Goal: Task Accomplishment & Management: Manage account settings

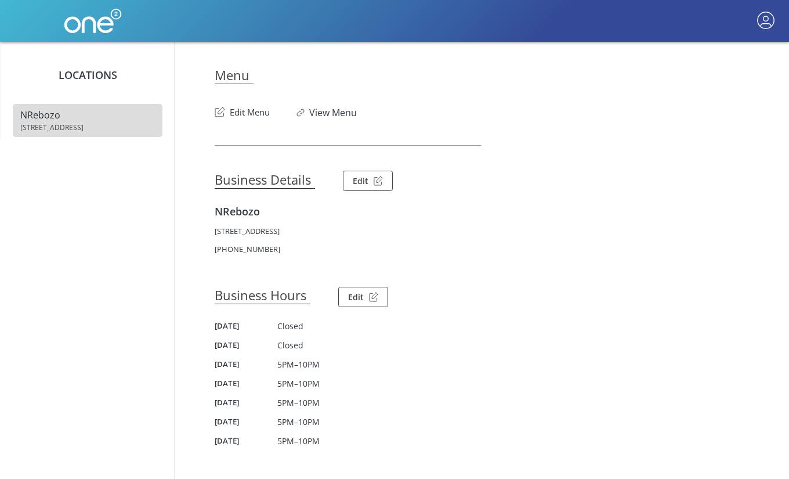
click at [264, 116] on button "Edit Menu" at bounding box center [242, 109] width 55 height 19
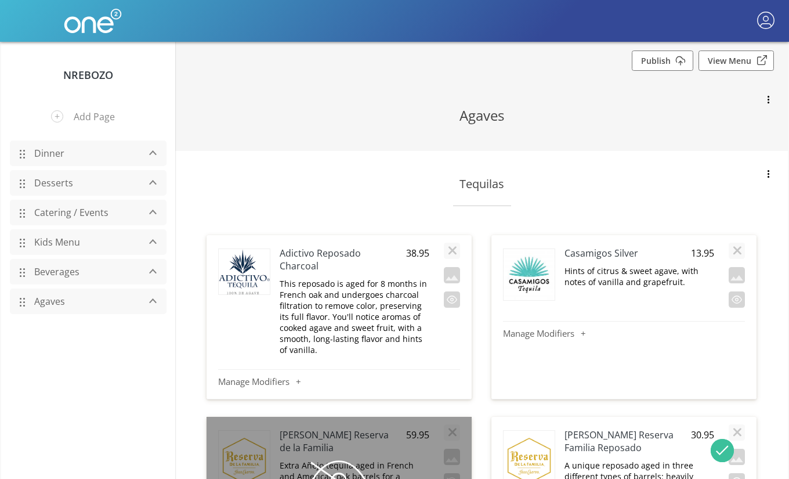
click at [54, 155] on link "Dinner" at bounding box center [83, 153] width 110 height 22
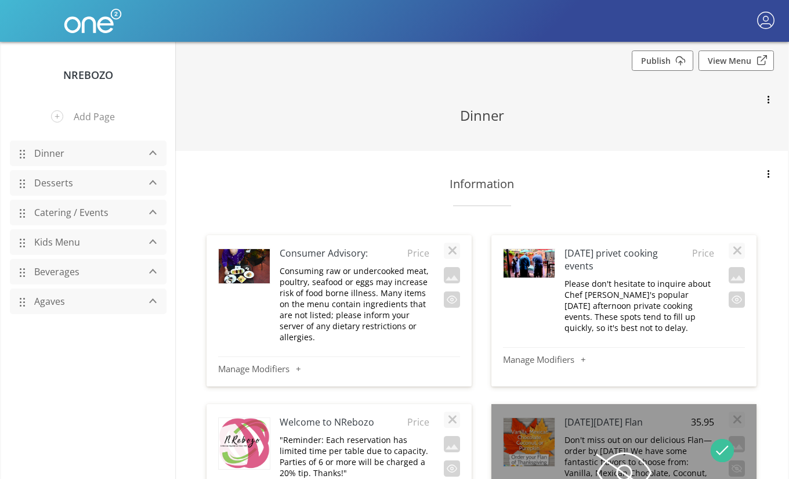
click at [357, 282] on p "Consuming raw or undercooked meat, poultry, seafood or eggs may increase risk o…" at bounding box center [355, 303] width 150 height 77
click at [290, 258] on h4 "Consumer Advisory:" at bounding box center [340, 253] width 120 height 13
type input "*Consumer Advisory:"
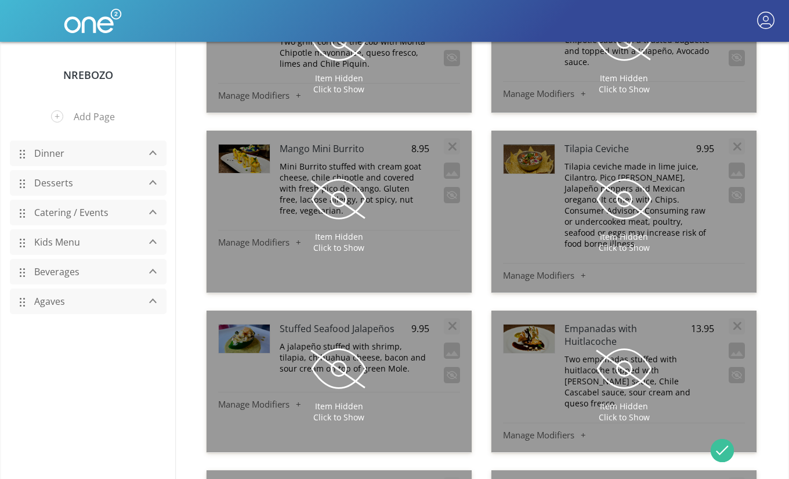
scroll to position [1427, 0]
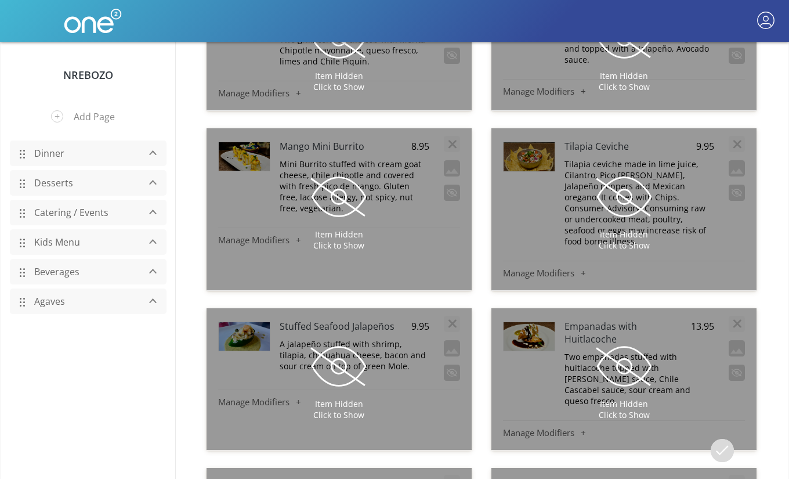
click at [615, 172] on span at bounding box center [624, 197] width 58 height 58
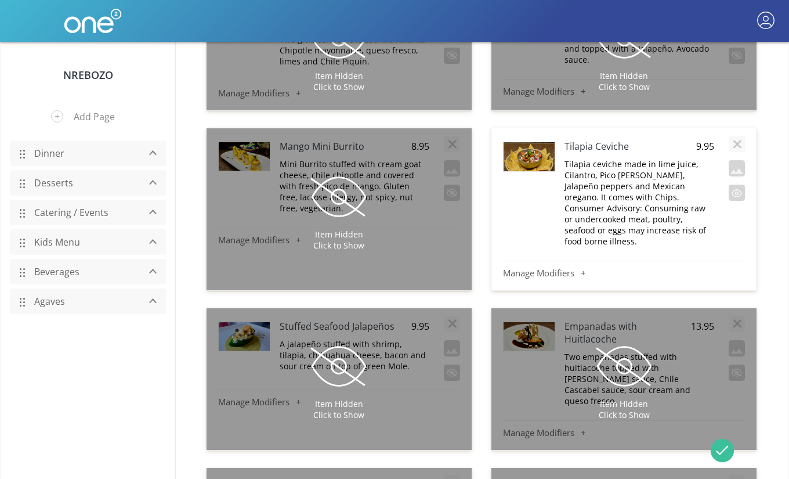
click at [565, 140] on h4 "Tilapia Ceviche" at bounding box center [625, 146] width 120 height 13
type input "*Tilapia Ceviche"
click at [737, 185] on button "button" at bounding box center [737, 193] width 16 height 16
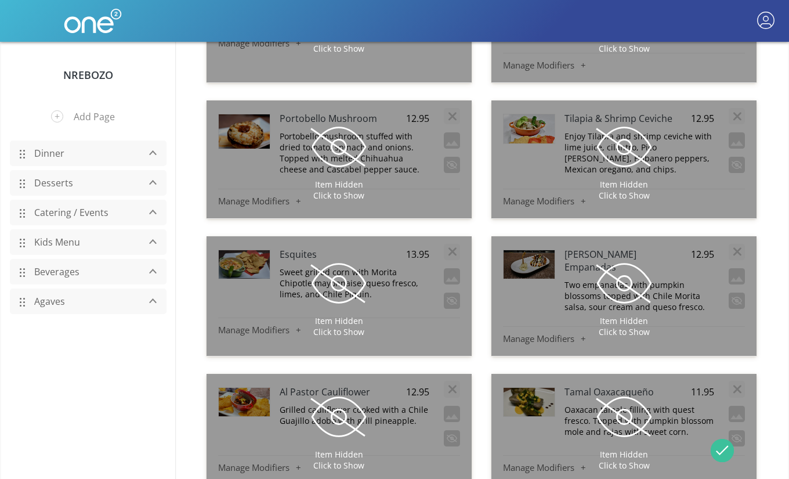
scroll to position [2105, 0]
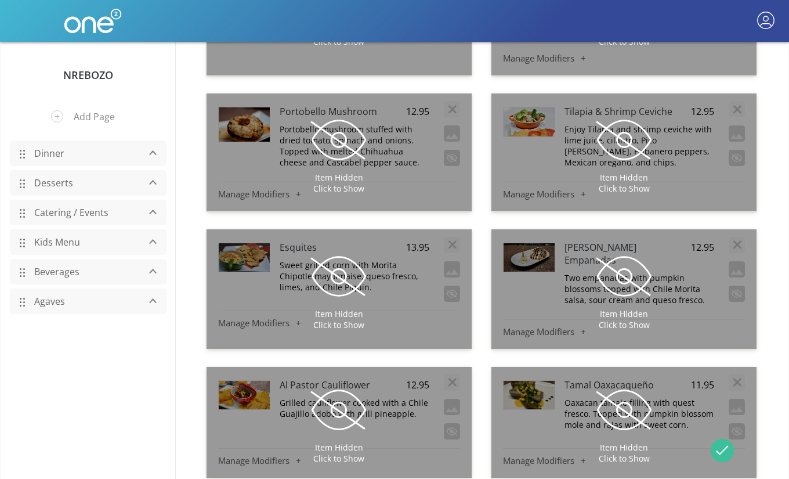
click at [631, 111] on span at bounding box center [624, 140] width 58 height 58
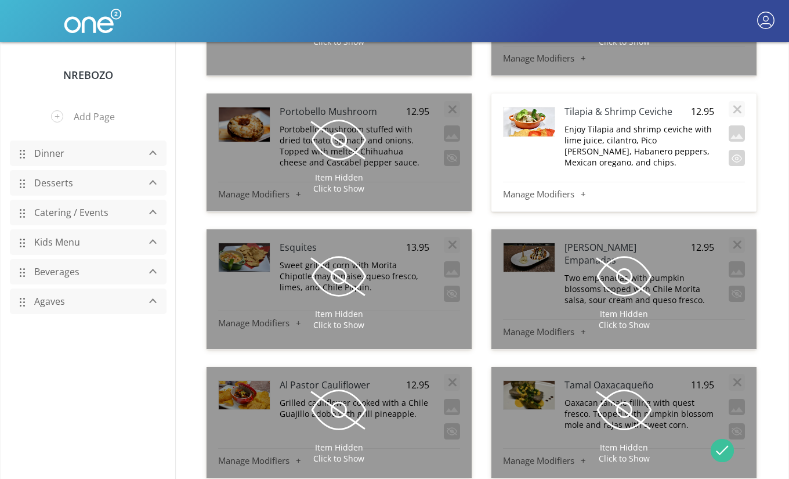
click at [568, 105] on h4 "Tilapia & Shrimp Ceviche" at bounding box center [625, 111] width 120 height 13
type input "*Tilapia & Shrimp Ceviche"
click at [732, 150] on button "button" at bounding box center [737, 158] width 16 height 16
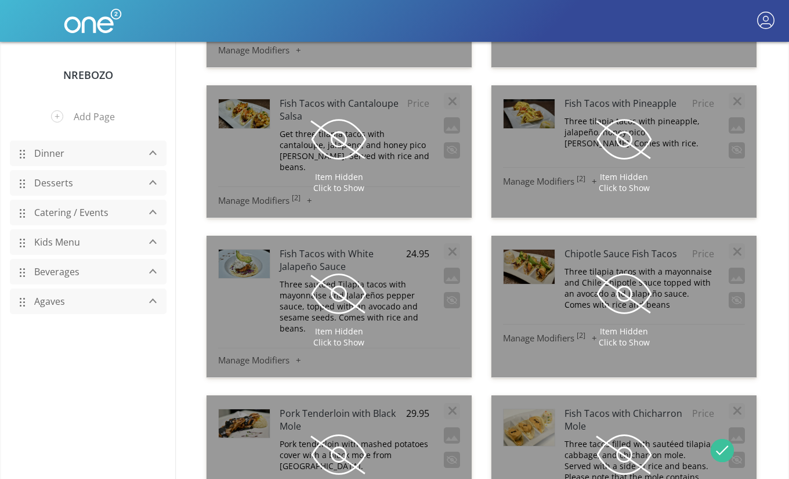
scroll to position [5136, 0]
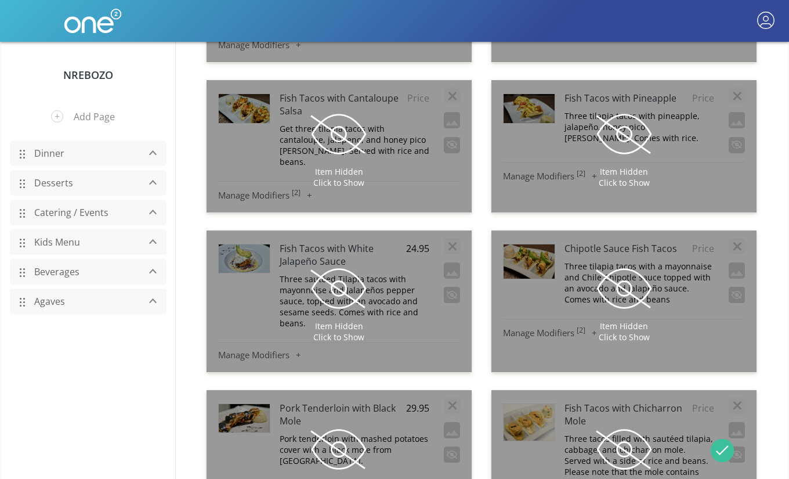
click at [352, 420] on span at bounding box center [339, 449] width 58 height 58
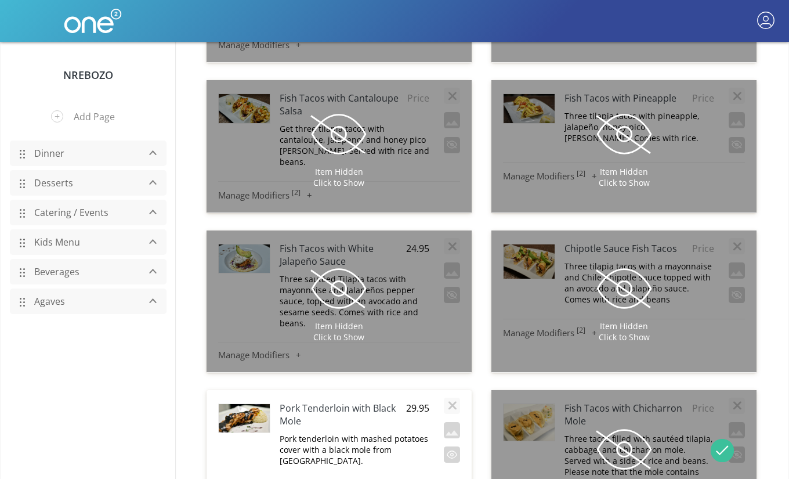
click at [284, 402] on h4 "Pork Tenderloin with Black Mole" at bounding box center [340, 415] width 120 height 26
type input "*Pork Tenderloin with Black Mole"
click at [447, 446] on button "button" at bounding box center [452, 454] width 16 height 16
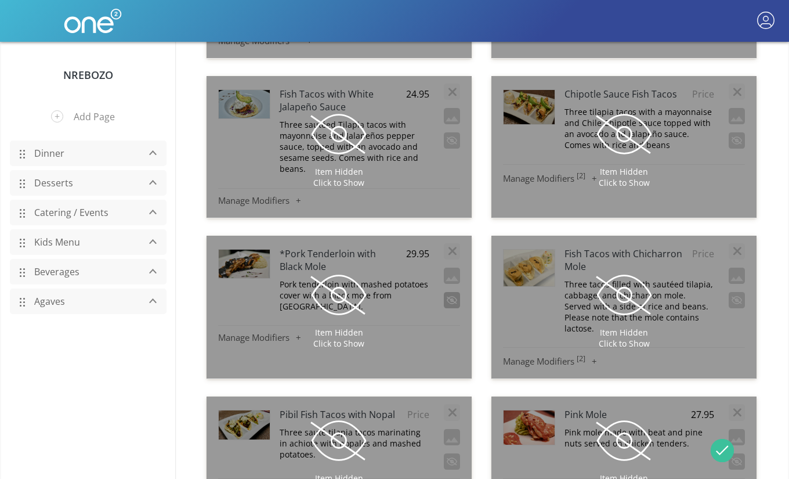
scroll to position [5321, 0]
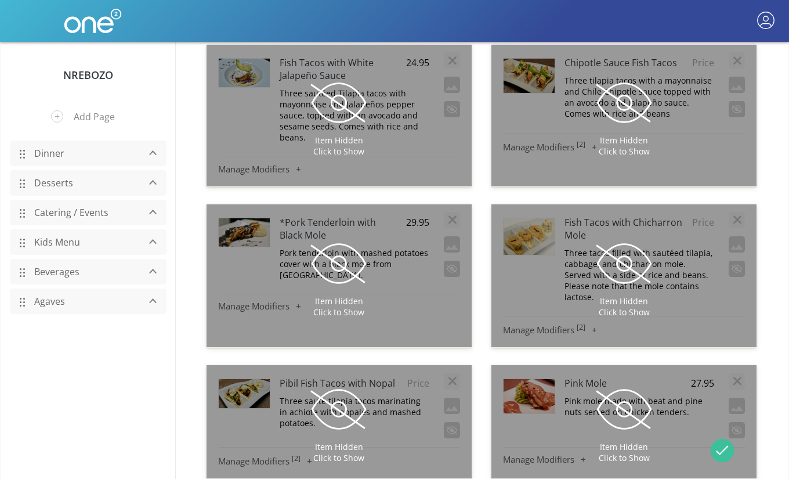
click at [615, 380] on span at bounding box center [624, 409] width 58 height 58
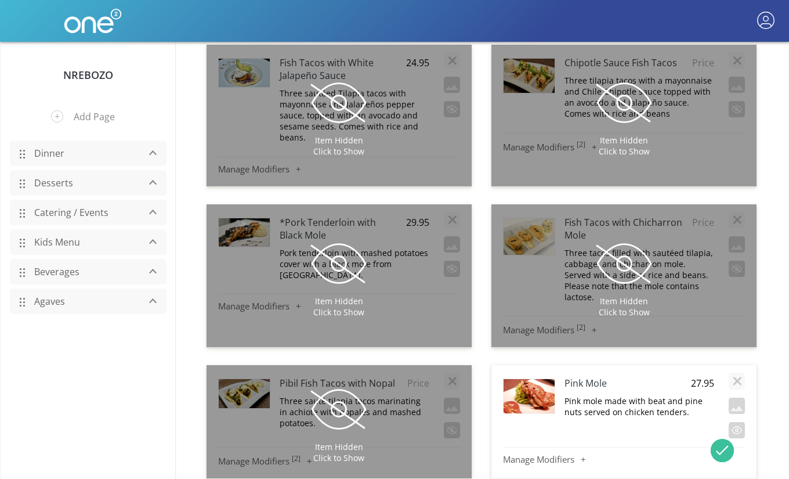
click at [569, 377] on h4 "Pink Mole" at bounding box center [625, 383] width 120 height 13
type input "*Pink Mole"
click at [734, 422] on button "button" at bounding box center [737, 430] width 16 height 16
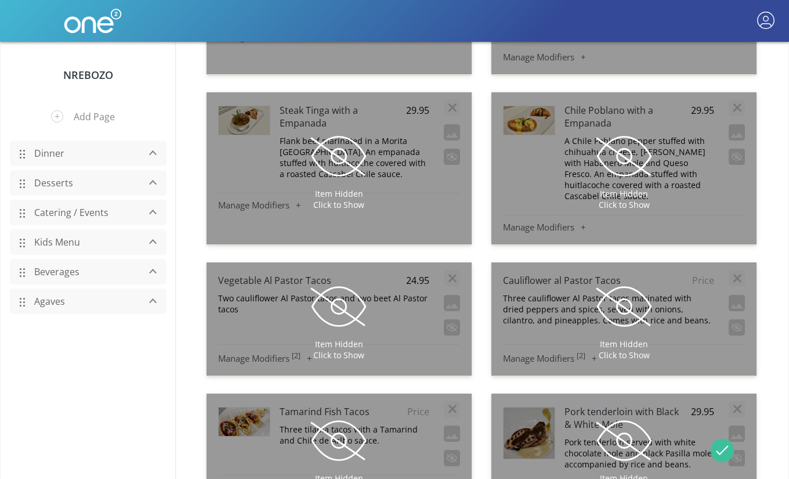
scroll to position [5934, 0]
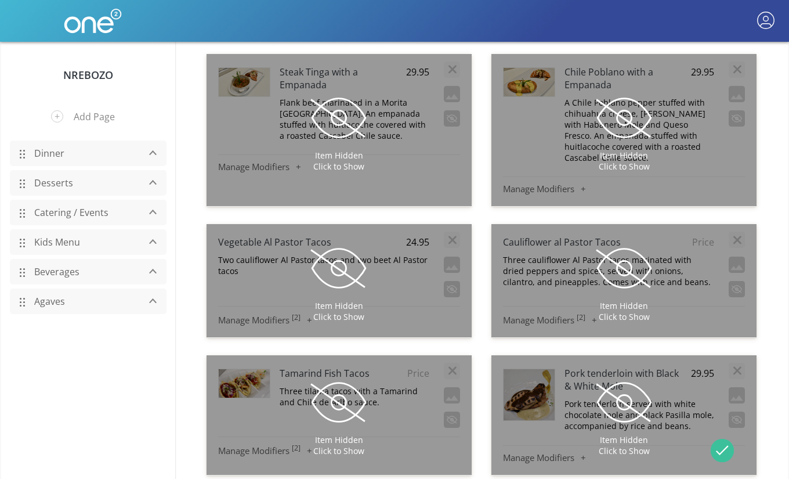
click at [629, 373] on span at bounding box center [624, 402] width 58 height 58
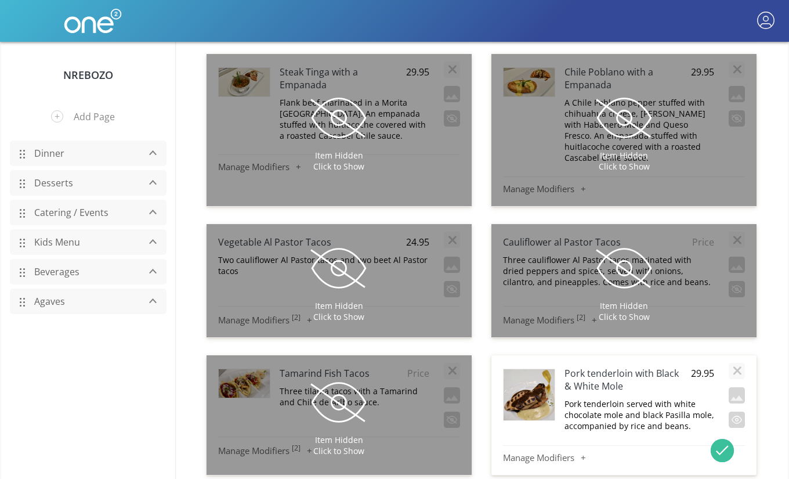
click at [568, 367] on h4 "Pork tenderloin with Black & White Mole" at bounding box center [625, 380] width 120 height 26
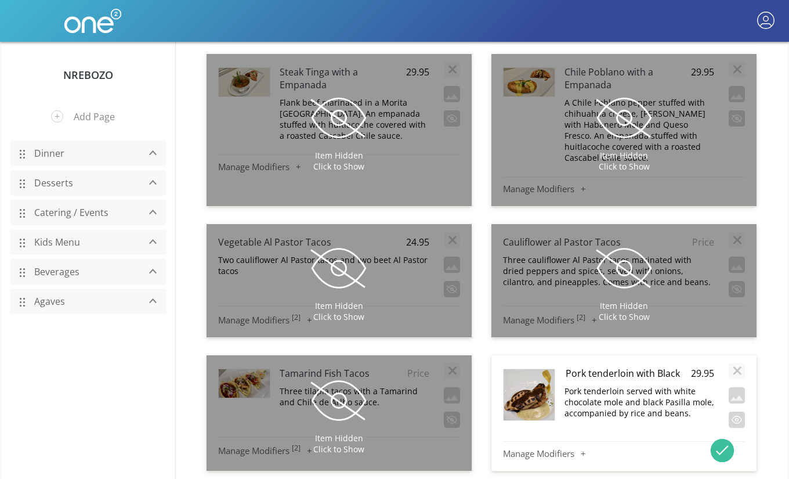
click at [568, 366] on input "Pork tenderloin with Black & White Mole" at bounding box center [625, 373] width 120 height 14
type input "*Pork tenderloin with Black & White Mole"
click at [744, 361] on div at bounding box center [737, 396] width 16 height 71
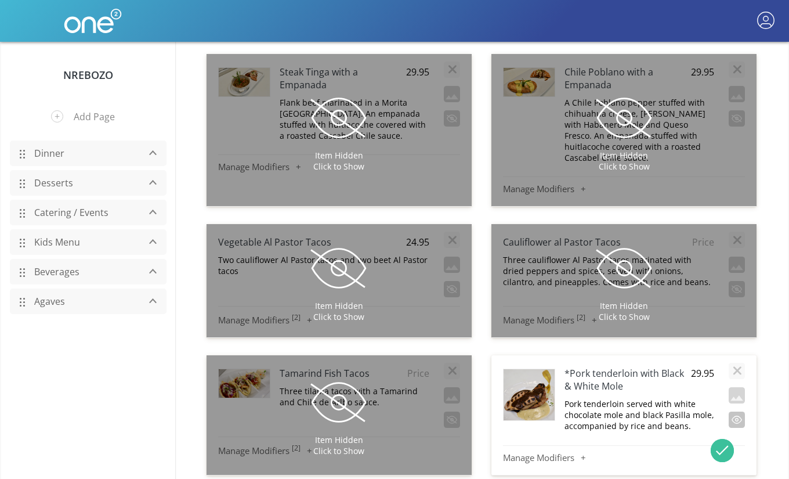
click at [740, 411] on button "button" at bounding box center [737, 419] width 16 height 16
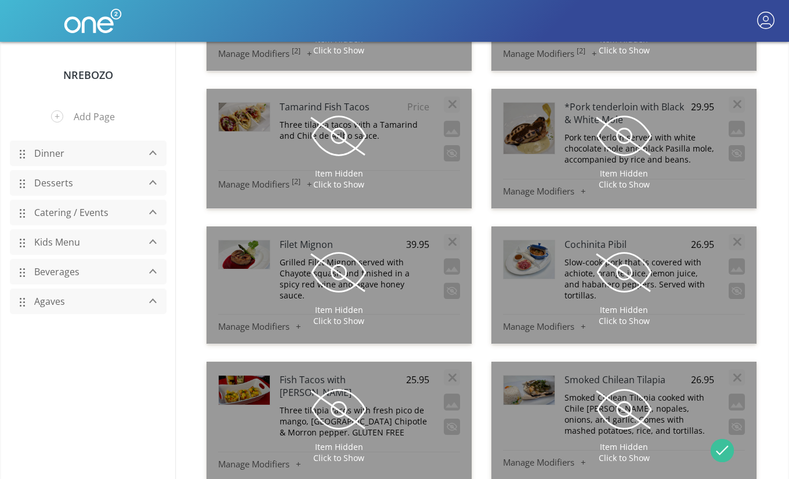
scroll to position [6179, 0]
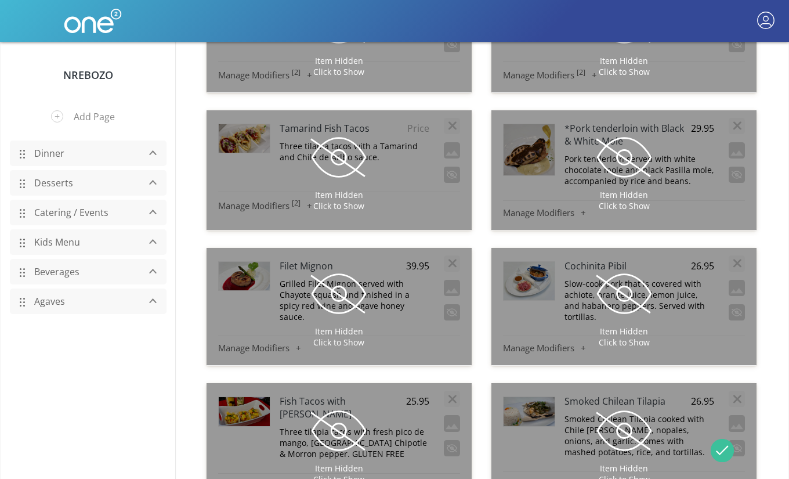
click at [343, 265] on span at bounding box center [339, 294] width 58 height 58
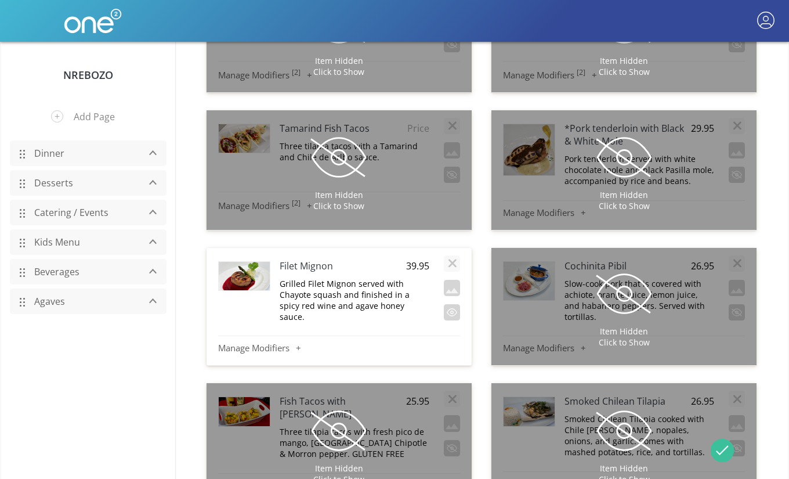
click at [283, 259] on h4 "Filet Mignon" at bounding box center [340, 265] width 120 height 13
type input "*Filet Mignon"
drag, startPoint x: 286, startPoint y: 103, endPoint x: 275, endPoint y: 103, distance: 11.0
click at [275, 254] on div "*Filet Mignon 39.95 Grilled Filet Mignon served with Chayote squash and finishe…" at bounding box center [339, 291] width 242 height 74
click at [452, 304] on button "button" at bounding box center [452, 312] width 16 height 16
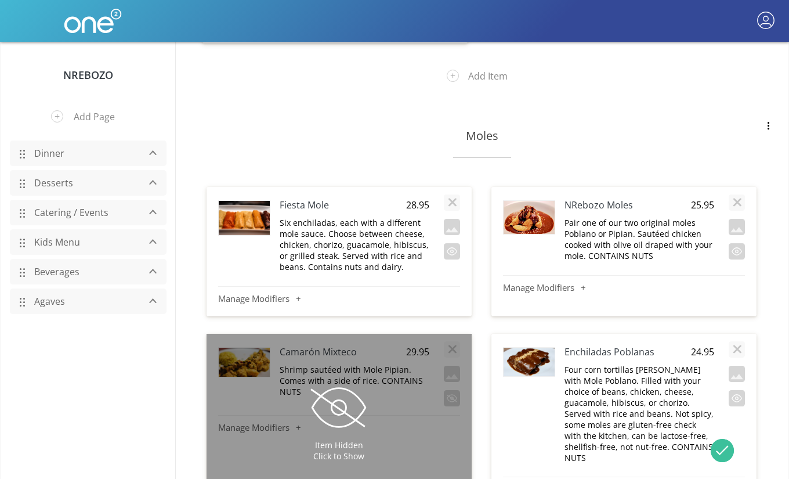
scroll to position [9059, 0]
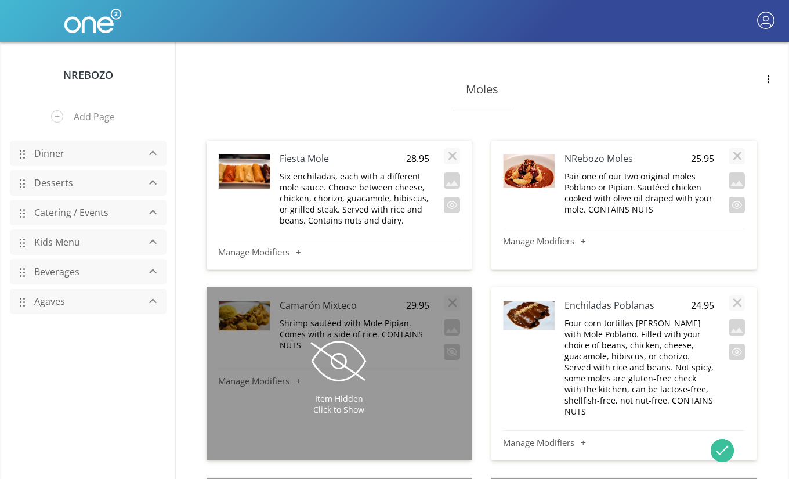
type input "*Atocpan"
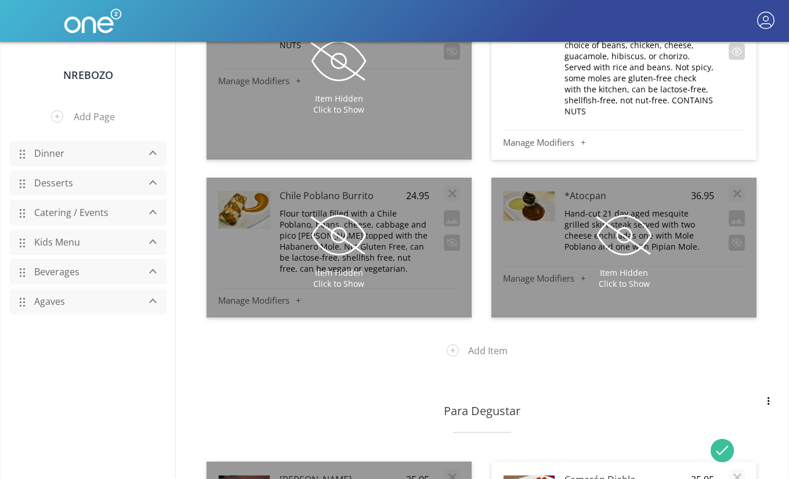
scroll to position [9479, 0]
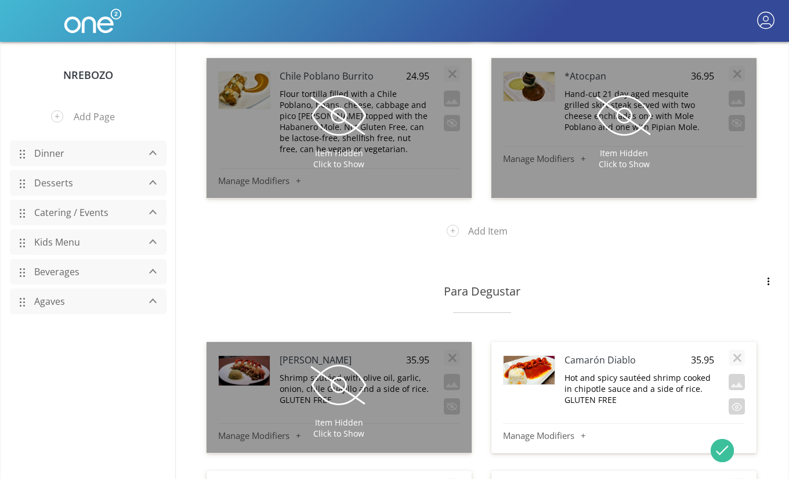
type input "*Tampiqueña"
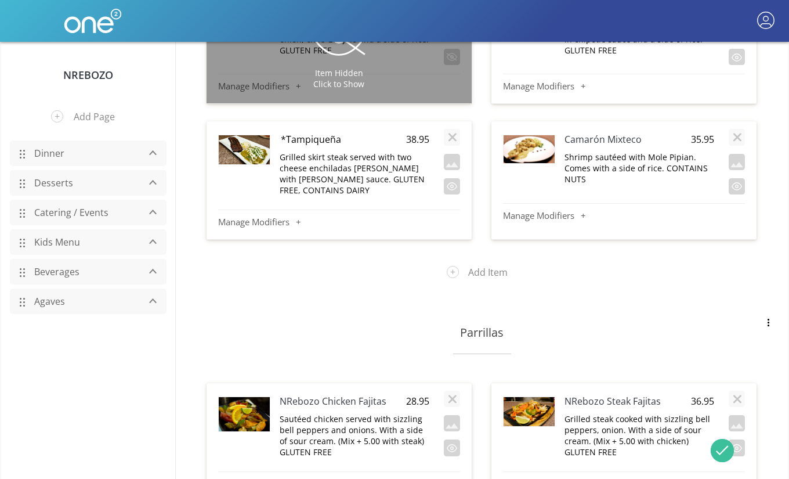
scroll to position [9839, 0]
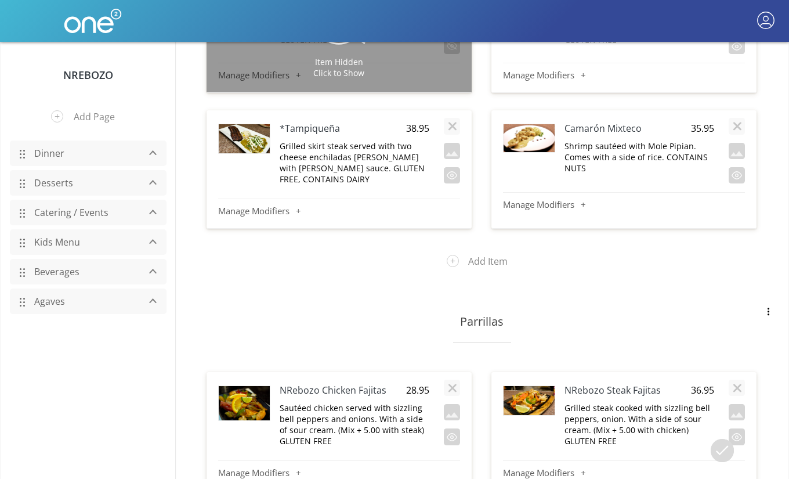
click at [577, 384] on h4 "NRebozo Steak Fajitas" at bounding box center [625, 390] width 120 height 13
type input "*NRebozo Steak Fajitas"
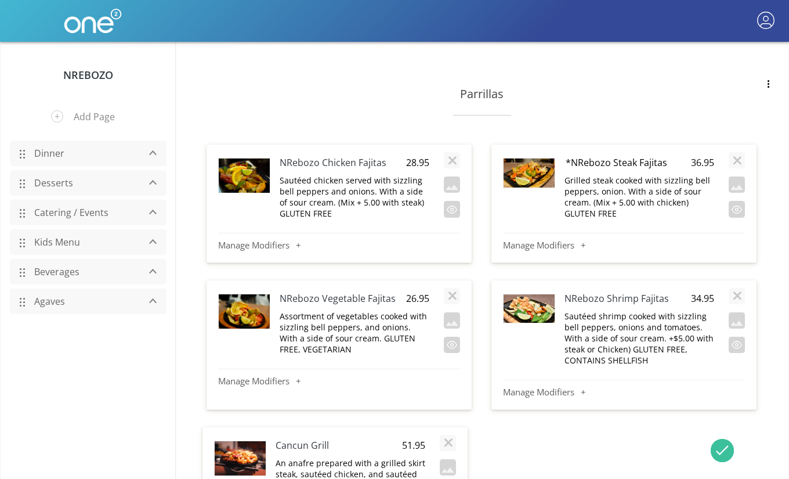
scroll to position [10068, 0]
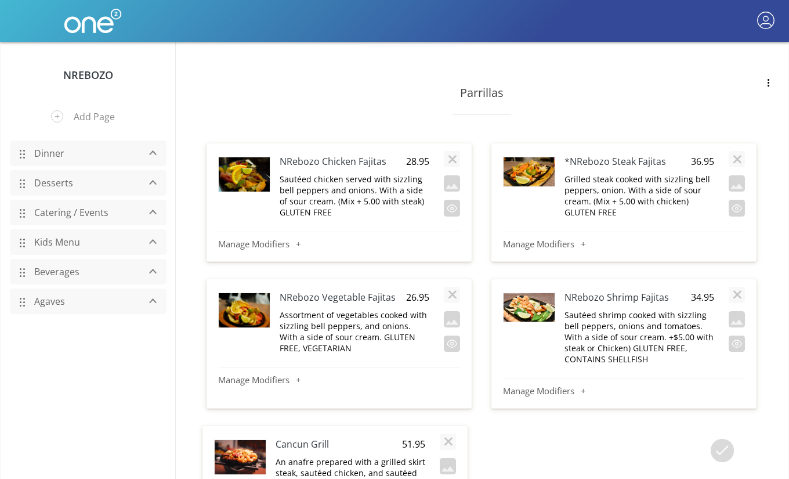
click at [279, 438] on h4 "Cancun Grill" at bounding box center [336, 444] width 120 height 13
type input "*Cancun Grill"
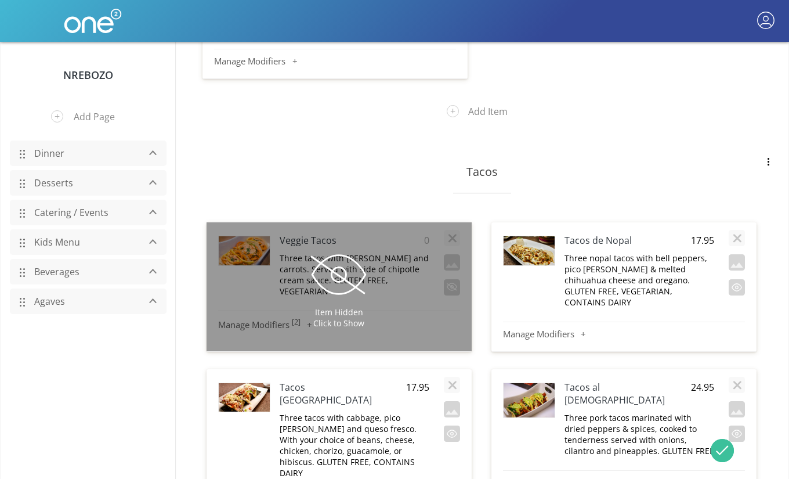
scroll to position [10566, 0]
type input "*Tacos Pacos"
type input "*Tacos Chetumal"
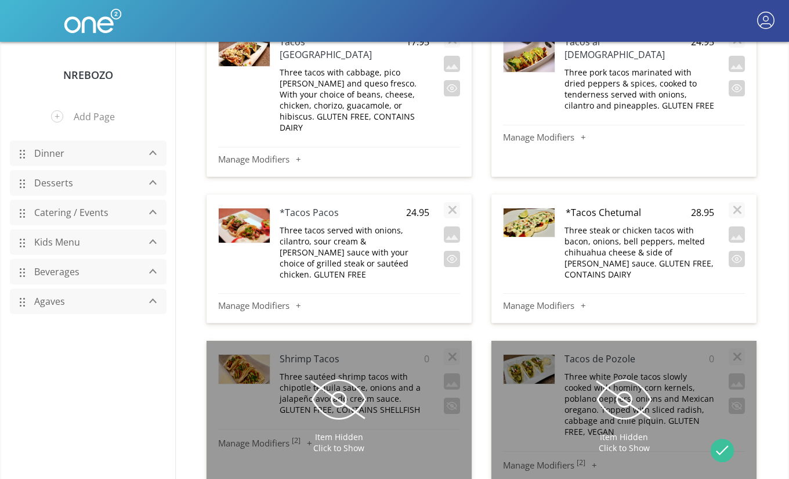
scroll to position [10911, 0]
type input "*Steak Tacos Zacateca"
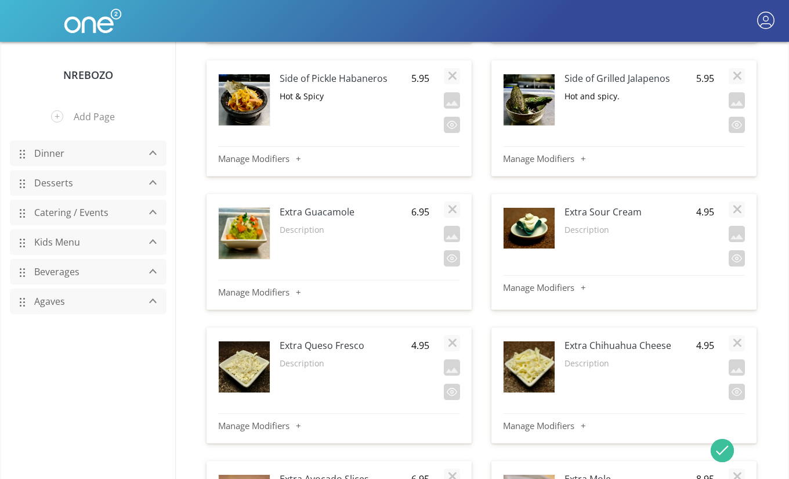
scroll to position [12036, 0]
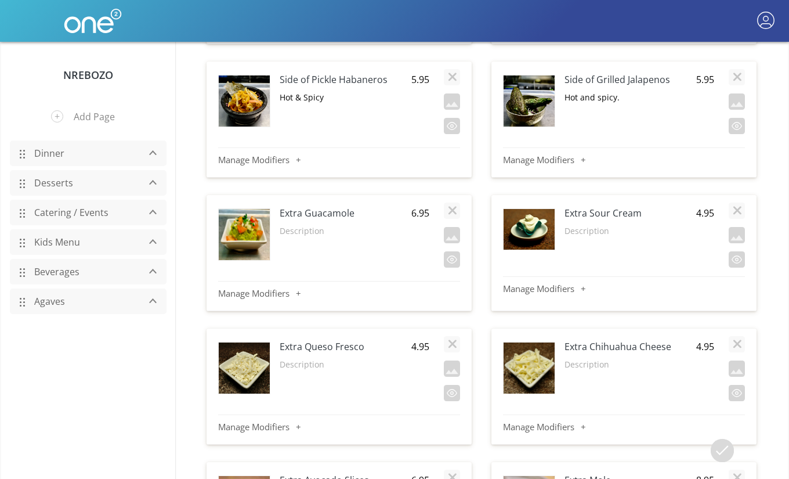
click at [63, 179] on link "Desserts" at bounding box center [83, 183] width 110 height 22
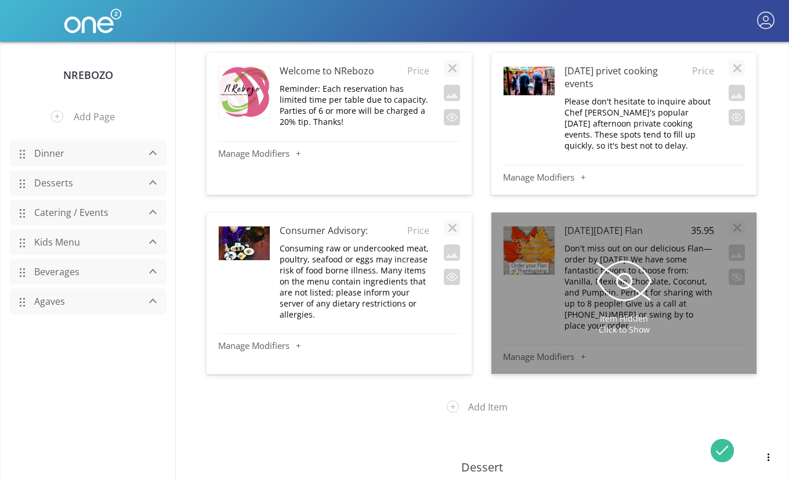
scroll to position [202, 0]
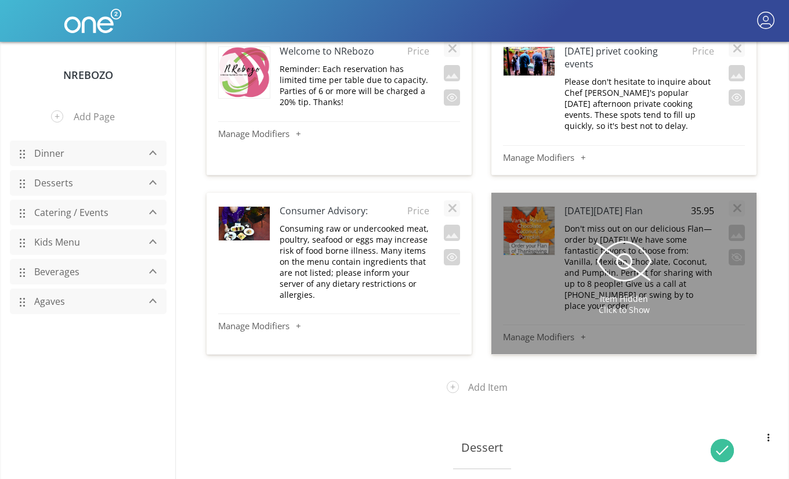
click at [292, 207] on h4 "Consumer Advisory:" at bounding box center [340, 210] width 120 height 13
type input "*Consumer Advisory:"
click at [86, 214] on link "Catering / Events" at bounding box center [83, 212] width 110 height 22
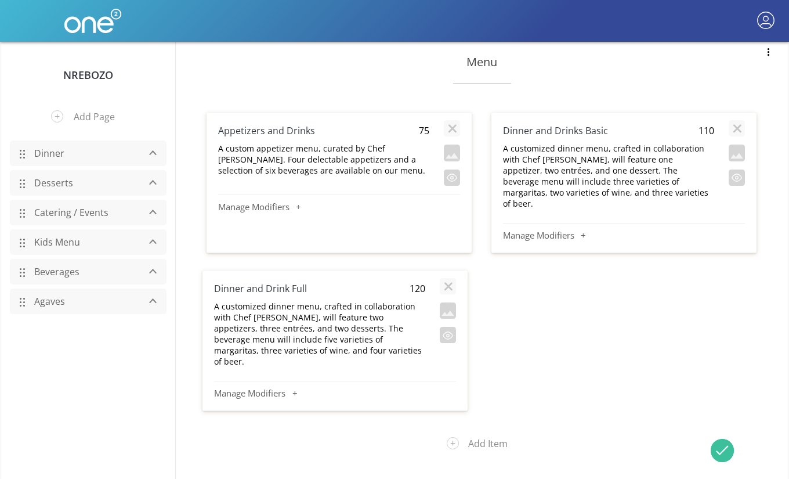
scroll to position [541, 0]
click at [74, 241] on link "Kids Menu" at bounding box center [83, 242] width 110 height 22
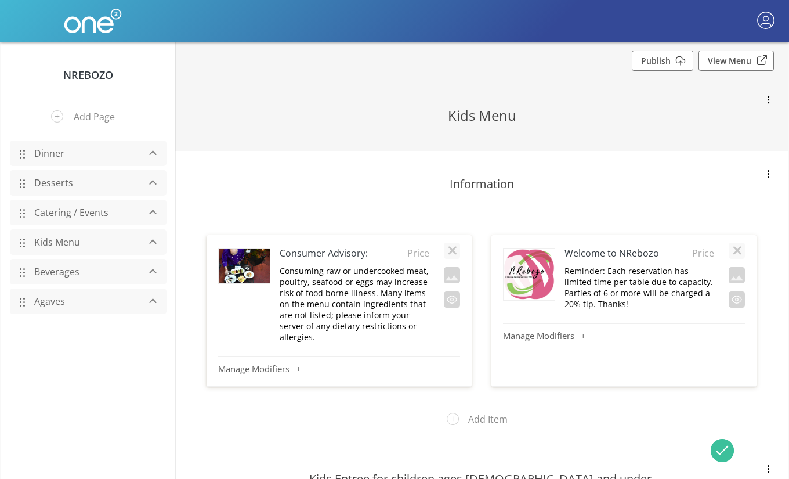
click at [298, 251] on h4 "Consumer Advisory:" at bounding box center [340, 253] width 120 height 13
type input "*Consumer Advisory:"
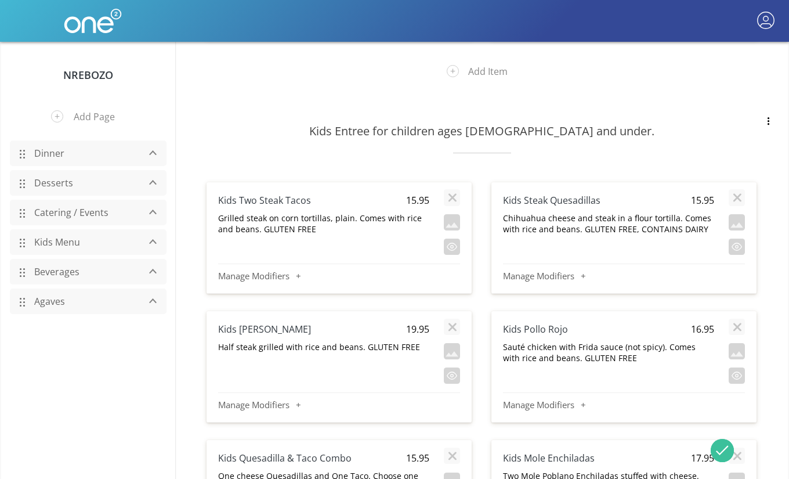
scroll to position [351, 0]
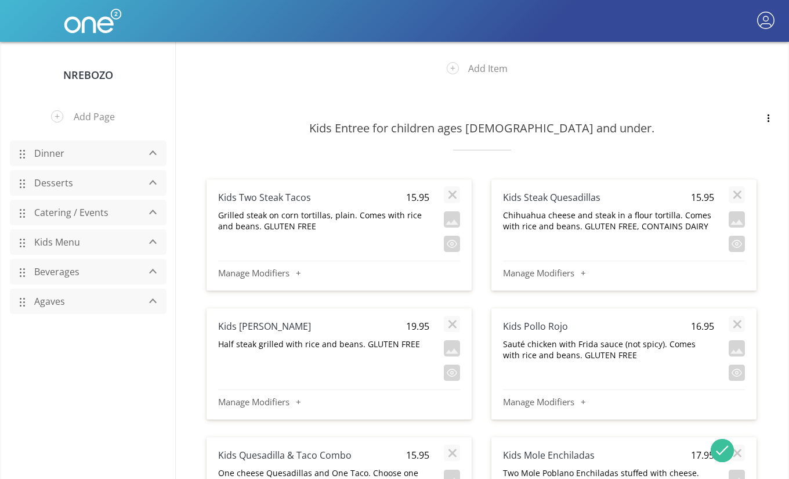
click at [222, 326] on h4 "Kids [PERSON_NAME]" at bounding box center [302, 326] width 169 height 13
type input "*Kids [PERSON_NAME]"
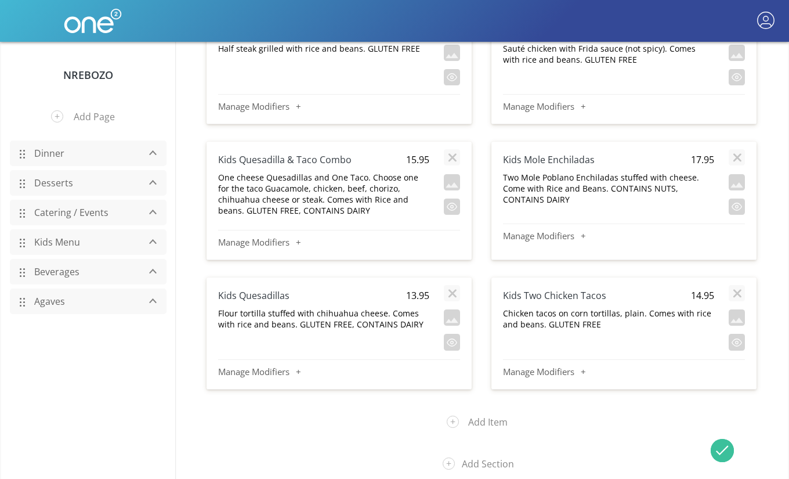
scroll to position [646, 0]
click at [63, 274] on link "Beverages" at bounding box center [83, 272] width 110 height 22
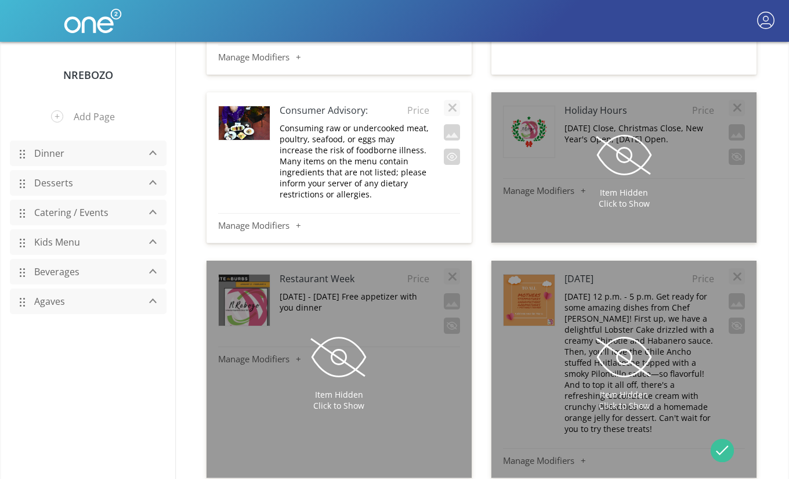
scroll to position [297, 0]
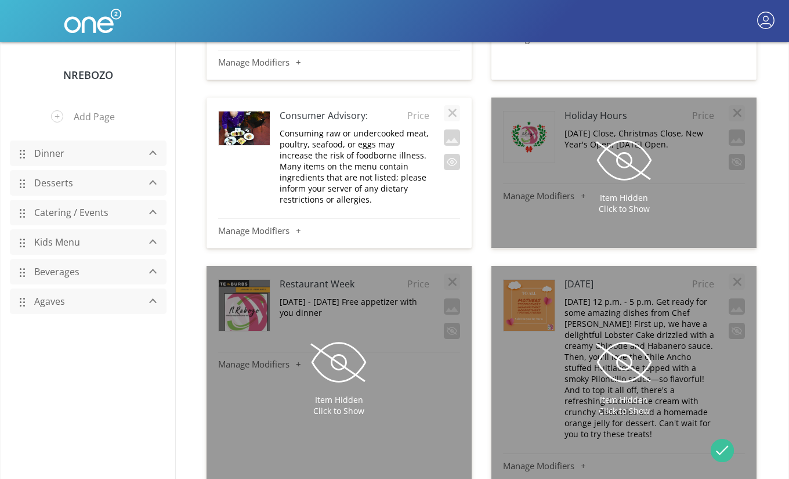
click at [293, 121] on h4 "Consumer Advisory:" at bounding box center [340, 115] width 120 height 13
type input "*Consumer Advisory:"
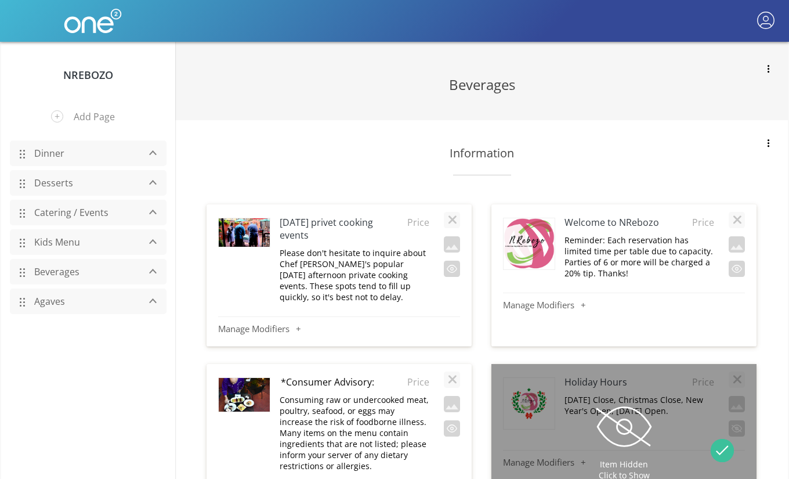
scroll to position [122, 0]
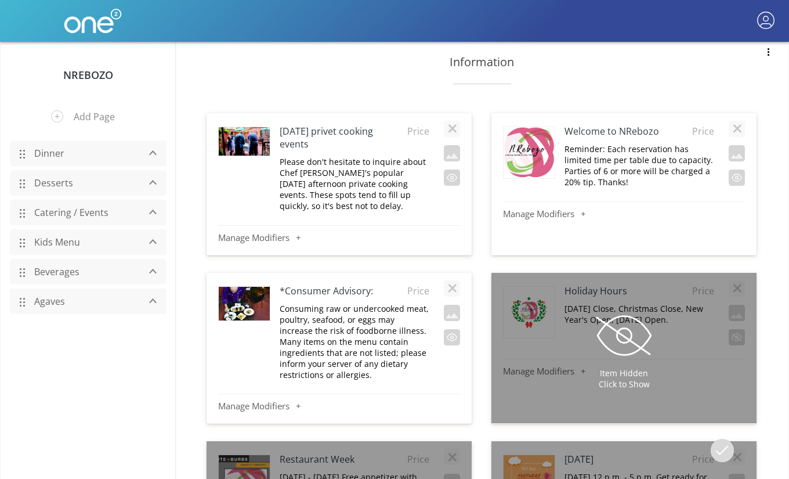
click at [57, 297] on link "Agaves" at bounding box center [83, 301] width 110 height 22
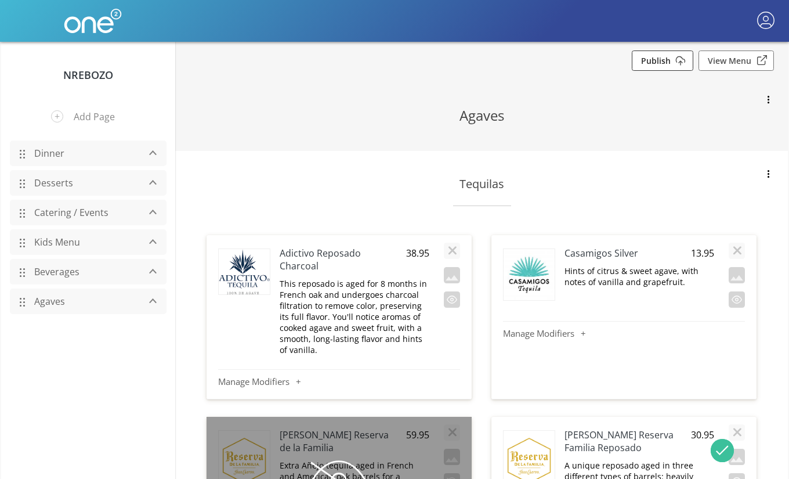
click at [680, 66] on link "Publish" at bounding box center [663, 60] width 62 height 20
click at [39, 155] on link "Dinner" at bounding box center [83, 153] width 110 height 22
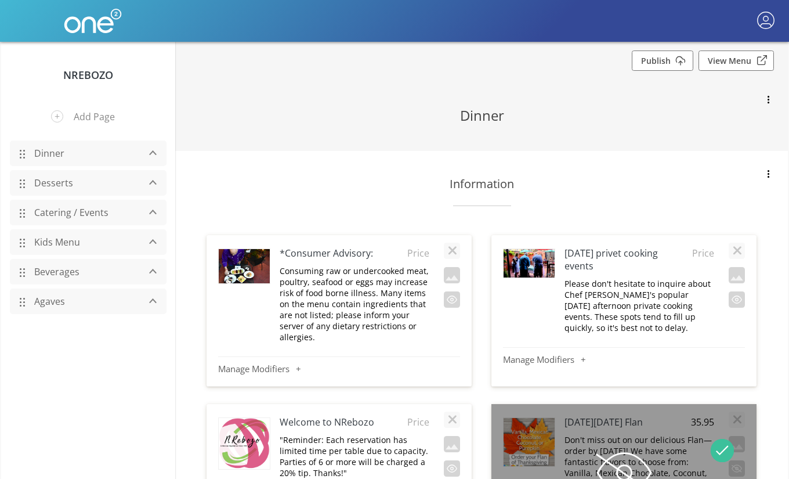
click at [49, 155] on link "Dinner" at bounding box center [83, 153] width 110 height 22
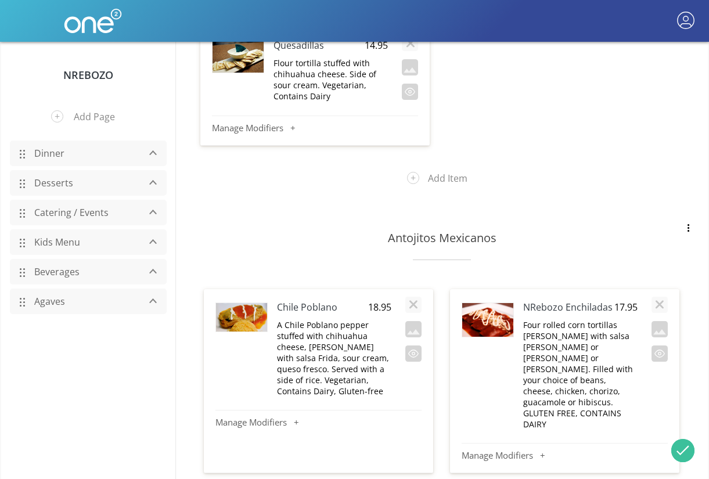
scroll to position [9249, 0]
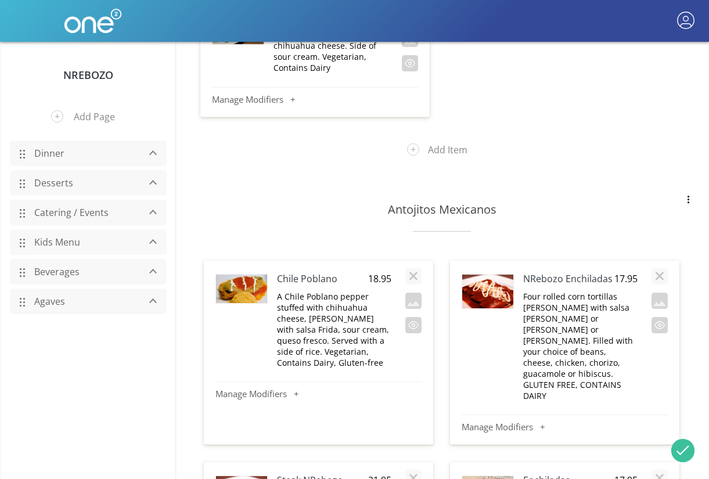
type input "*Steak Burrito"
click at [286, 474] on h4 "Steak NRebozo Enchiladas" at bounding box center [322, 487] width 91 height 26
type input "*Steak NRebozo Enchiladas"
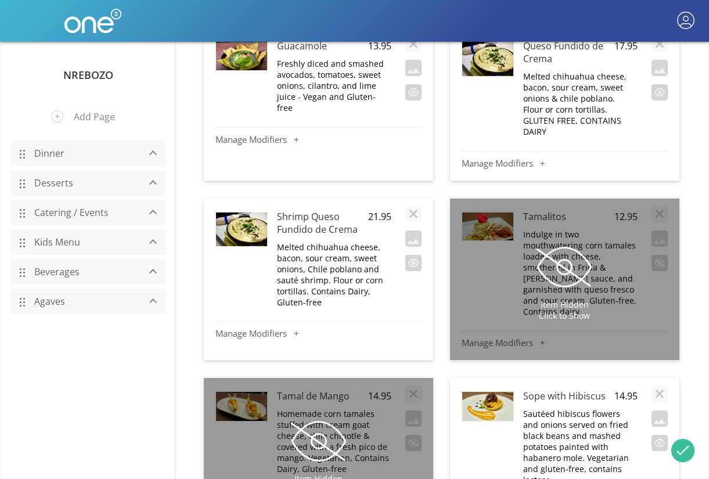
scroll to position [8552, 0]
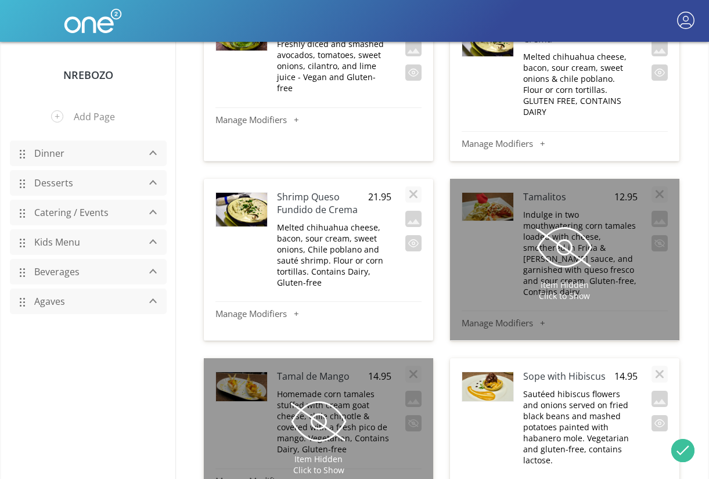
type input "*Steak Quesadillas"
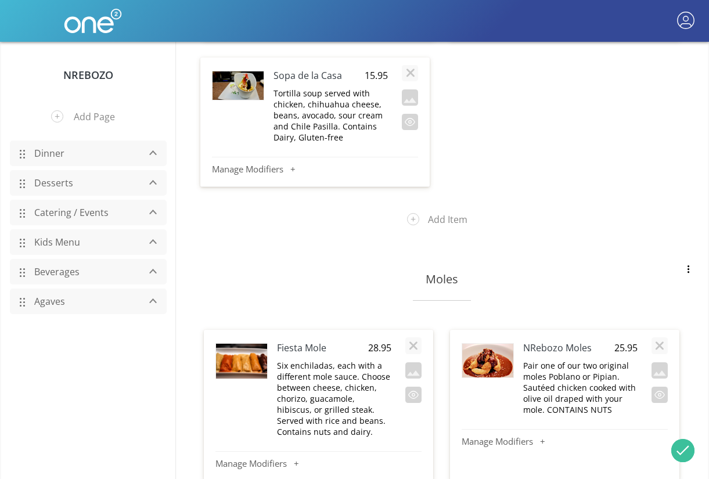
scroll to position [10044, 0]
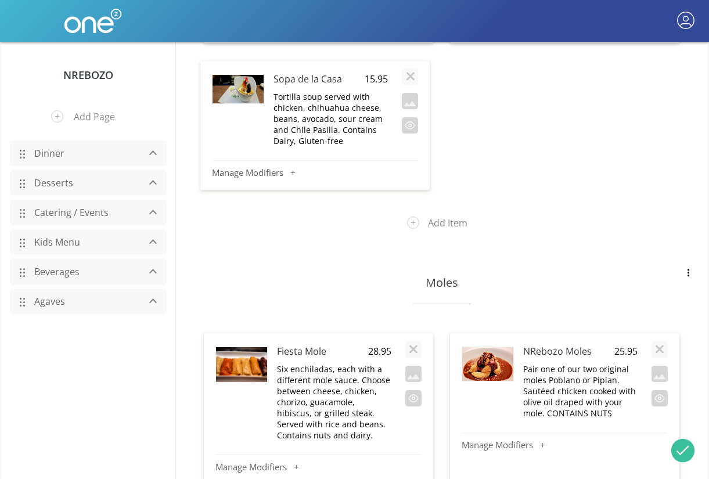
type input "35.95"
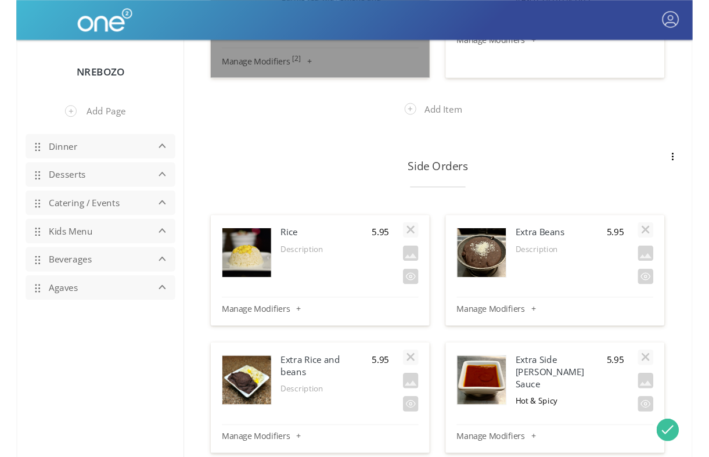
scroll to position [12938, 0]
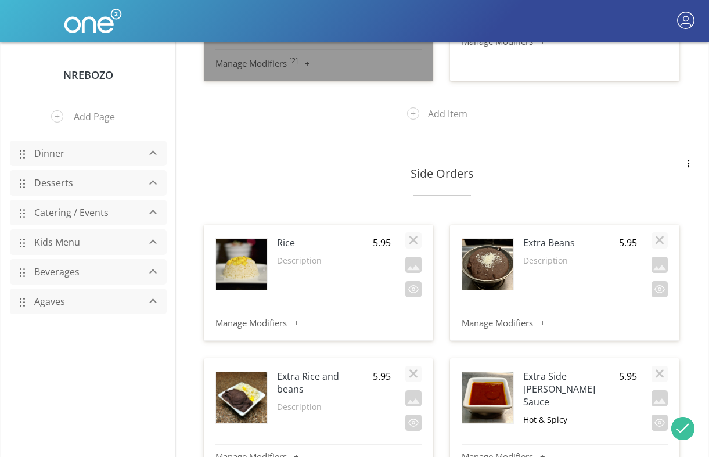
type input "6.95"
type input "5.95"
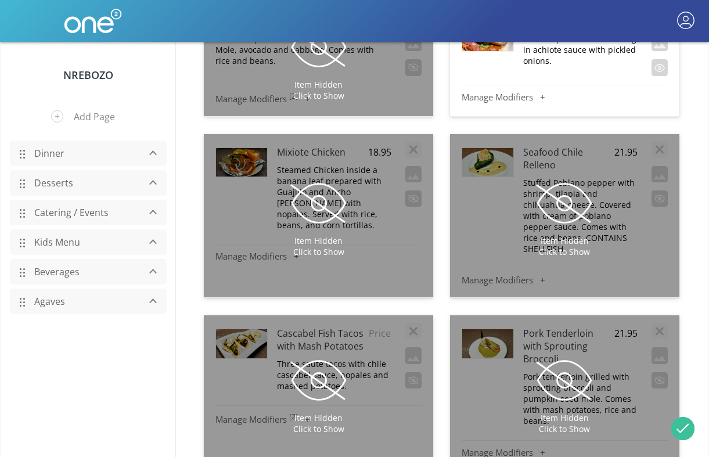
scroll to position [5876, 0]
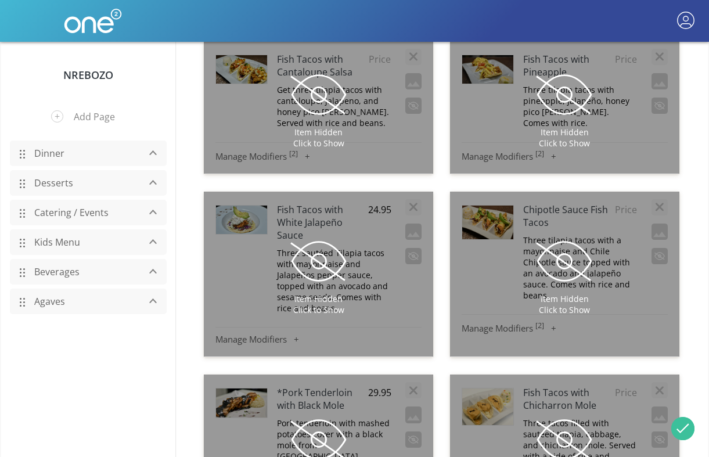
click at [46, 271] on link "Beverages" at bounding box center [83, 272] width 110 height 22
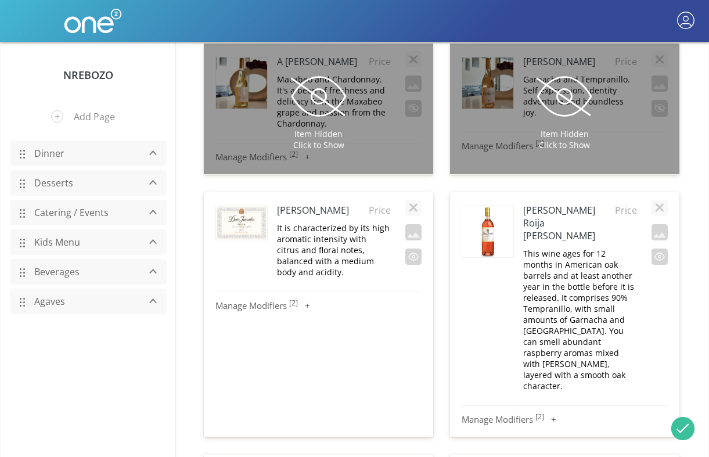
scroll to position [6470, 0]
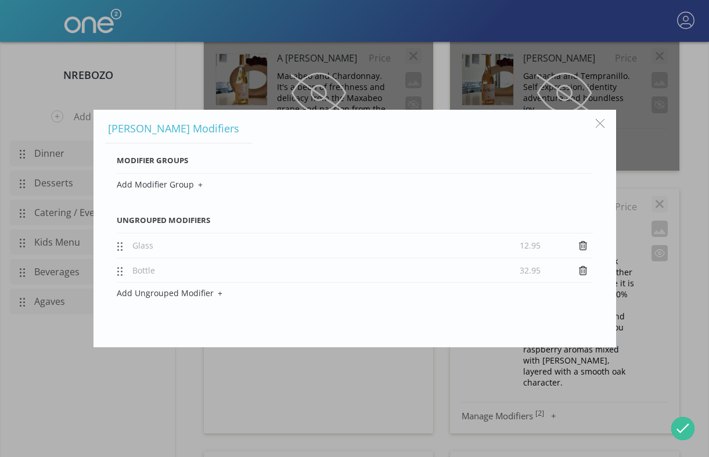
click at [604, 124] on button "button" at bounding box center [600, 124] width 22 height 22
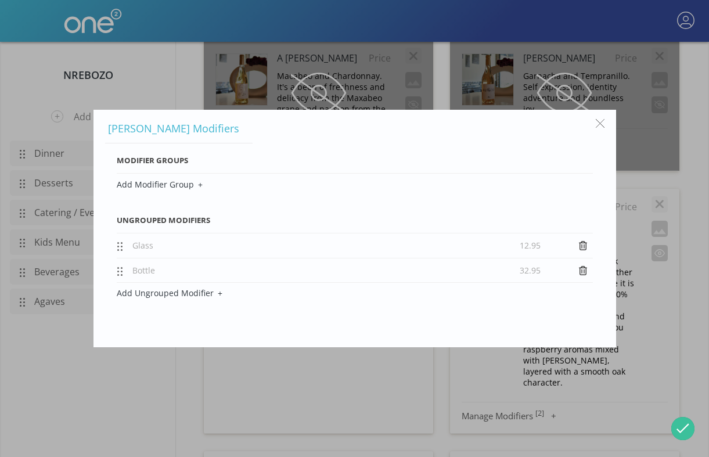
click at [541, 352] on div at bounding box center [354, 228] width 709 height 457
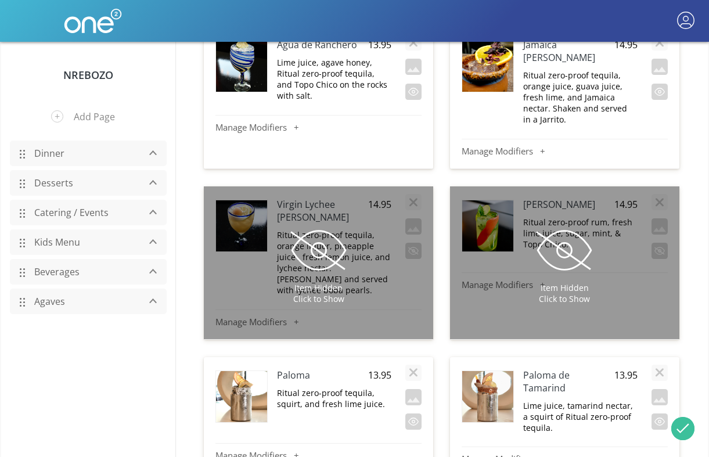
scroll to position [8034, 0]
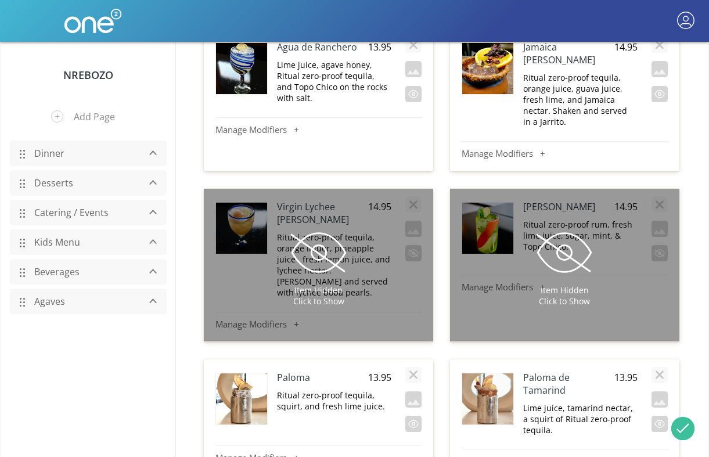
type input "Fresh [PERSON_NAME]"
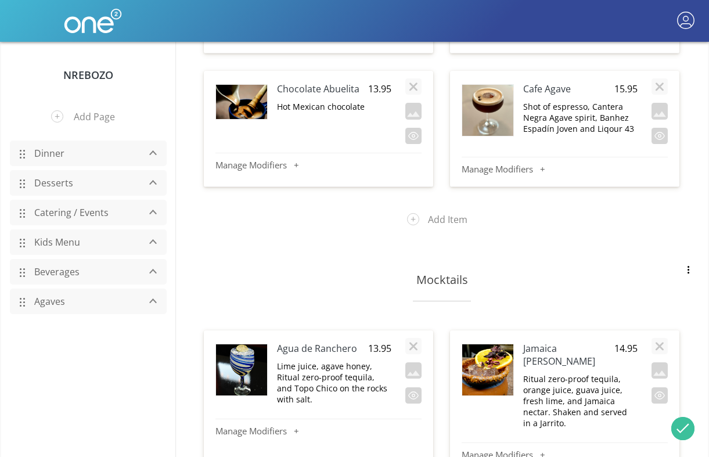
scroll to position [7749, 0]
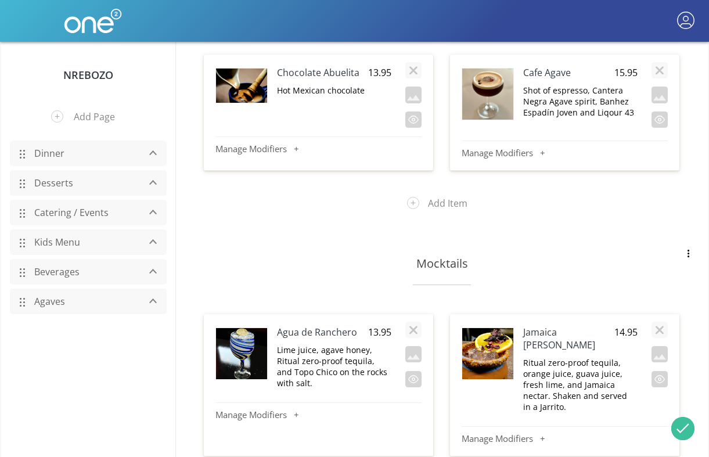
click at [322, 344] on p "Lime juice, agave honey, Ritual zero-proof tequila, and Topo Chico on the rocks…" at bounding box center [334, 366] width 114 height 44
click at [304, 344] on textarea "Lime juice, agave honey, Ritual zero-proof tequila, and Topo Chico on the rocks…" at bounding box center [333, 356] width 114 height 24
click at [288, 344] on textarea "Lime juice, agave honey, Ritual zero-proof tequila, and Topo Chico on the rocks…" at bounding box center [333, 356] width 114 height 24
drag, startPoint x: 288, startPoint y: 114, endPoint x: 359, endPoint y: 115, distance: 70.8
click at [359, 344] on textarea "Lime juice, agave honey, Ritual zero-proof tequila, and Topo Chico on the rocks…" at bounding box center [333, 356] width 114 height 24
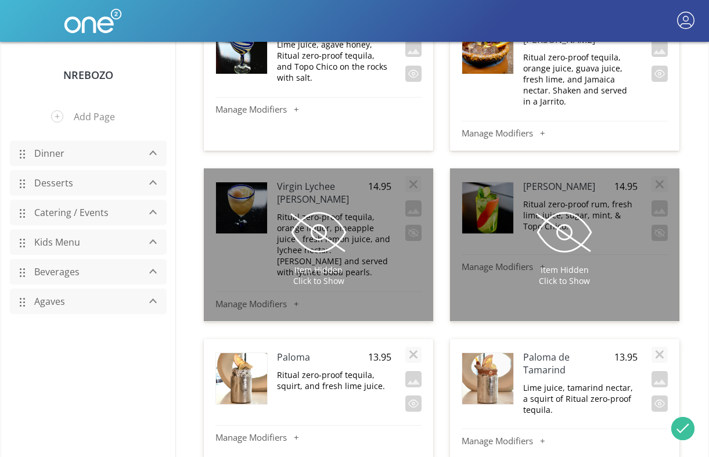
scroll to position [8054, 0]
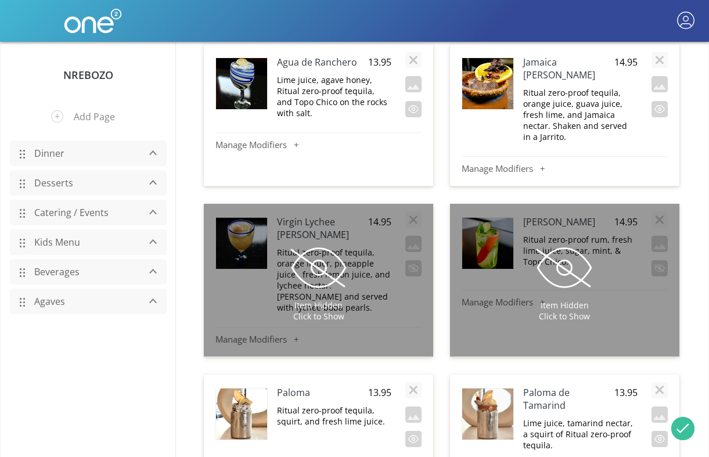
type textarea "Ritual Zero-Proof Agave, Lyre's Orange Sec, fresh lemon juice, prickly pear jui…"
drag, startPoint x: 533, startPoint y: 298, endPoint x: 598, endPoint y: 296, distance: 64.5
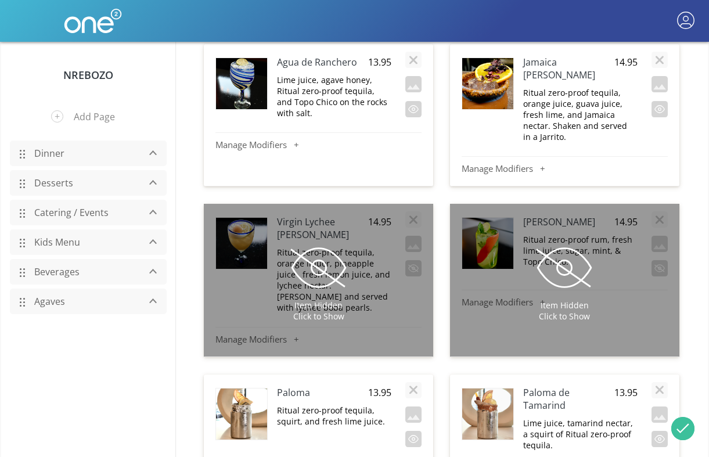
drag, startPoint x: 353, startPoint y: 284, endPoint x: 286, endPoint y: 284, distance: 67.3
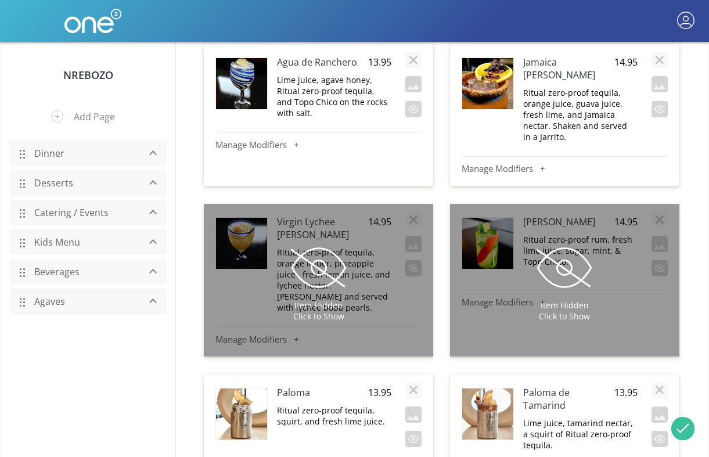
type textarea "Ritual Zero-Proof Agave, agave nectar, orange liquor, fresh lime juice shaken, …"
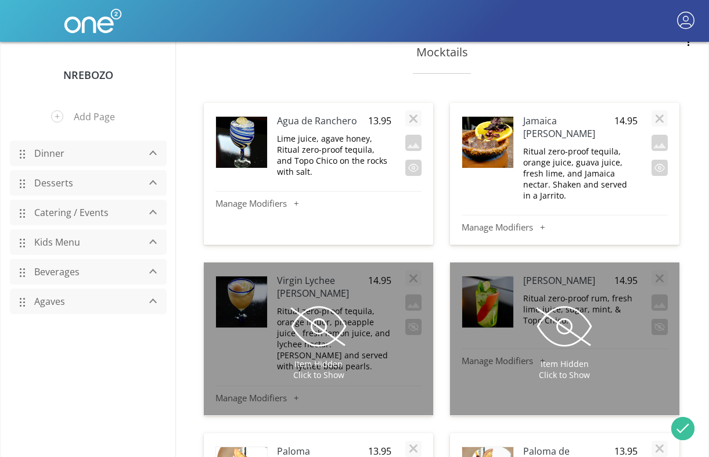
scroll to position [7956, 0]
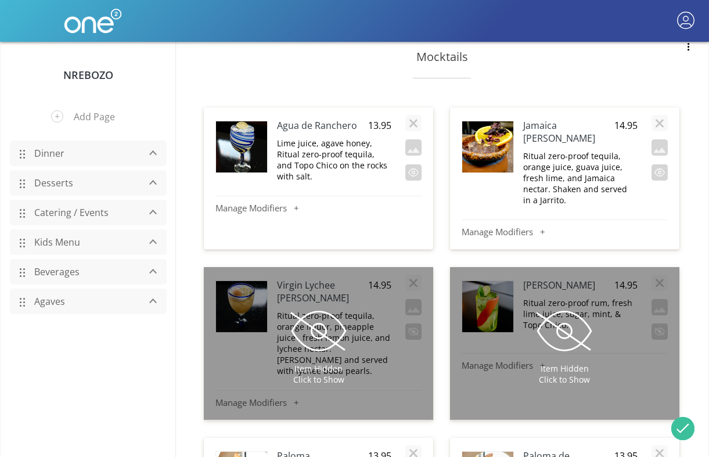
drag, startPoint x: 358, startPoint y: 214, endPoint x: 280, endPoint y: 218, distance: 78.5
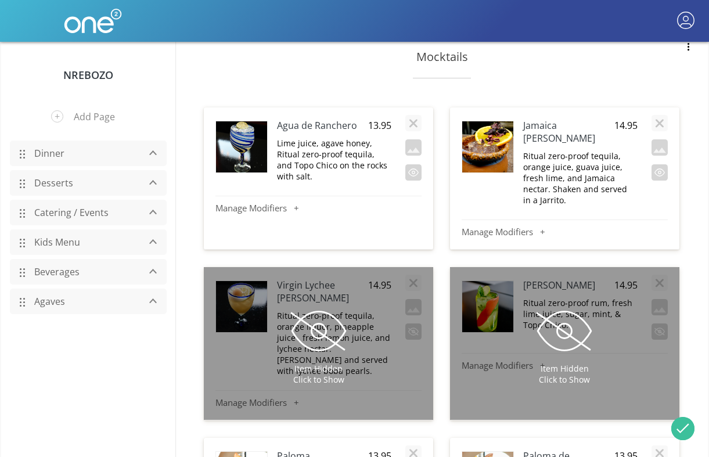
type textarea "Ritual Zero-Proof Agave, squirt, and fresh lime juice."
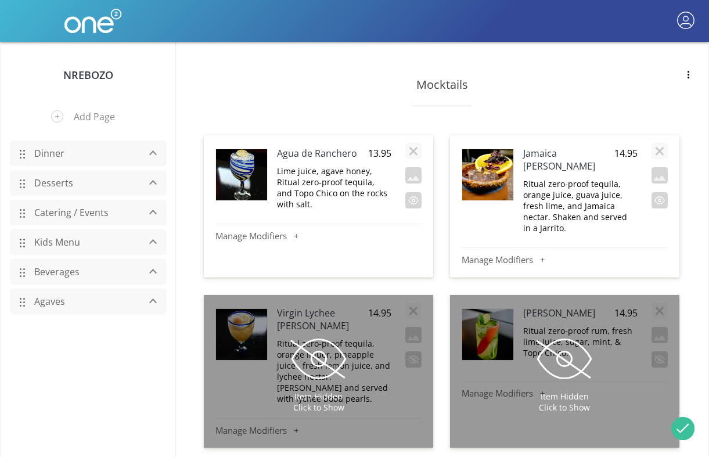
scroll to position [7917, 0]
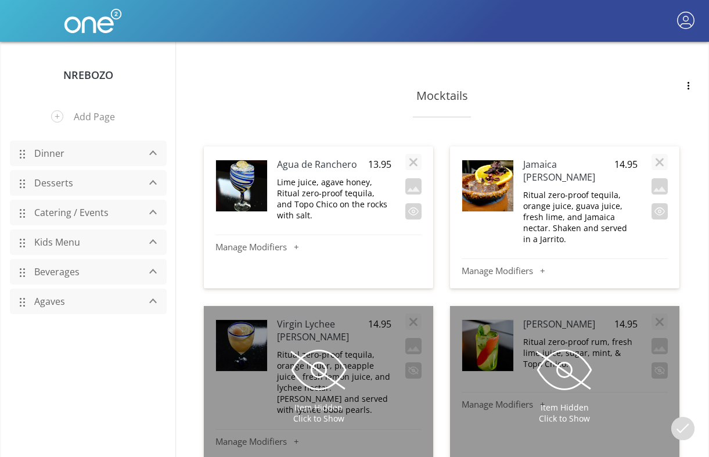
drag, startPoint x: 573, startPoint y: 263, endPoint x: 573, endPoint y: 281, distance: 18.0
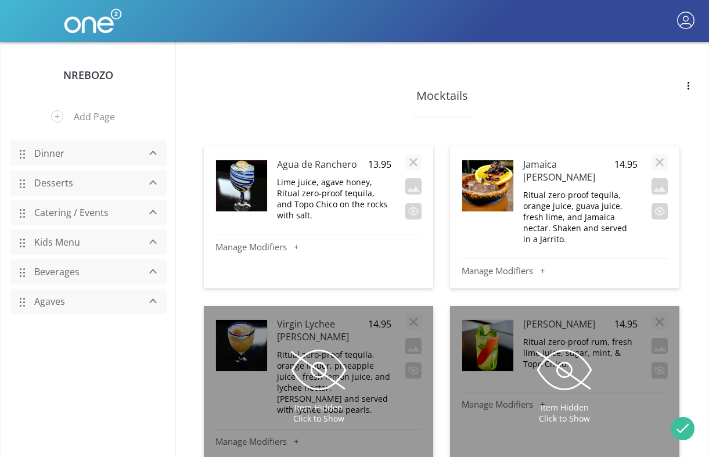
scroll to position [10, 0]
type textarea "Lime juice, tamarind nectar, a squirt of Ritual Zero-Proof Agave."
click at [439, 280] on section "Mocktails [GEOGRAPHIC_DATA] 13.95 Lime juice, agave honey, Ritual zero-proof te…" at bounding box center [441, 447] width 532 height 771
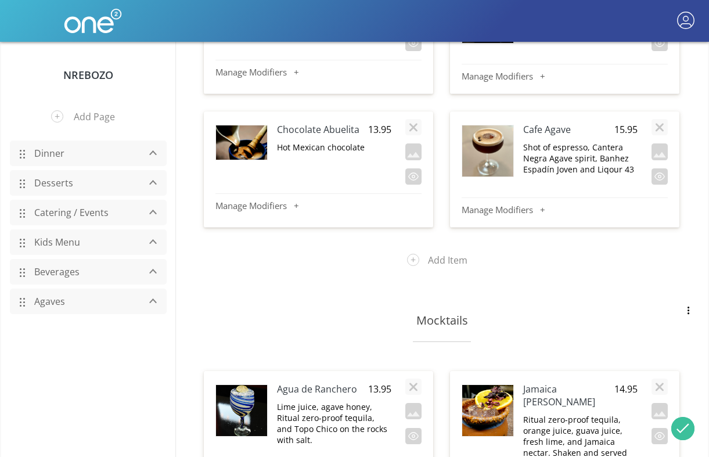
scroll to position [7678, 0]
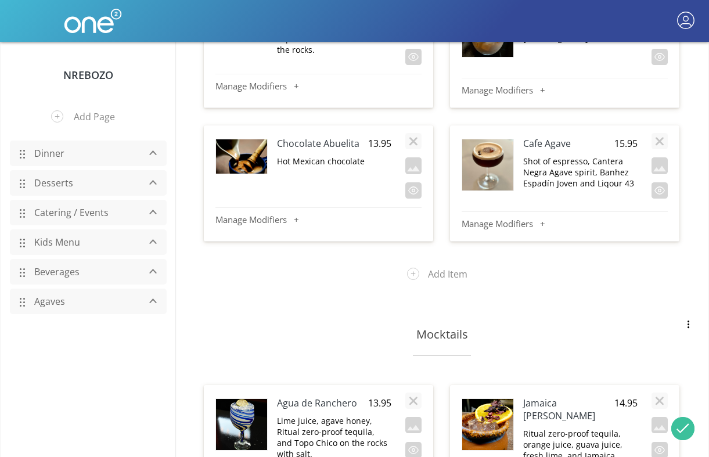
click at [325, 415] on p "Lime juice, agave honey, Ritual zero-proof tequila, and Topo Chico on the rocks…" at bounding box center [334, 437] width 114 height 44
click at [287, 414] on textarea "Lime juice, agave honey, Ritual zero-proof tequila, and Topo Chico on the rocks…" at bounding box center [333, 426] width 114 height 24
drag, startPoint x: 287, startPoint y: 188, endPoint x: 362, endPoint y: 188, distance: 74.9
click at [362, 414] on textarea "Lime juice, agave honey, Ritual zero-proof tequila, and Topo Chico on the rocks…" at bounding box center [333, 426] width 114 height 24
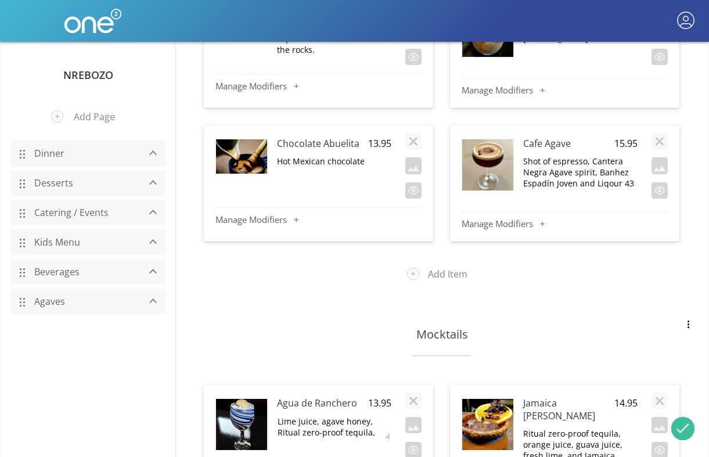
type textarea "Lime juice, agave honey, Ritual Zero-Proof Agave, and Topo Chico on the rocks w…"
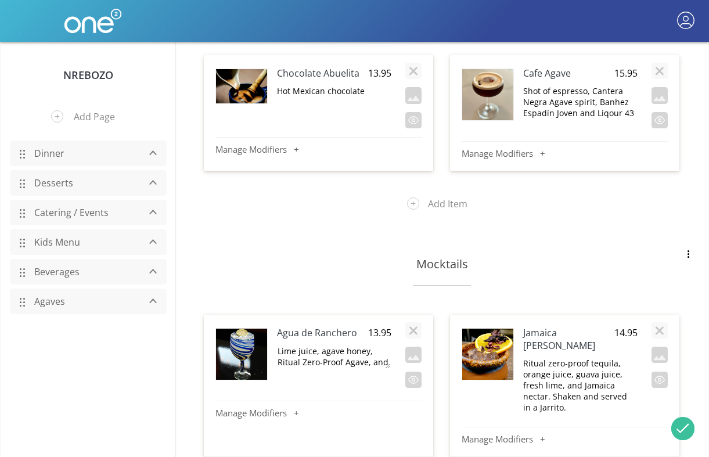
scroll to position [7682, 0]
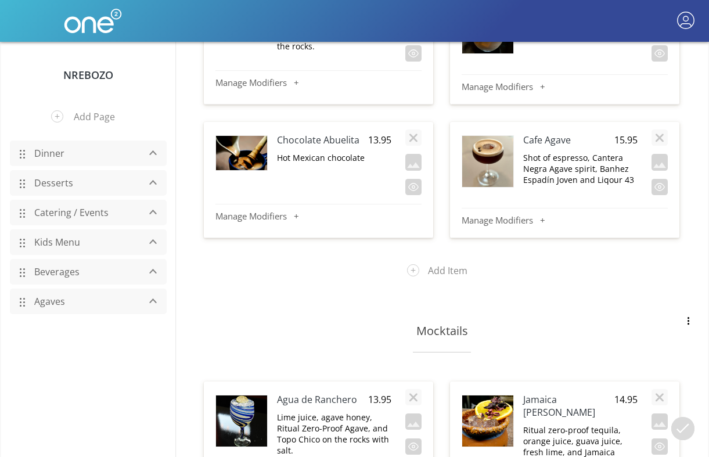
click at [539, 424] on p "Ritual zero-proof tequila, orange juice, guava juice, fresh lime, and Jamaica n…" at bounding box center [580, 451] width 114 height 55
click at [539, 424] on textarea "Ritual zero-proof tequila, orange juice, guava juice, fresh lime, and Jamaica n…" at bounding box center [579, 436] width 114 height 24
drag, startPoint x: 539, startPoint y: 174, endPoint x: 547, endPoint y: 174, distance: 8.7
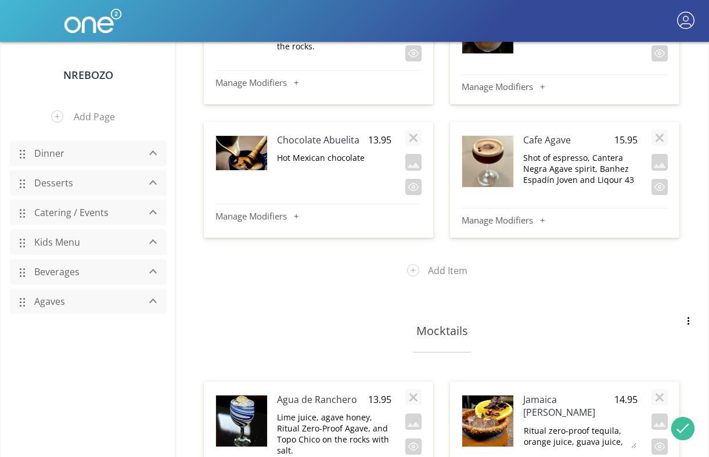
click at [542, 424] on textarea "Ritual zero-proof tequila, orange juice, guava juice, fresh lime, and Jamaica n…" at bounding box center [579, 436] width 114 height 24
click at [614, 424] on textarea "Ritual zero-proof tequila, orange juice, guava juice, fresh lime, and Jamaica n…" at bounding box center [579, 436] width 114 height 24
click at [622, 424] on textarea "Ritual zero-proof tequila, orange juice, guava juice, fresh lime, and Jamaica n…" at bounding box center [579, 436] width 114 height 24
click at [611, 393] on h4 "Jamaica [PERSON_NAME]" at bounding box center [568, 406] width 91 height 26
click at [614, 411] on p "Ritual zero-proof tequila, orange juice, guava juice, fresh lime, and Jamaica n…" at bounding box center [580, 438] width 114 height 55
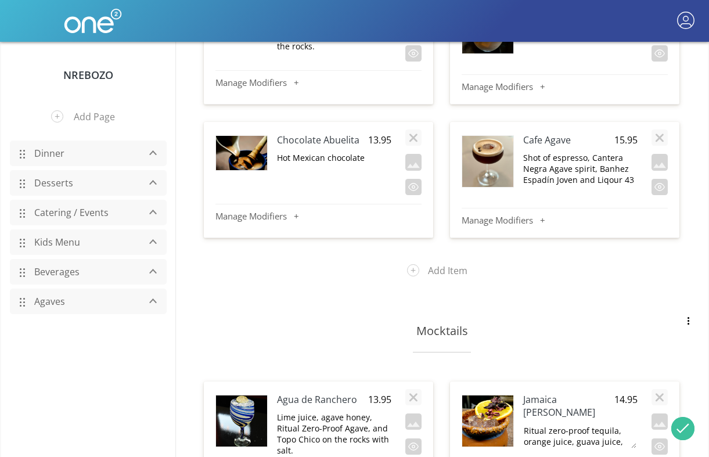
click at [555, 424] on textarea "Ritual zero-proof tequila, orange juice, guava juice, fresh lime, and Jamaica n…" at bounding box center [579, 436] width 114 height 24
click at [537, 424] on textarea "Ritual zero-proof tequila, orange juice, guava juice, fresh lime, and Jamaica n…" at bounding box center [579, 436] width 114 height 24
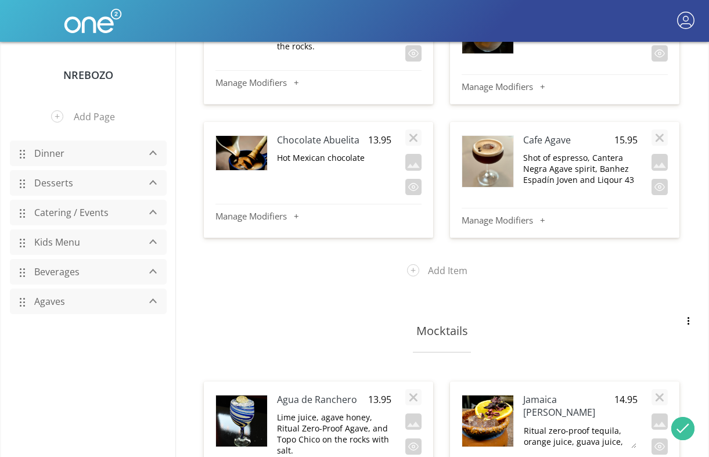
click at [626, 424] on textarea "Ritual zero-proof tequila, orange juice, guava juice, fresh lime, and Jamaica n…" at bounding box center [579, 436] width 114 height 24
drag, startPoint x: 615, startPoint y: 171, endPoint x: 524, endPoint y: 171, distance: 90.5
click at [524, 424] on textarea "Ritual zero-proof tequila, orange juice, guava juice, fresh lime, and Jamaica n…" at bounding box center [579, 436] width 114 height 24
type textarea "Ritual Zero-Proof Agave, orange juice, guava juice, fresh lime, and Jamaica nec…"
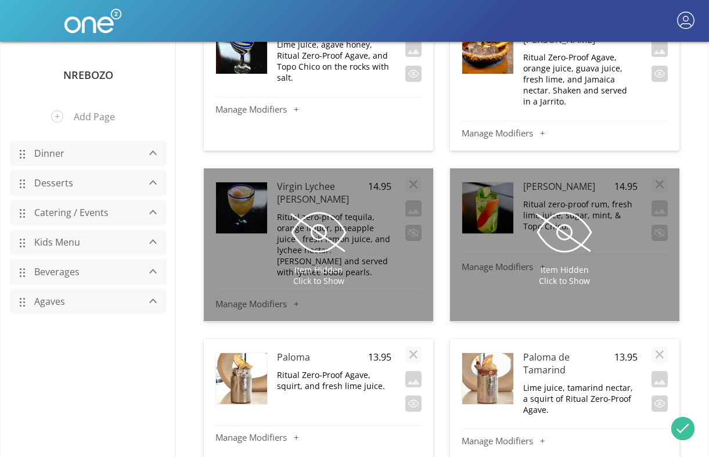
scroll to position [8054, 0]
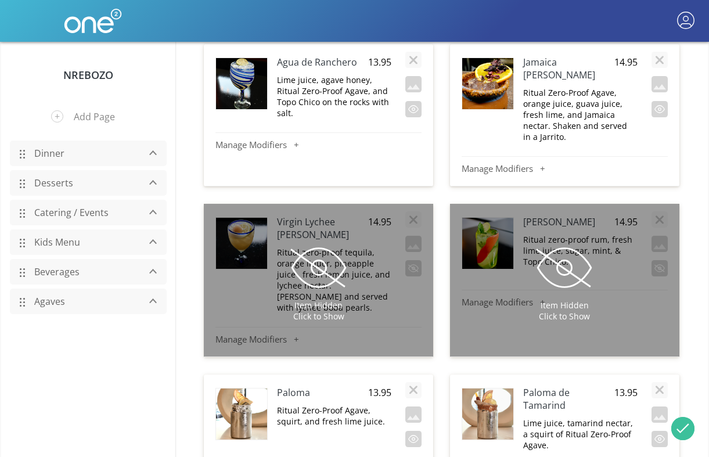
scroll to position [9, 0]
drag, startPoint x: 530, startPoint y: 304, endPoint x: 587, endPoint y: 301, distance: 56.9
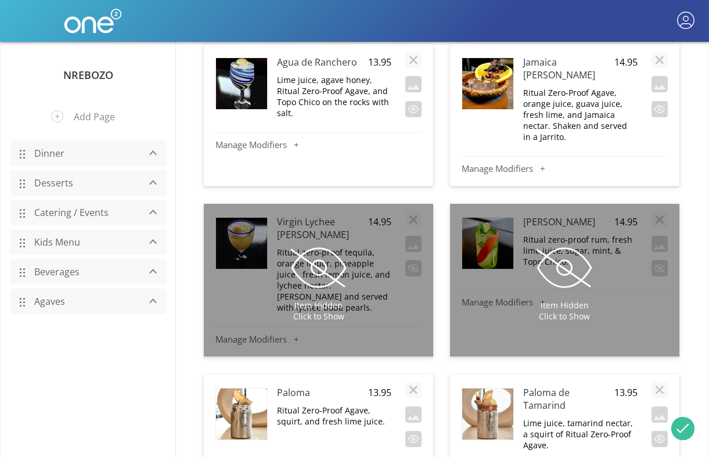
drag, startPoint x: 372, startPoint y: 298, endPoint x: 344, endPoint y: 299, distance: 27.9
type textarea "Ritual Zero-Proof Agave, agave nectar, Lyre's Orange Sec, fresh lime juice shak…"
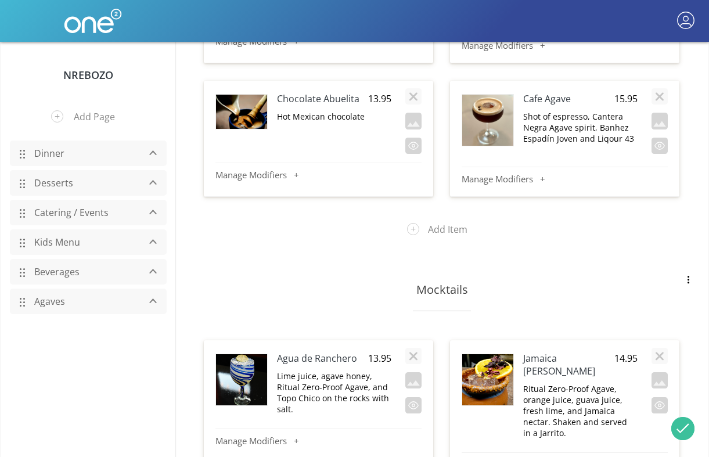
scroll to position [7714, 0]
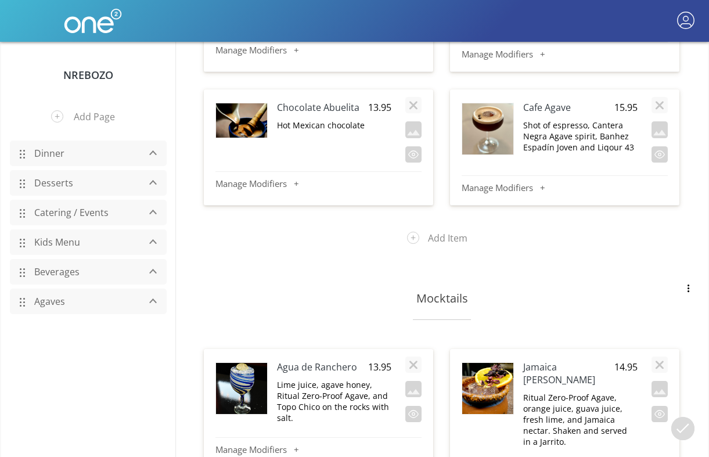
click at [547, 392] on p "Ritual Zero-Proof Agave, orange juice, guava juice, fresh lime, and Jamaica nec…" at bounding box center [580, 419] width 114 height 55
click at [562, 391] on textarea "Ritual Zero-Proof Agave, orange juice, guava juice, fresh lime, and Jamaica nec…" at bounding box center [579, 403] width 114 height 24
drag, startPoint x: 562, startPoint y: 151, endPoint x: 534, endPoint y: 153, distance: 28.5
click at [534, 391] on textarea "Ritual Zero-Proof Agave, orange juice, guava juice, fresh lime, and Jamaica nec…" at bounding box center [579, 403] width 114 height 24
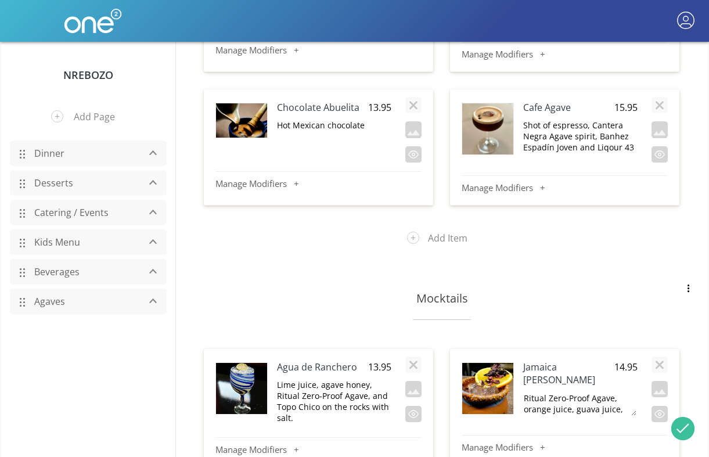
type textarea "Ritual Zero-Proof Agave, Lyre's Orange Sec, guava juice, fresh lime, and Jamaic…"
click at [322, 379] on p "Lime juice, agave honey, Ritual Zero-Proof Agave, and Topo Chico on the rocks w…" at bounding box center [334, 401] width 114 height 44
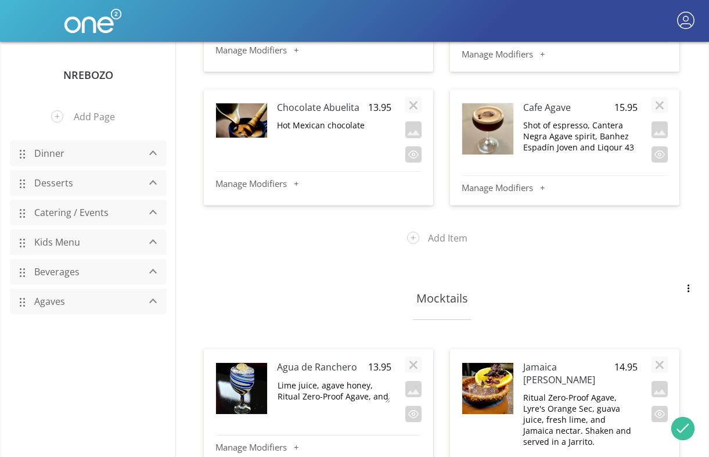
click at [317, 378] on textarea "Lime juice, agave honey, Ritual Zero-Proof Agave, and Topo Chico on the rocks w…" at bounding box center [333, 390] width 114 height 24
click at [295, 378] on textarea "Lime juice, agave honey, Ritual Zero-Proof Agave, and Topo Chico on the rocks w…" at bounding box center [333, 390] width 114 height 24
drag, startPoint x: 295, startPoint y: 150, endPoint x: 356, endPoint y: 153, distance: 61.0
click at [356, 378] on textarea "Lime juice, agave honey, Ritual Zero-Proof Agave, and Topo Chico on the rocks w…" at bounding box center [333, 390] width 114 height 24
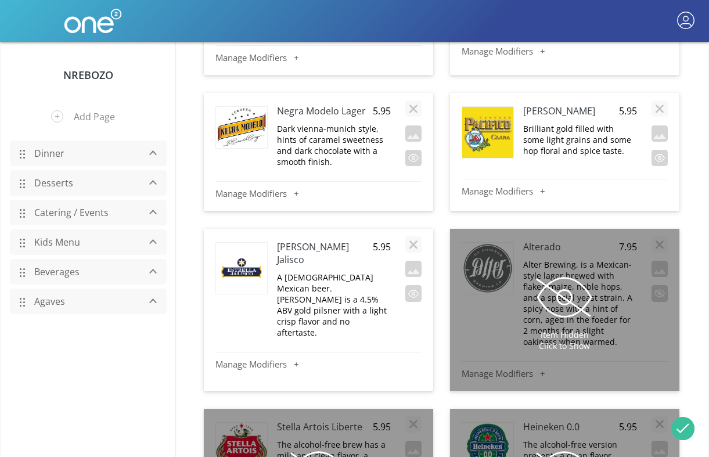
scroll to position [5383, 0]
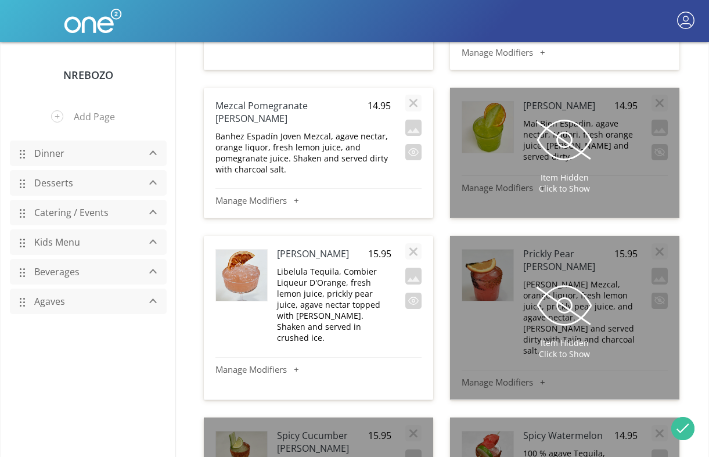
scroll to position [2621, 0]
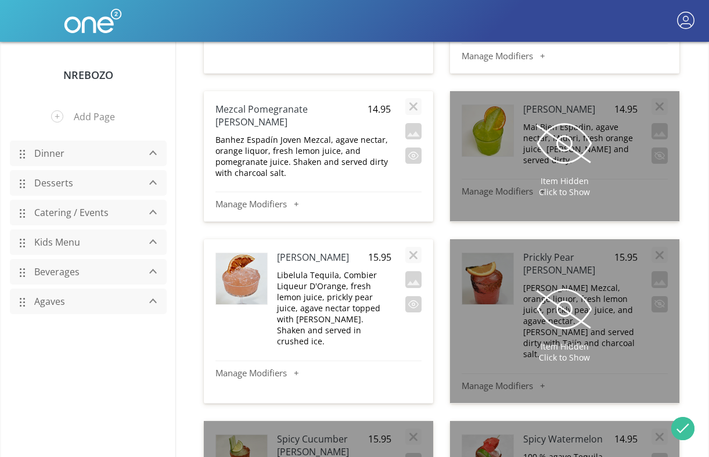
click at [560, 280] on span at bounding box center [564, 309] width 58 height 58
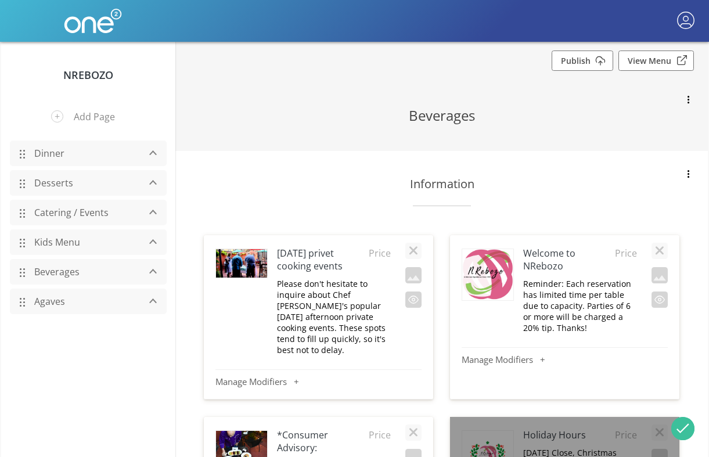
scroll to position [0, 0]
click at [604, 66] on link "Publish" at bounding box center [582, 60] width 62 height 20
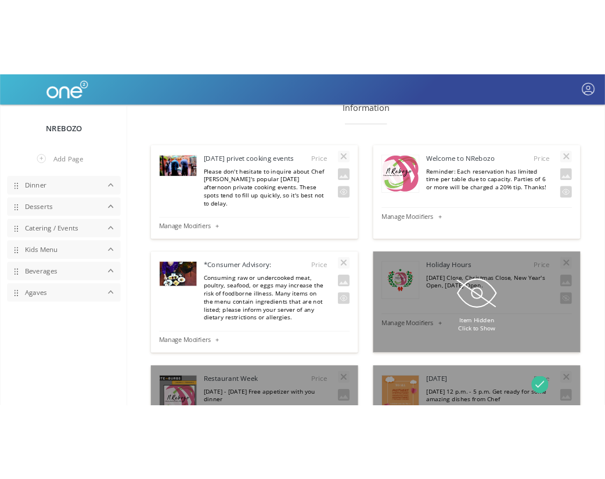
scroll to position [139, 0]
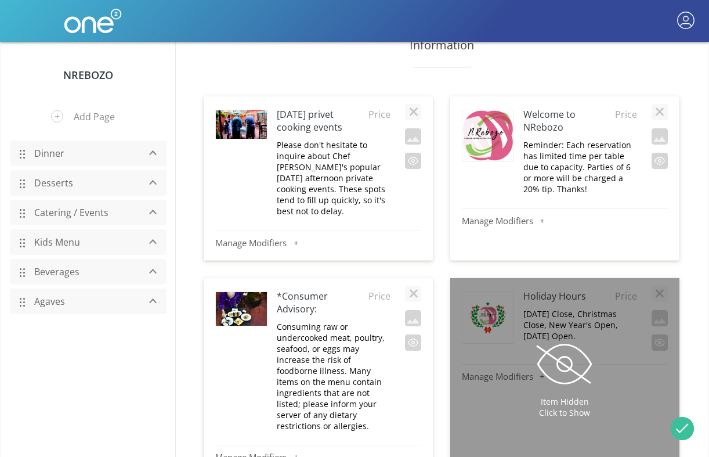
click at [381, 162] on p "Please don't hesitate to inquire about Chef [PERSON_NAME]'s popular [DATE] afte…" at bounding box center [334, 177] width 114 height 77
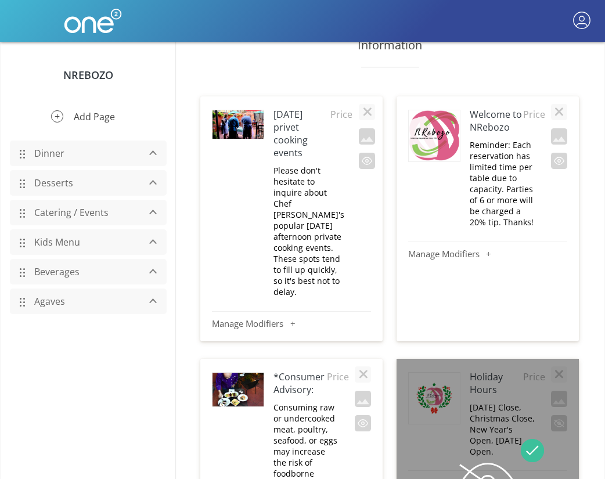
click at [92, 118] on button "Add Page" at bounding box center [88, 117] width 92 height 30
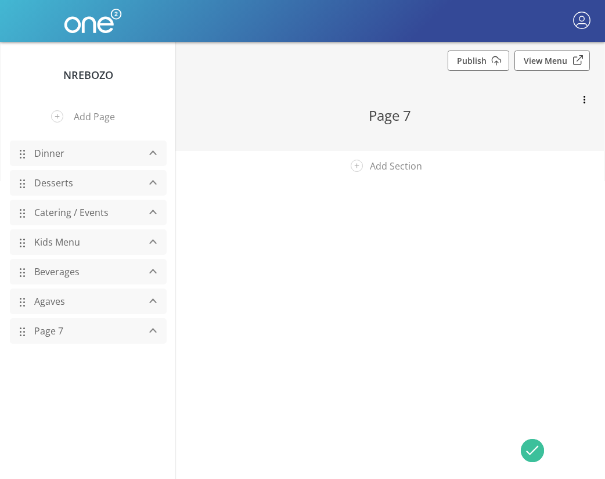
click at [55, 328] on link "Page 7" at bounding box center [83, 331] width 110 height 22
click at [390, 124] on h2 "Page 7" at bounding box center [390, 115] width 337 height 19
type input "Mocktails"
click at [408, 165] on button "Add Section" at bounding box center [390, 166] width 96 height 30
click at [46, 157] on link "Dinner" at bounding box center [83, 153] width 110 height 22
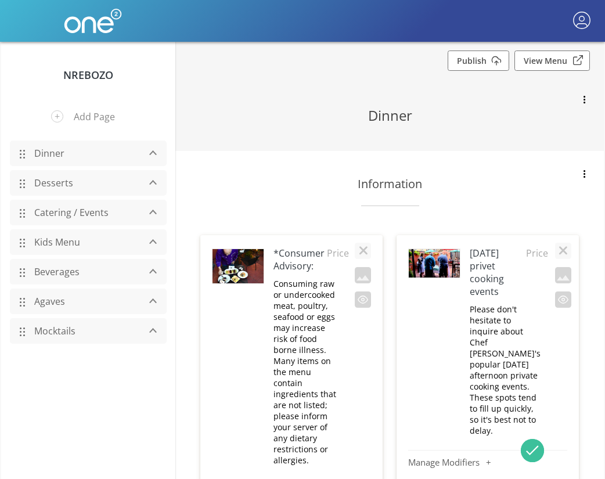
click at [407, 187] on h3 "Information" at bounding box center [390, 184] width 337 height 16
click at [50, 331] on link "Mocktails" at bounding box center [83, 331] width 110 height 22
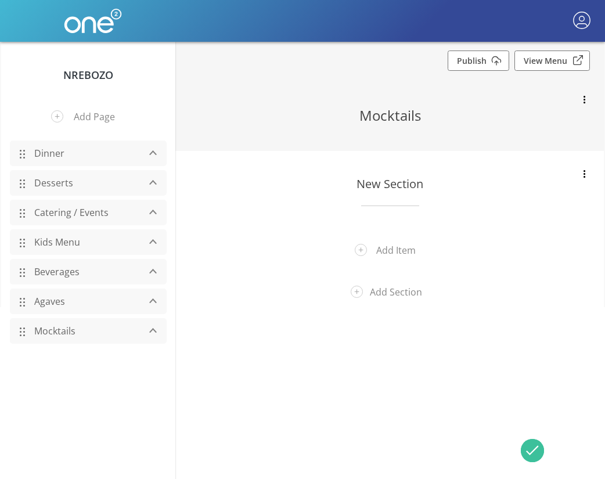
click at [393, 189] on h3 "New Section" at bounding box center [390, 184] width 337 height 16
type input "Information"
click at [56, 153] on link "Dinner" at bounding box center [83, 153] width 110 height 22
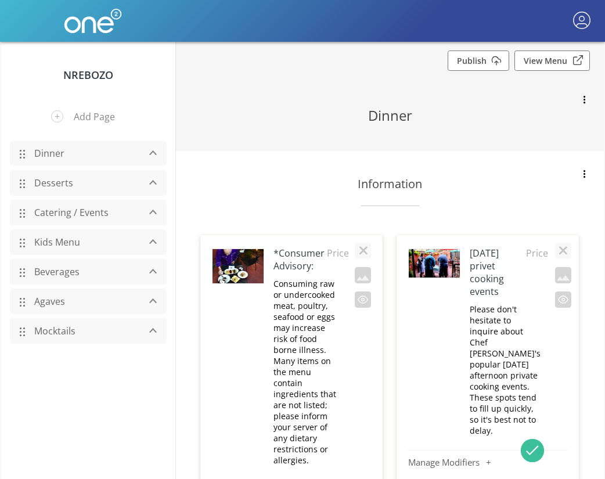
click at [302, 265] on h4 "*Consumer Advisory:" at bounding box center [299, 260] width 53 height 26
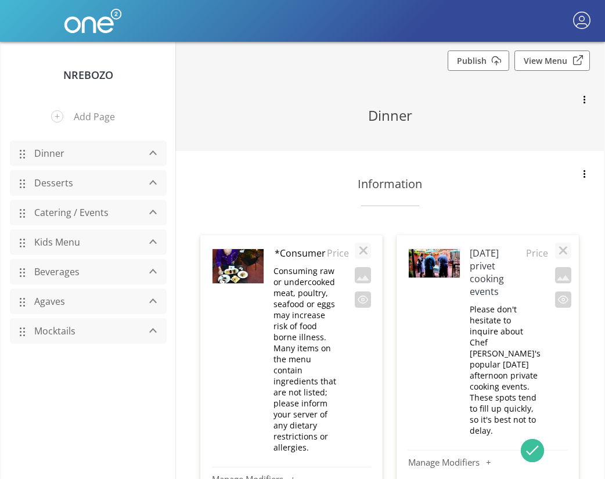
click at [61, 330] on link "Mocktails" at bounding box center [83, 331] width 110 height 22
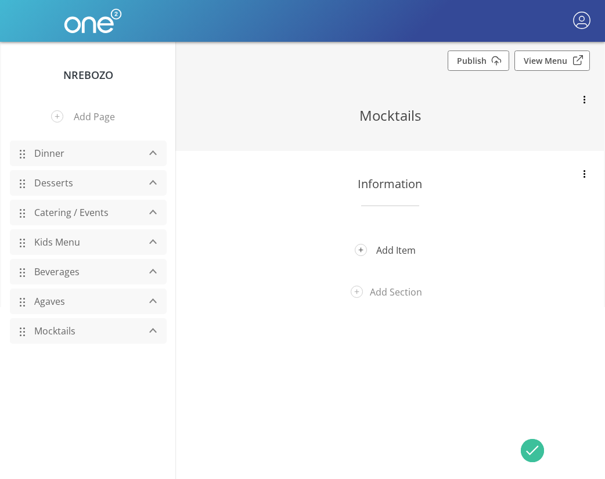
click at [405, 252] on button "Add Item" at bounding box center [389, 250] width 87 height 30
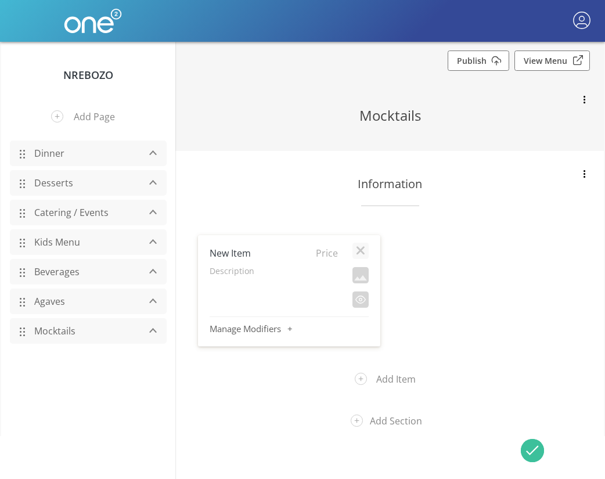
click at [251, 258] on h4 "New Item" at bounding box center [261, 253] width 103 height 13
type input "*Consumer Advisory:"
click at [57, 299] on link "Agaves" at bounding box center [83, 301] width 110 height 22
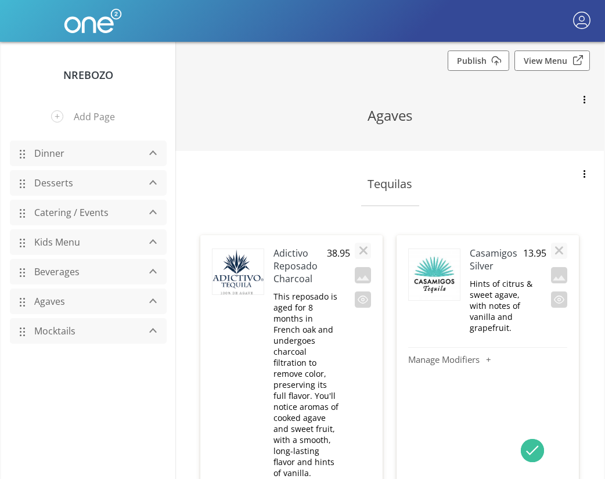
click at [63, 277] on link "Beverages" at bounding box center [83, 272] width 110 height 22
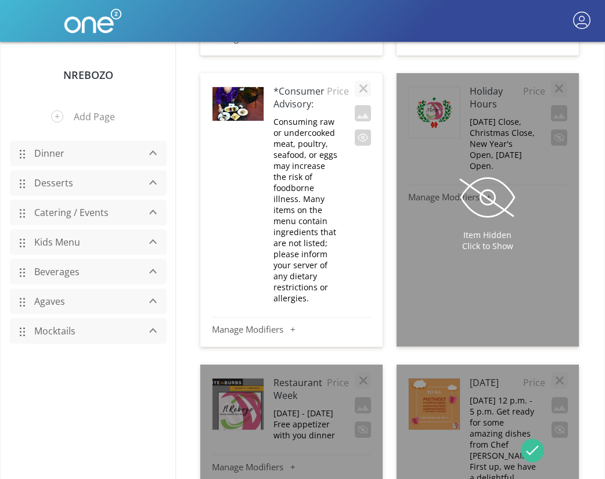
scroll to position [432, 0]
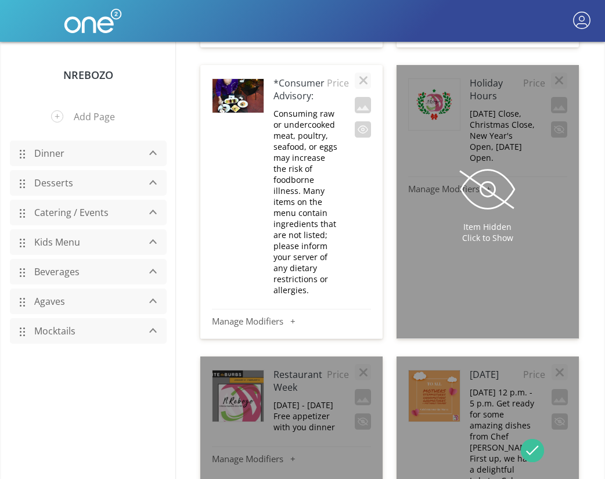
click at [293, 221] on p "Consuming raw or undercooked meat, poultry, seafood, or eggs may increase the r…" at bounding box center [306, 201] width 67 height 187
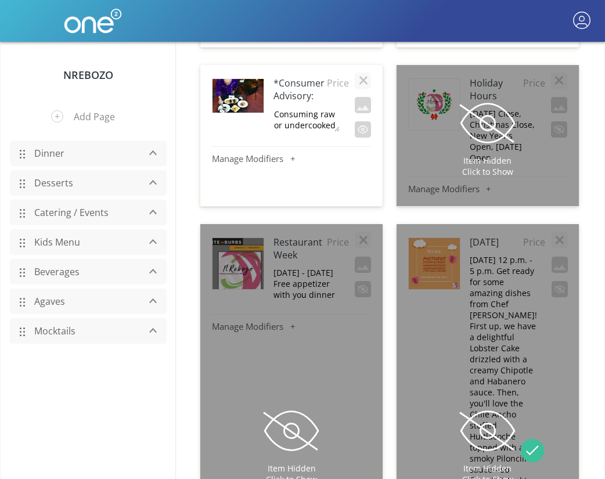
click at [73, 334] on link "Mocktails" at bounding box center [83, 331] width 110 height 22
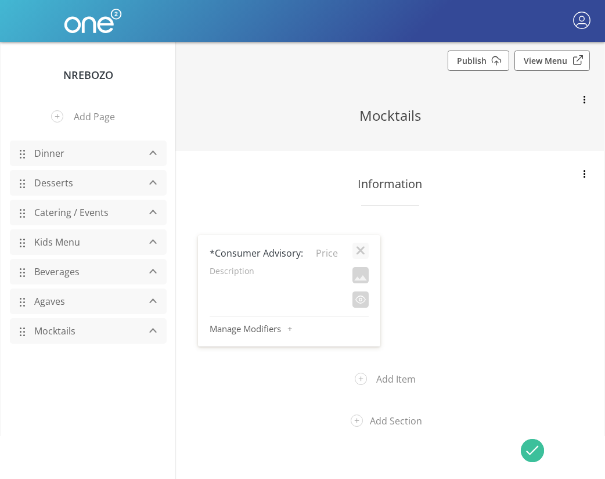
click at [223, 273] on p "Description" at bounding box center [274, 270] width 128 height 11
type textarea "Consuming raw or undercooked meat, poultry, seafood, or eggs may increase the r…"
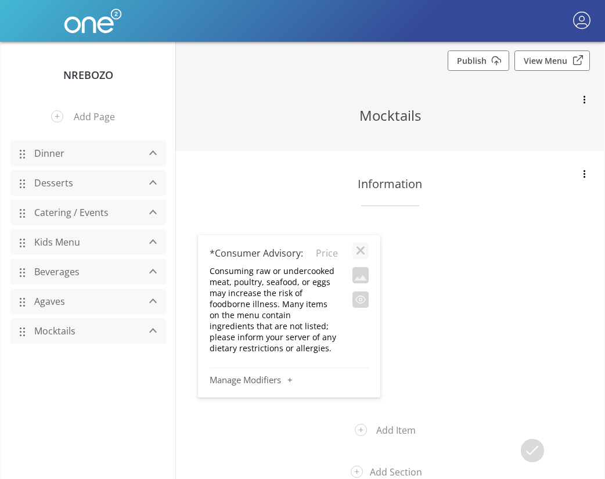
click at [380, 376] on section "Information *Consumer Advisory: Price Consuming raw or undercooked meat, poultr…" at bounding box center [389, 304] width 428 height 306
click at [59, 302] on link "Agaves" at bounding box center [83, 301] width 110 height 22
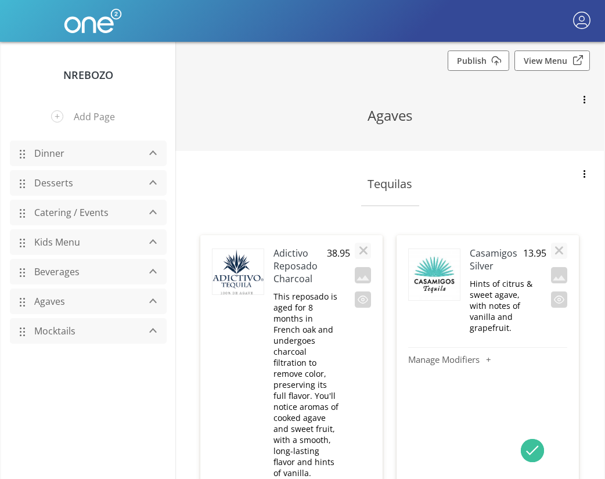
click at [63, 271] on link "Beverages" at bounding box center [83, 272] width 110 height 22
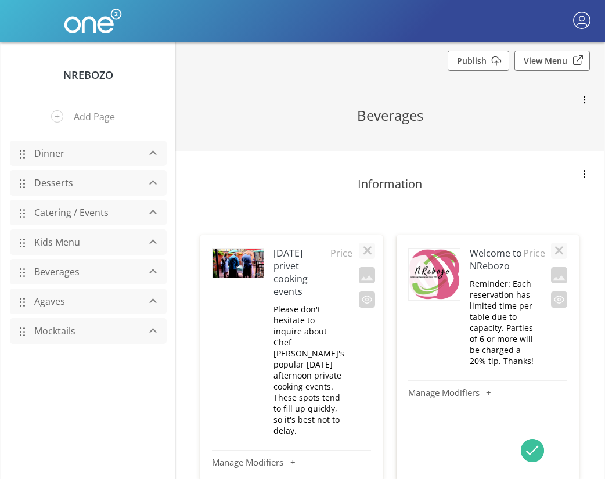
click at [492, 256] on h4 "Welcome to NRebozo" at bounding box center [496, 260] width 53 height 26
click at [68, 331] on link "Mocktails" at bounding box center [83, 331] width 110 height 22
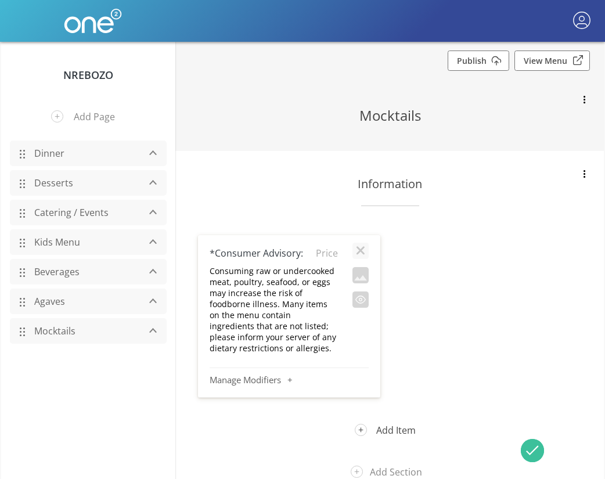
click at [389, 426] on button "Add Item" at bounding box center [389, 430] width 87 height 30
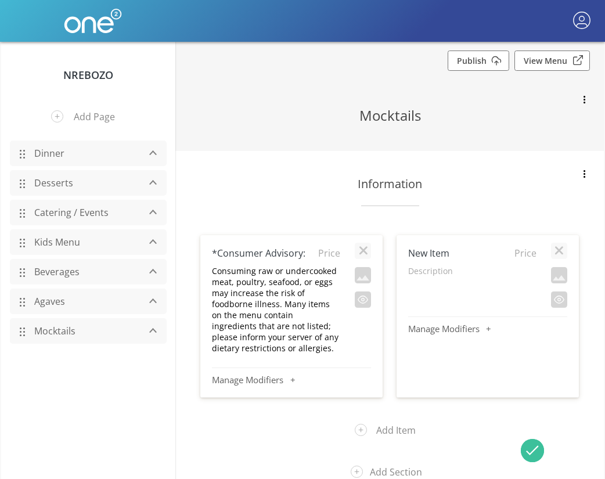
click at [433, 253] on h4 "New Item" at bounding box center [459, 253] width 103 height 13
type input "Welcome to NRebozo"
click at [57, 277] on link "Beverages" at bounding box center [83, 272] width 110 height 22
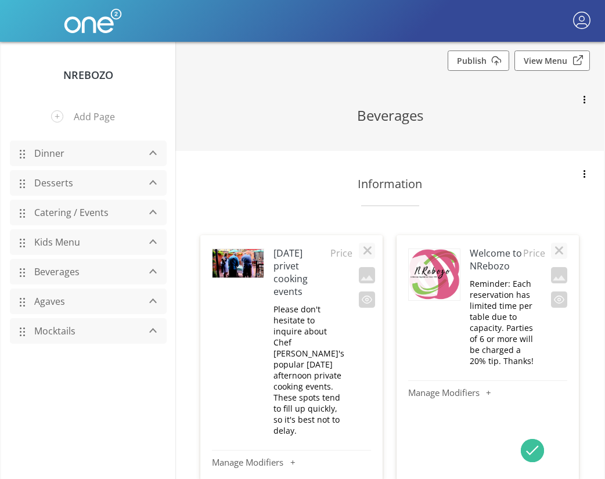
click at [497, 316] on p "Reminder: Each reservation has limited time per table due to capacity. Parties …" at bounding box center [503, 322] width 67 height 88
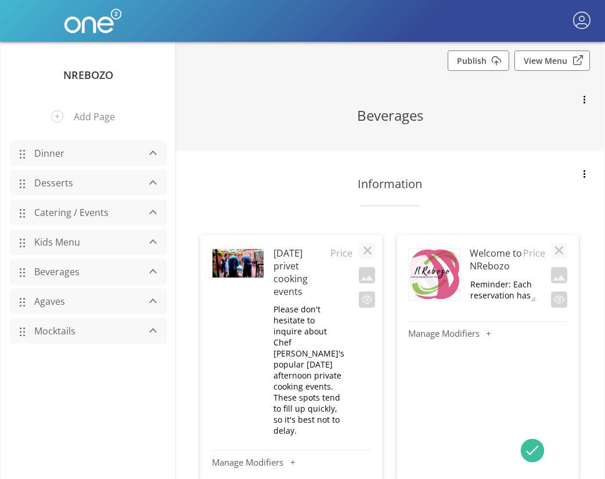
click at [55, 336] on link "Mocktails" at bounding box center [83, 331] width 110 height 22
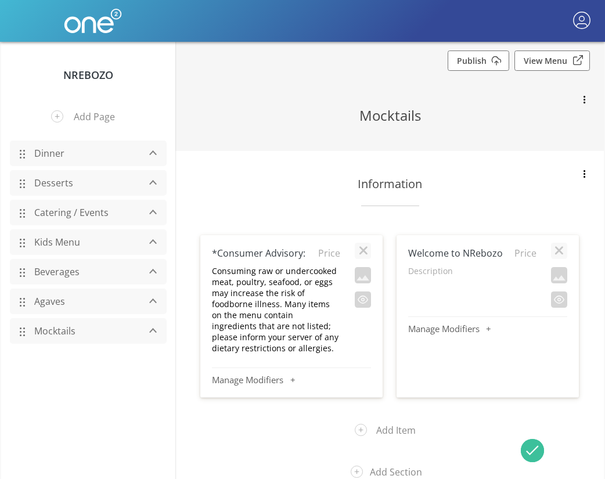
click at [439, 272] on p "Description" at bounding box center [472, 270] width 128 height 11
type textarea "Reminder: Each reservation has limited time per table due to capacity. Parties …"
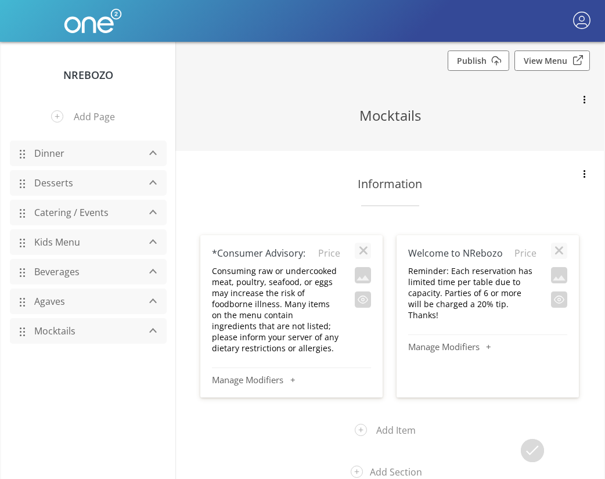
click at [56, 272] on link "Beverages" at bounding box center [83, 272] width 110 height 22
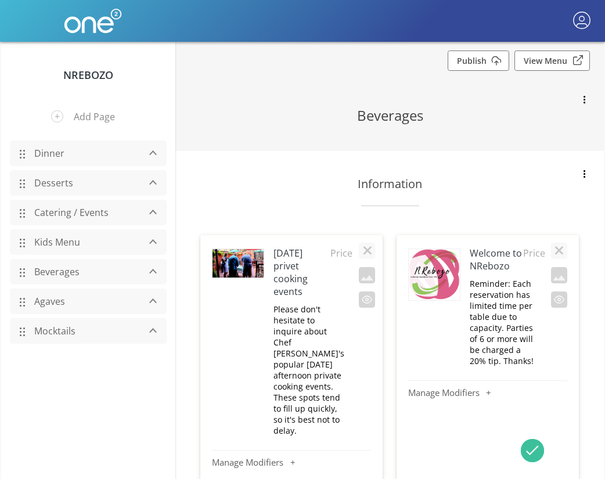
click at [294, 339] on p "Please don't hesitate to inquire about Chef [PERSON_NAME]'s popular [DATE] afte…" at bounding box center [308, 370] width 71 height 132
click at [49, 330] on link "Mocktails" at bounding box center [83, 331] width 110 height 22
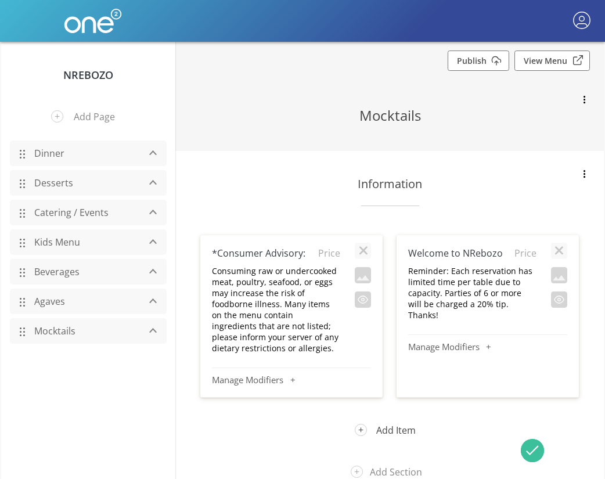
click at [371, 428] on button "Add Item" at bounding box center [389, 430] width 87 height 30
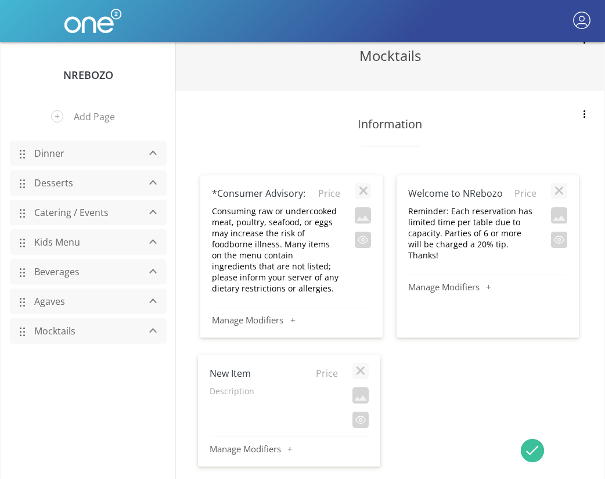
scroll to position [103, 0]
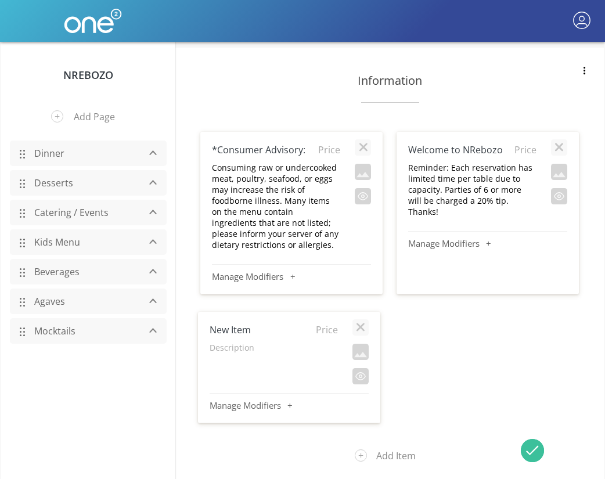
click at [219, 349] on p "Description" at bounding box center [274, 347] width 128 height 11
type textarea "Please don't hesitate to inquire about Chef [PERSON_NAME]'s popular [DATE] afte…"
click at [63, 273] on link "Beverages" at bounding box center [83, 272] width 110 height 22
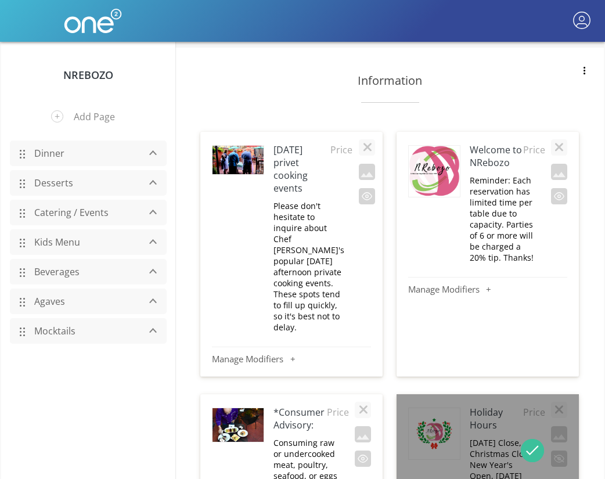
click at [284, 165] on h4 "[DATE] privet cooking events" at bounding box center [301, 168] width 57 height 51
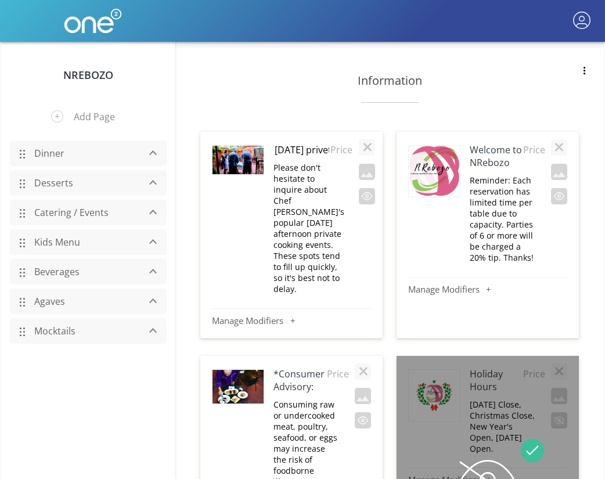
click at [48, 329] on link "Mocktails" at bounding box center [83, 331] width 110 height 22
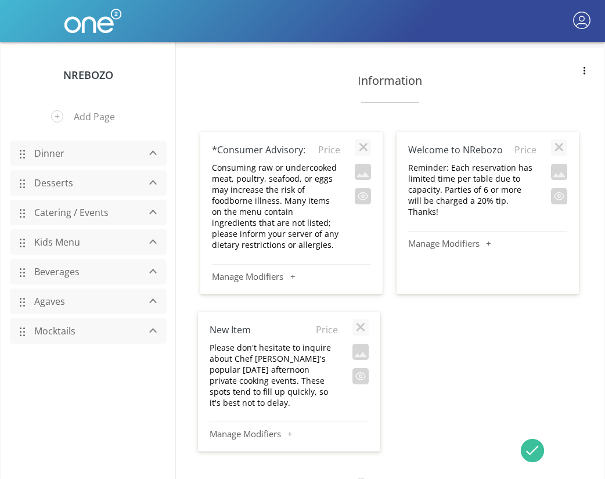
click at [240, 329] on h4 "New Item" at bounding box center [261, 329] width 103 height 13
type input "[DATE] privet cooking events"
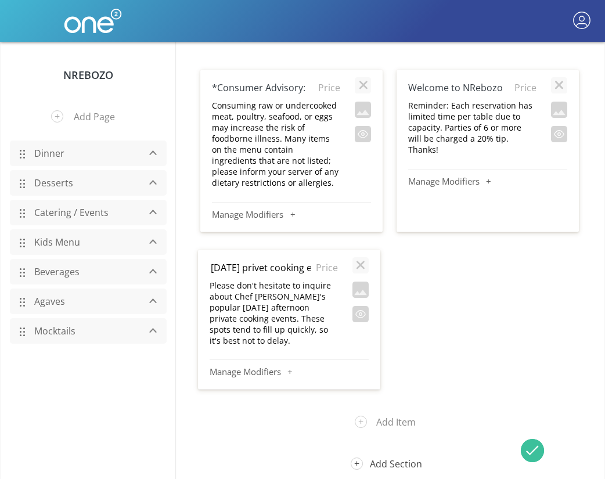
scroll to position [165, 0]
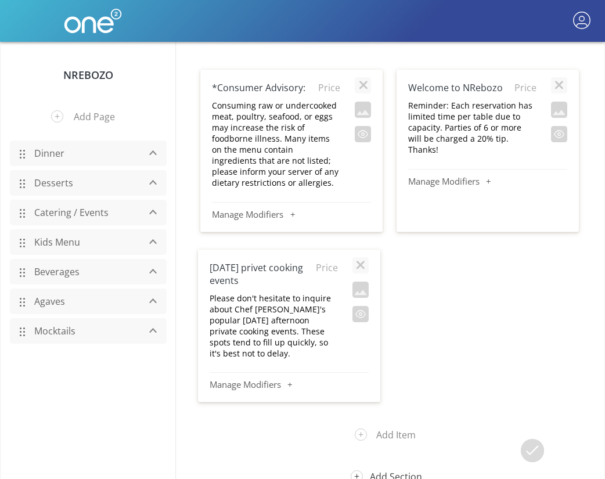
click at [386, 463] on button "Add Section" at bounding box center [390, 476] width 96 height 30
click at [46, 267] on link "Beverages" at bounding box center [83, 272] width 110 height 22
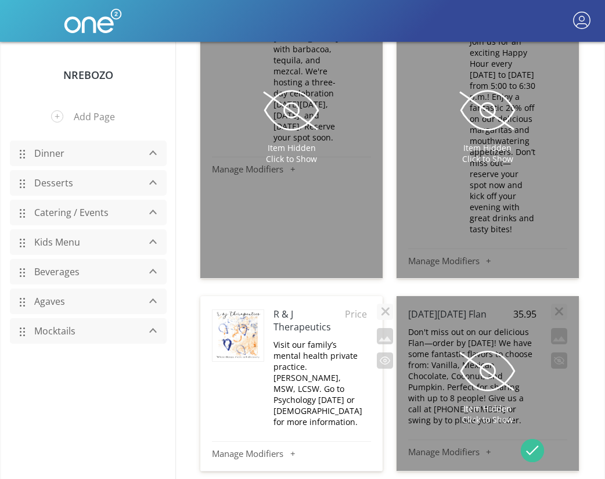
scroll to position [1315, 0]
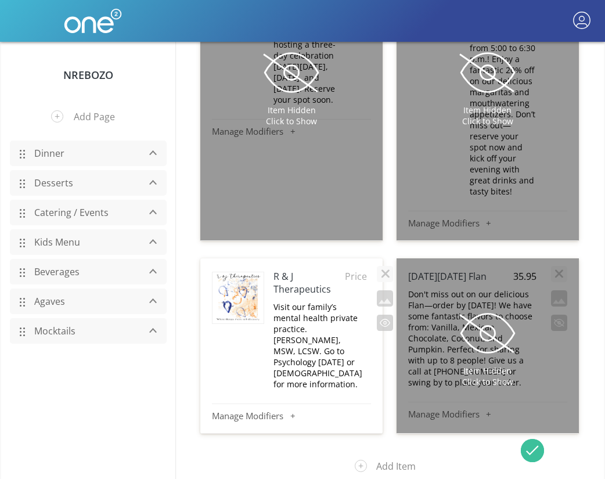
click at [295, 270] on h4 "R & J Therapeutics" at bounding box center [308, 283] width 71 height 26
click at [58, 331] on link "Mocktails" at bounding box center [83, 331] width 110 height 22
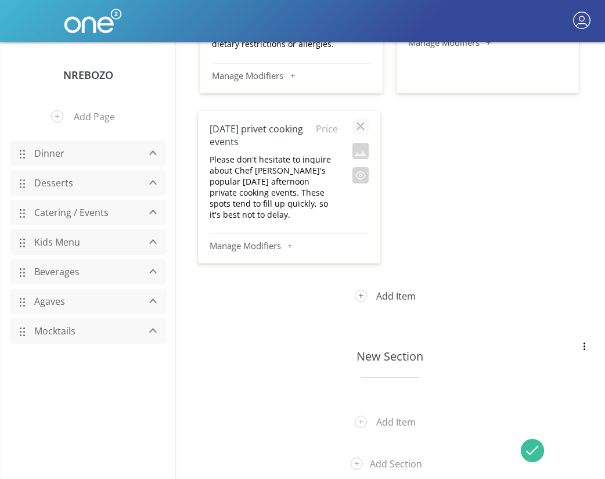
click at [398, 297] on button "Add Item" at bounding box center [389, 296] width 87 height 30
click at [442, 127] on h4 "New Item" at bounding box center [459, 128] width 103 height 13
type input "R & J Therapeutics"
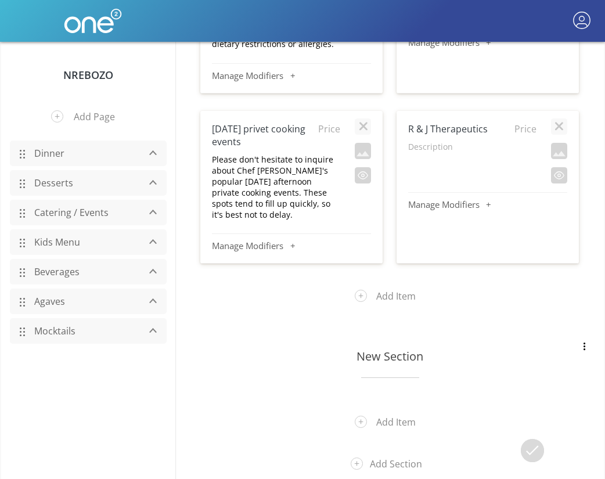
click at [45, 271] on link "Beverages" at bounding box center [83, 272] width 110 height 22
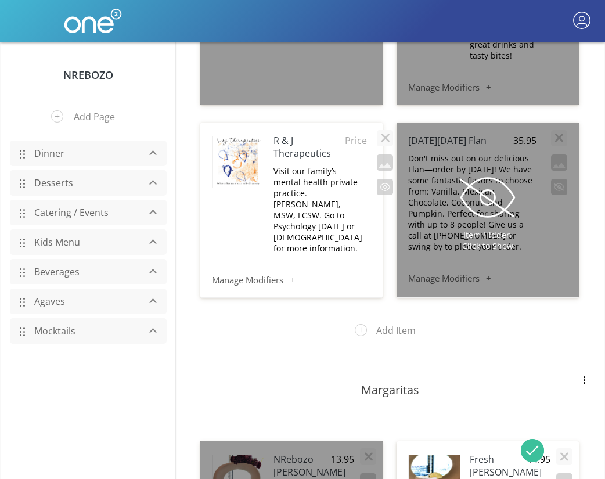
scroll to position [1433, 0]
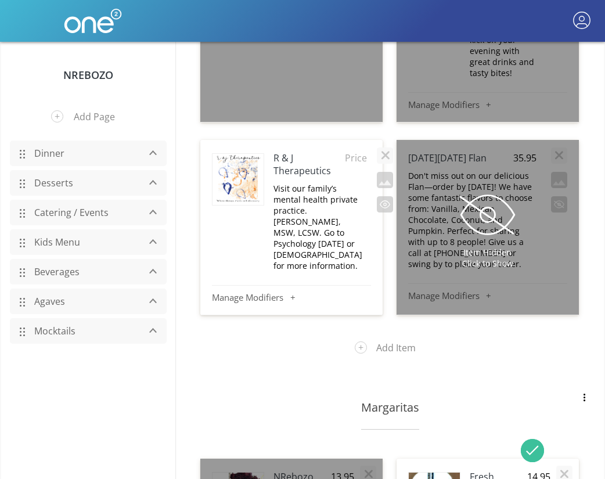
click at [299, 204] on p "Visit our family’s mental health private practice. [PERSON_NAME], MSW, LCSW. Go…" at bounding box center [317, 227] width 89 height 88
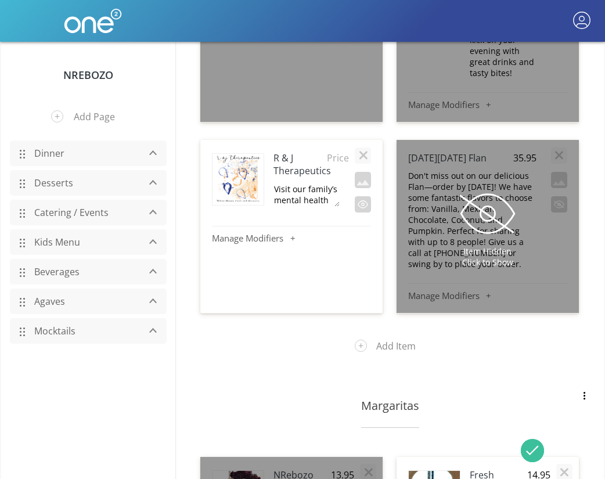
click at [53, 331] on link "Mocktails" at bounding box center [83, 331] width 110 height 22
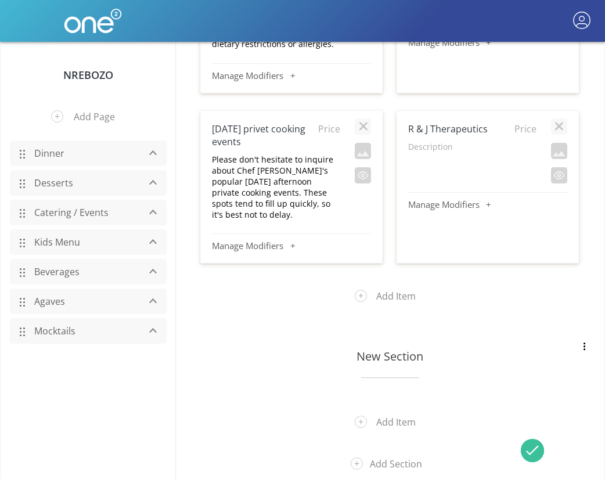
click at [429, 145] on p "Description" at bounding box center [472, 146] width 128 height 11
type textarea "Visit our family’s mental health private practice. [PERSON_NAME], MSW, LCSW. Go…"
click at [560, 153] on button "button" at bounding box center [559, 151] width 16 height 16
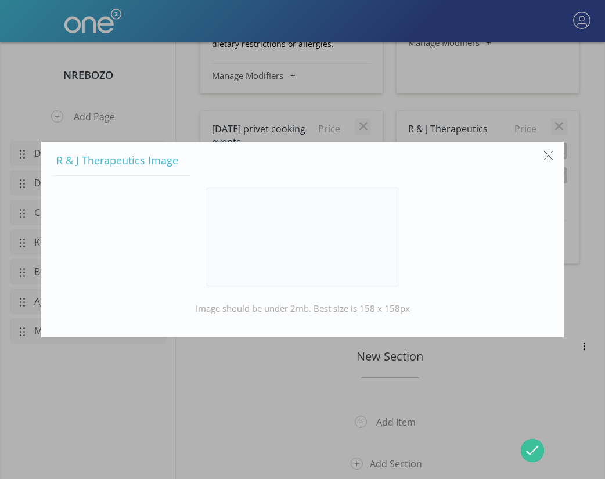
click at [319, 240] on link at bounding box center [303, 236] width 192 height 99
click at [0, 0] on input "file" at bounding box center [0, 0] width 0 height 0
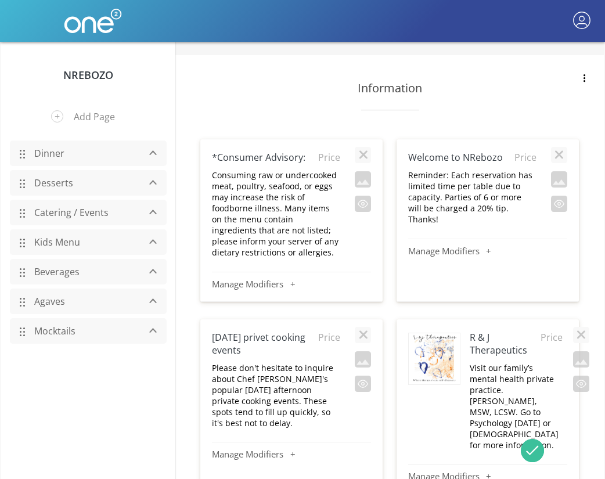
scroll to position [96, 0]
click at [561, 180] on button "button" at bounding box center [559, 179] width 16 height 16
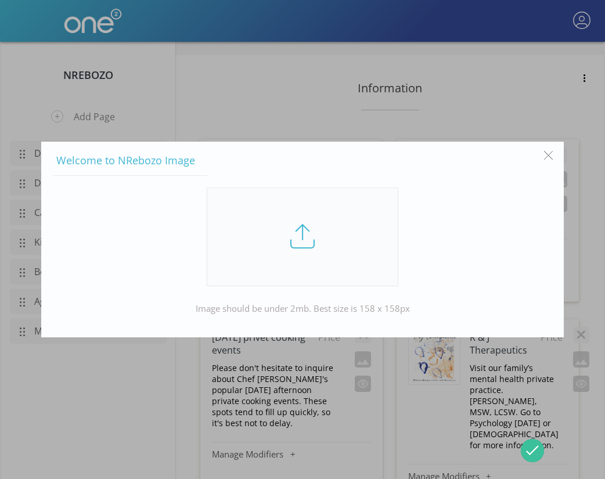
click at [308, 247] on link at bounding box center [303, 236] width 192 height 99
click at [0, 0] on input "file" at bounding box center [0, 0] width 0 height 0
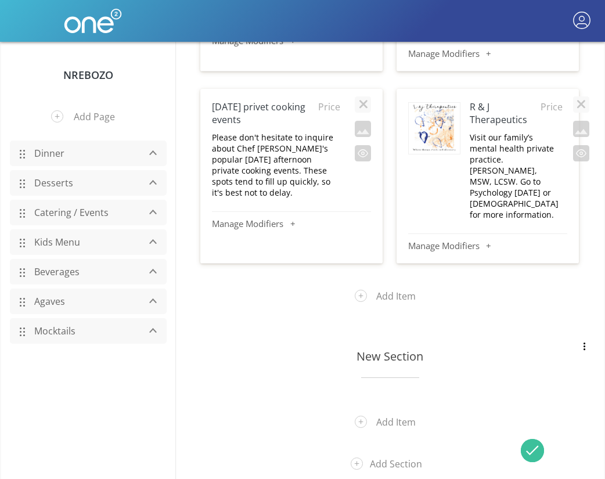
scroll to position [350, 0]
click at [66, 271] on link "Beverages" at bounding box center [83, 272] width 110 height 22
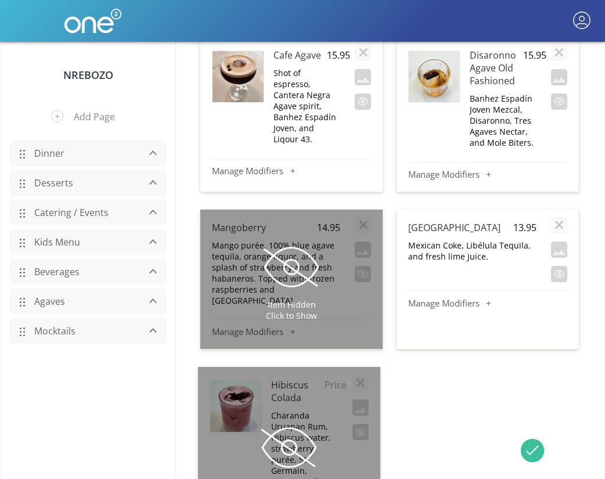
scroll to position [5425, 0]
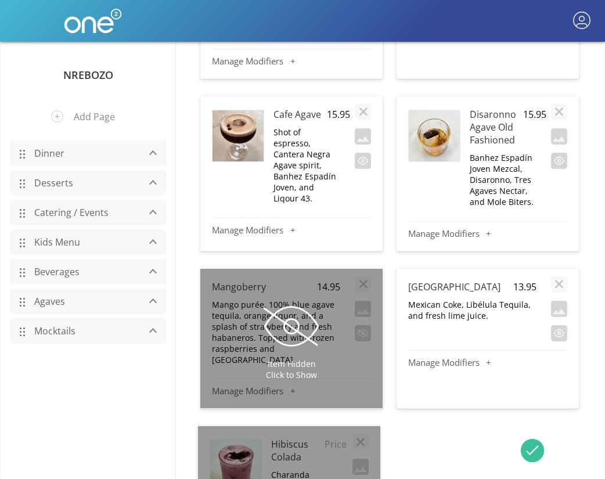
click at [84, 327] on link "Mocktails" at bounding box center [83, 331] width 110 height 22
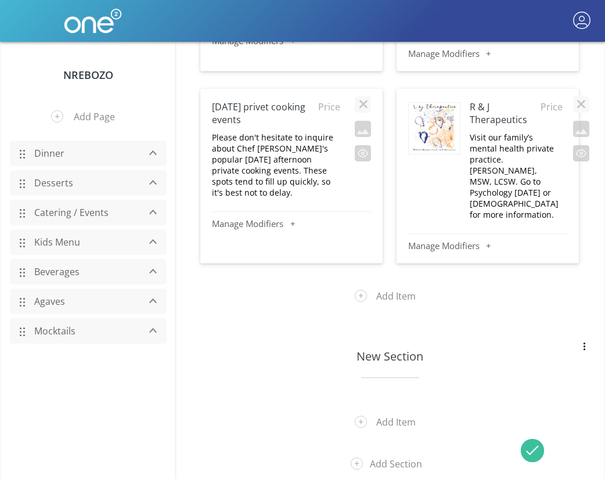
scroll to position [350, 0]
click at [397, 354] on h3 "New Section" at bounding box center [390, 356] width 337 height 16
type input "Mocktails"
click at [395, 424] on button "Add Item" at bounding box center [389, 422] width 87 height 30
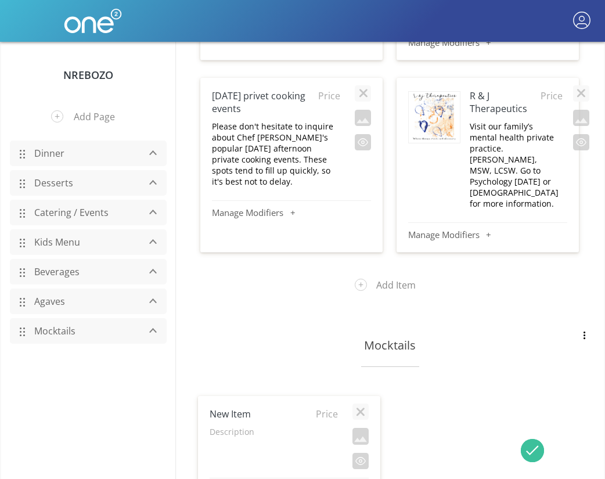
click at [254, 420] on h4 "New Item" at bounding box center [261, 413] width 103 height 13
click at [302, 421] on input "Fresh [PERSON_NAME] $14.95" at bounding box center [261, 414] width 103 height 14
type input "Fresh [PERSON_NAME]"
click at [325, 420] on span "Price" at bounding box center [325, 413] width 26 height 13
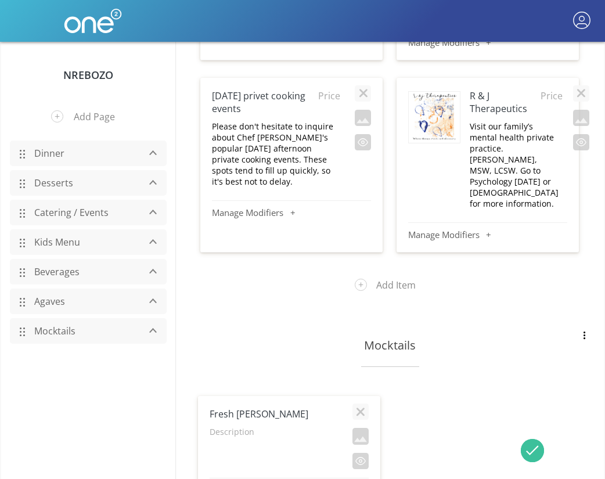
type input "14.95"
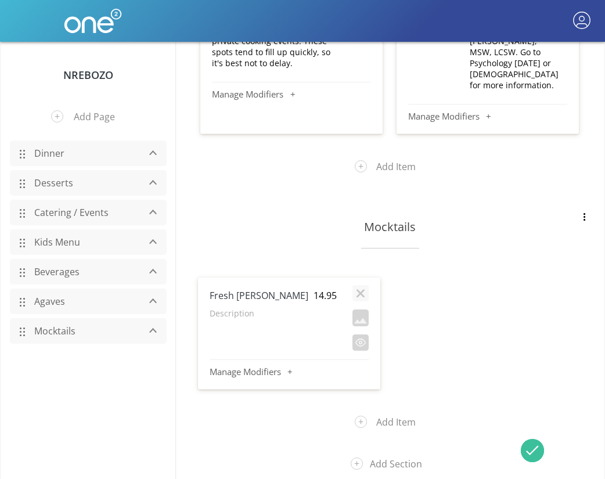
scroll to position [479, 0]
click at [230, 319] on p "Description" at bounding box center [274, 313] width 128 height 11
type textarea "Ritual Zero-Proof Agave, agave nectar, Lyre's Orange Sec, fresh lime juice. [PE…"
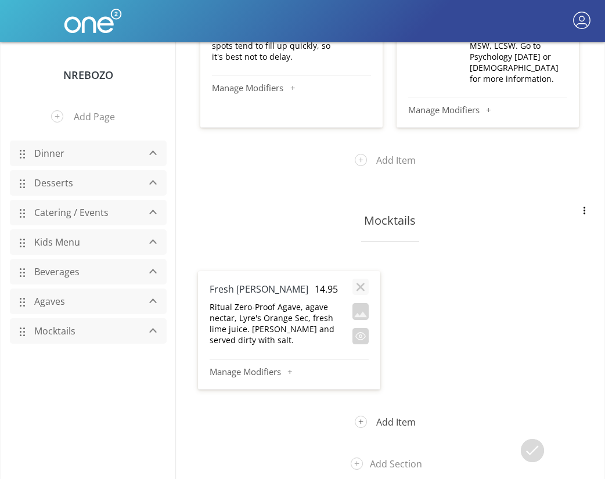
click at [405, 421] on button "Add Item" at bounding box center [389, 422] width 87 height 30
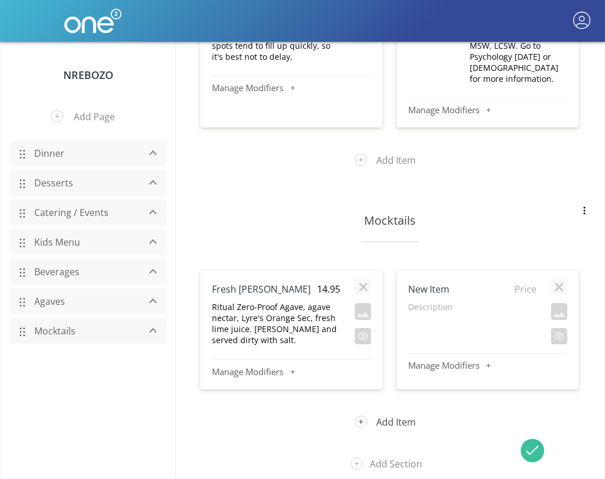
click at [400, 432] on button "Add Item" at bounding box center [389, 422] width 87 height 30
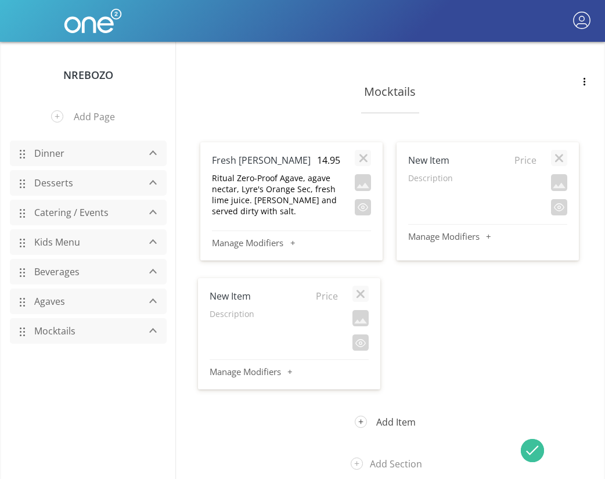
click at [378, 420] on button "Add Item" at bounding box center [389, 422] width 87 height 30
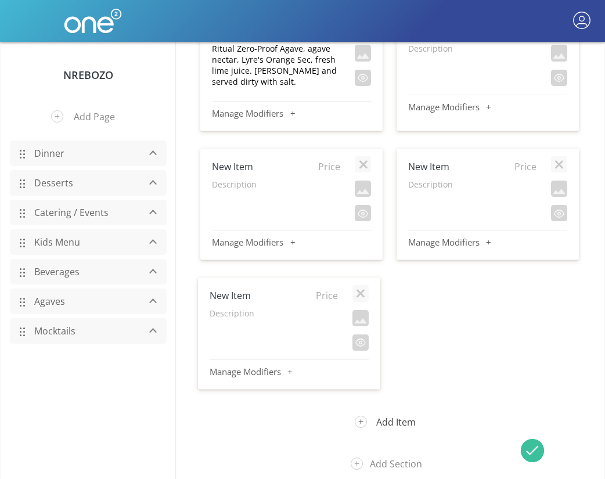
click at [378, 420] on button "Add Item" at bounding box center [389, 422] width 87 height 30
click at [381, 407] on button "Add Item" at bounding box center [389, 422] width 87 height 30
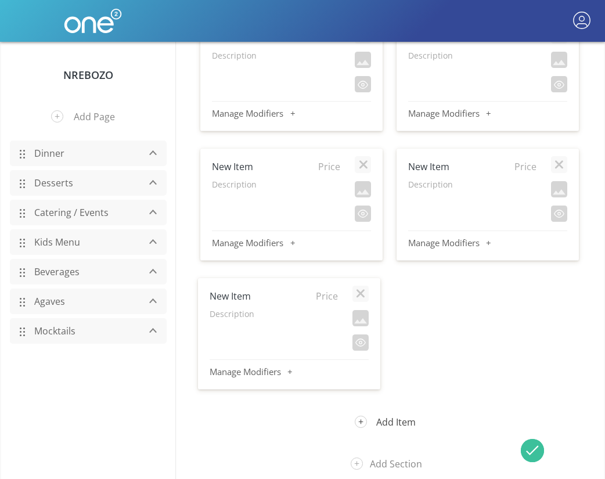
click at [389, 424] on button "Add Item" at bounding box center [389, 422] width 87 height 30
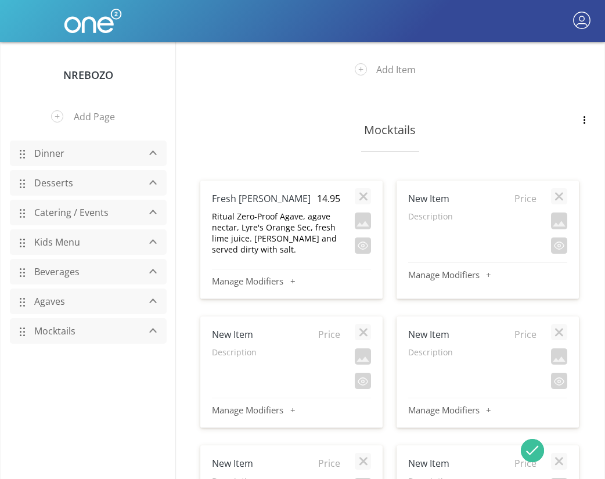
scroll to position [548, 0]
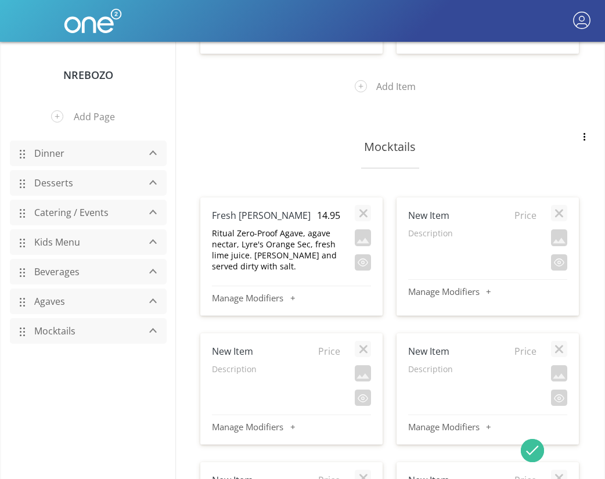
click at [427, 222] on h4 "New Item" at bounding box center [459, 215] width 103 height 13
type input "Prickly Pear [PERSON_NAME]"
click at [521, 222] on span "Price" at bounding box center [523, 215] width 26 height 13
type input "15.95"
click at [440, 246] on p "Description" at bounding box center [472, 245] width 128 height 11
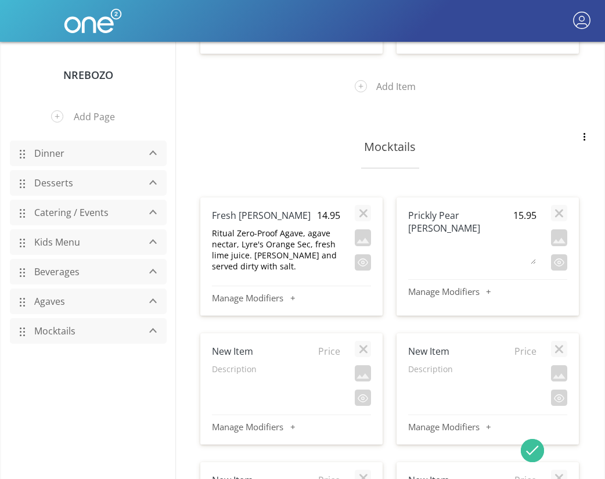
type textarea "Ritual Zero-Proof Agave, Lyre's Orange Sec, fresh lemon juice, prickly pear jui…"
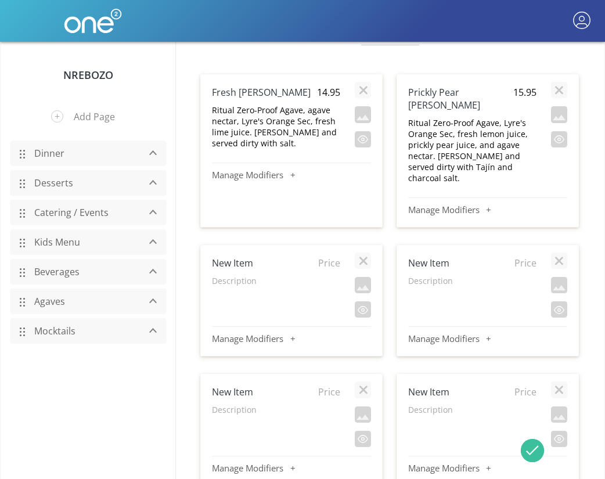
scroll to position [674, 0]
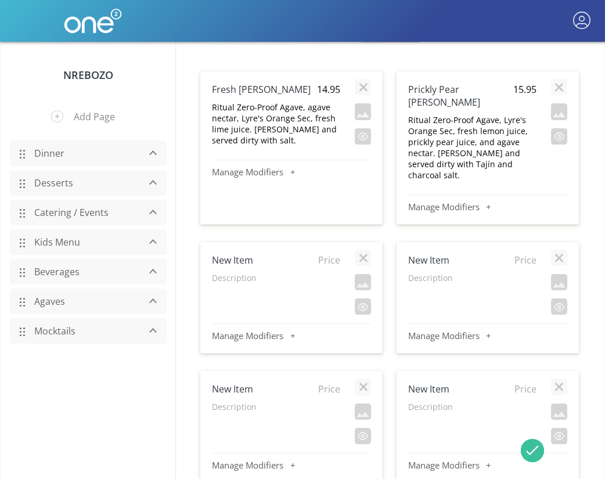
click at [234, 254] on h4 "New Item" at bounding box center [263, 260] width 103 height 13
type input "[PERSON_NAME]"
click at [330, 254] on span "Price" at bounding box center [328, 260] width 26 height 13
type input "14.95"
click at [240, 272] on p "Description" at bounding box center [276, 277] width 128 height 11
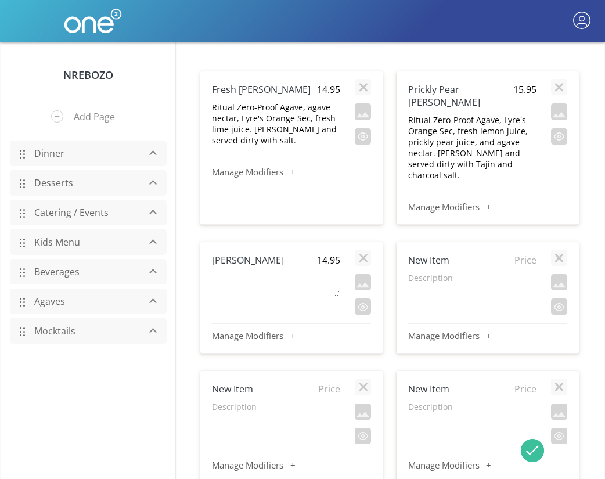
click at [240, 272] on textarea at bounding box center [275, 284] width 128 height 24
type textarea "Ritual Zero-Proof Agave, agave nectar, Lyre's Orange Sec, fresh lime juice, and…"
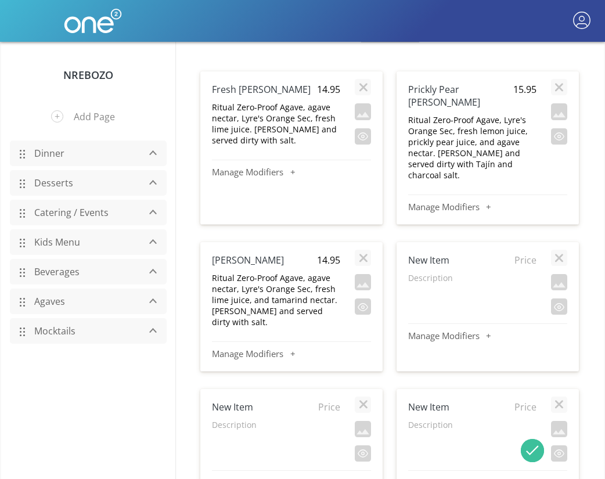
click at [421, 254] on h4 "New Item" at bounding box center [459, 260] width 103 height 13
type input "Pomegranate [PERSON_NAME]"
click at [525, 254] on span "Price" at bounding box center [523, 260] width 26 height 13
type input "14.95"
click at [421, 285] on p "Description" at bounding box center [472, 290] width 128 height 11
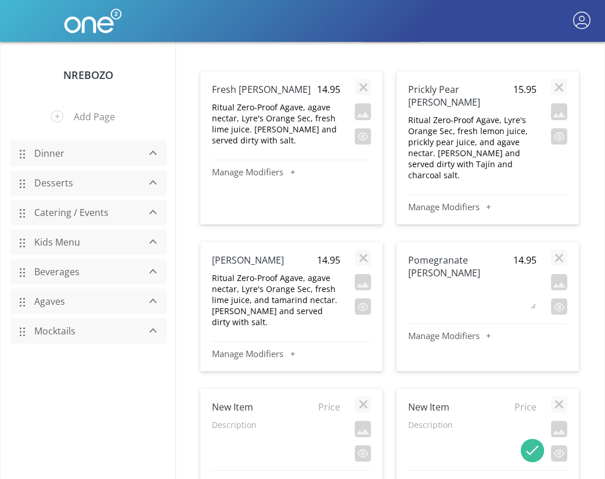
type textarea "Ritual Zero-Proof Agave, agave nectar, Lyre's Orange Sec, fresh lime juice, and…"
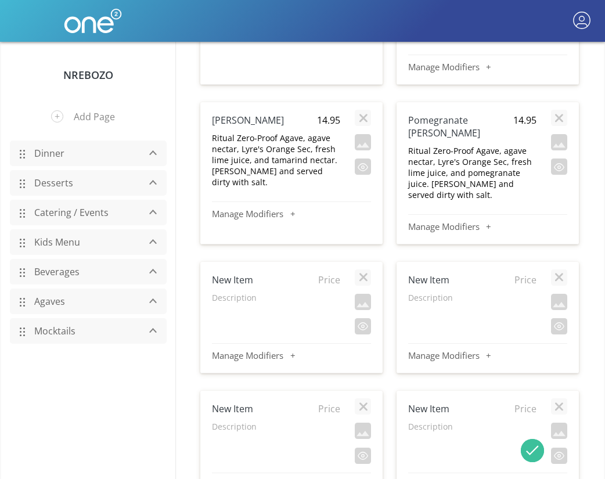
scroll to position [822, 0]
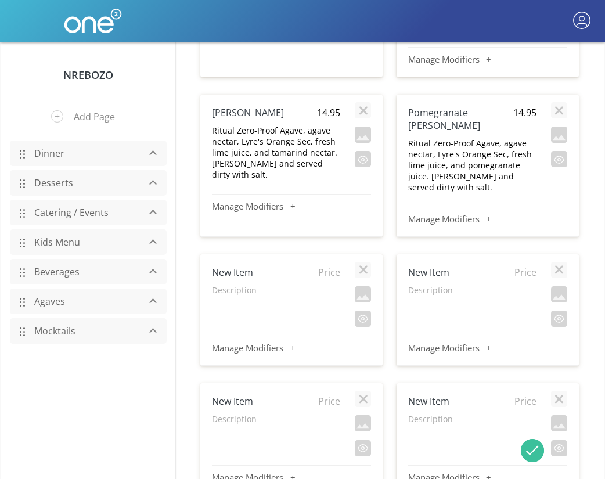
click at [226, 266] on h4 "New Item" at bounding box center [263, 272] width 103 height 13
type input "Corn Charcoal [PERSON_NAME]"
click at [326, 266] on span "Price" at bounding box center [328, 272] width 26 height 13
type input "14.95"
click at [232, 297] on p "Description" at bounding box center [276, 302] width 128 height 11
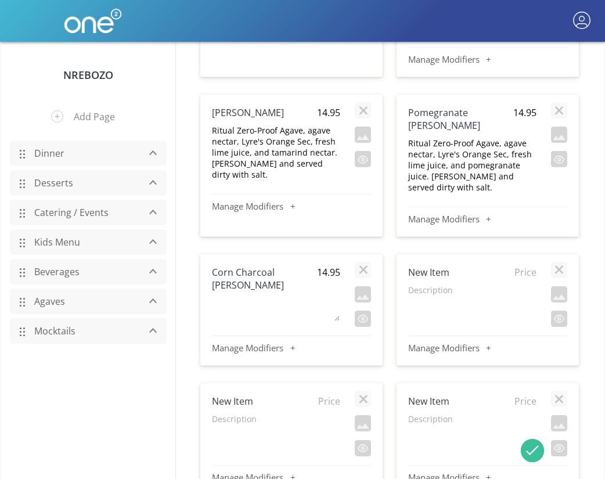
type textarea "Ritual Zero-Proof Agave, agave nectar, Lyre's Orange Sec, fresh lime juice shak…"
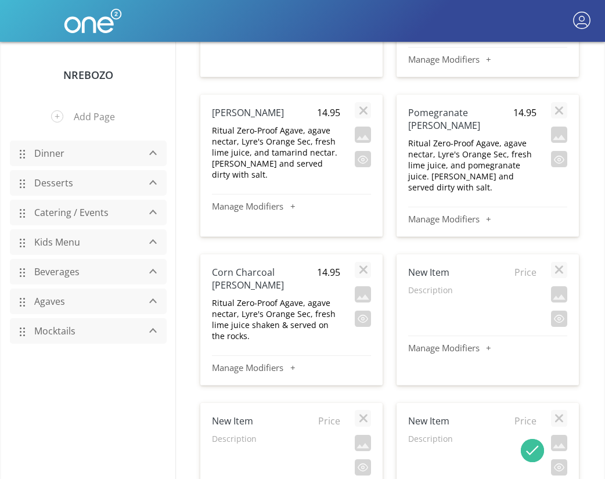
click at [426, 266] on h4 "New Item" at bounding box center [459, 272] width 103 height 13
type input "Paloma"
click at [522, 266] on span "Price" at bounding box center [523, 272] width 26 height 13
type input "13.95"
click at [416, 269] on div "Paloma" at bounding box center [459, 272] width 103 height 24
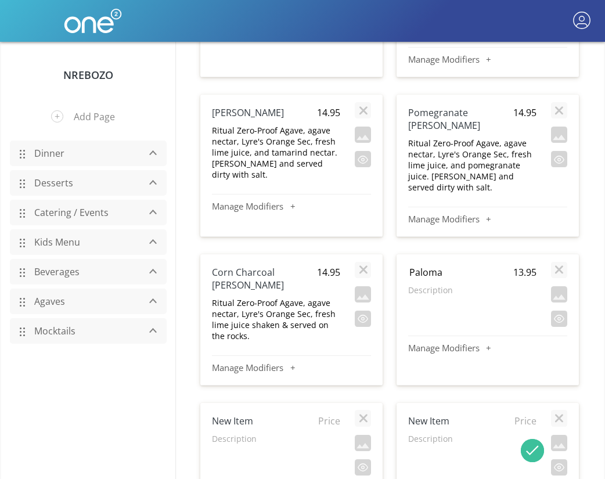
click at [416, 284] on p "Description" at bounding box center [472, 289] width 128 height 11
click at [416, 284] on textarea at bounding box center [471, 296] width 128 height 24
type textarea "Ritual Zero-Proof Agave, served with fresh lime juice and a squeeze of lime, on…"
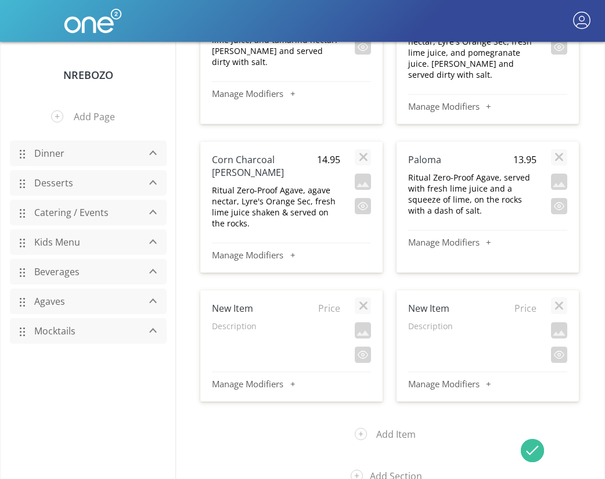
scroll to position [934, 0]
click at [240, 302] on h4 "New Item" at bounding box center [263, 308] width 103 height 13
type input "Agua de Ranchero"
click at [232, 321] on p "Description" at bounding box center [276, 326] width 128 height 11
type textarea "Lime juice, agave honey, Ritual Zero-Proof Agave, and Topo Chico on the rocks w…"
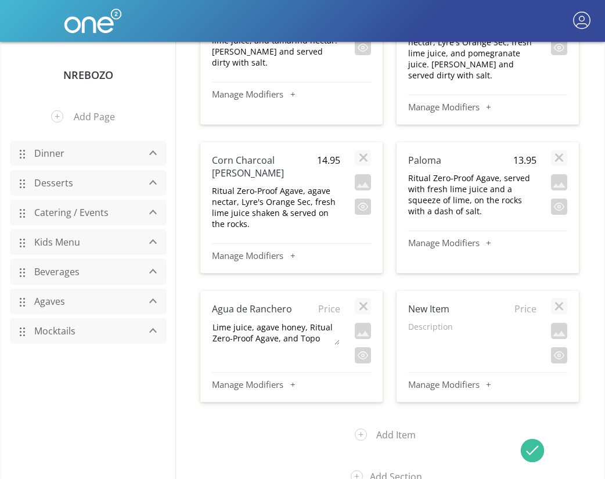
scroll to position [22, 0]
click at [330, 302] on span "Price" at bounding box center [328, 308] width 26 height 13
type input "13.95"
click at [257, 302] on h4 "Agua de Ranchero" at bounding box center [263, 308] width 103 height 13
click at [437, 302] on h4 "New Item" at bounding box center [459, 308] width 103 height 13
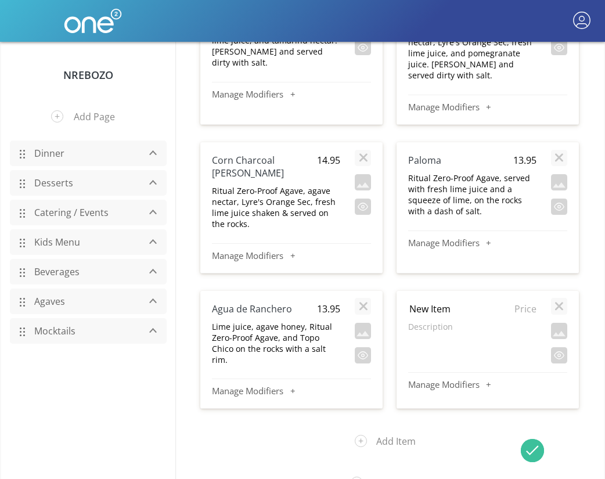
type input "Agua de Ranchero"
click at [276, 328] on p "Lime juice, agave honey, Ritual Zero-Proof Agave, and Topo Chico on the rocks w…" at bounding box center [276, 343] width 128 height 44
click at [435, 321] on p "Description" at bounding box center [472, 326] width 128 height 11
type textarea "Lime juice, agave honey, Ritual Zero-Proof Agave, and Topo Chico on the rocks w…"
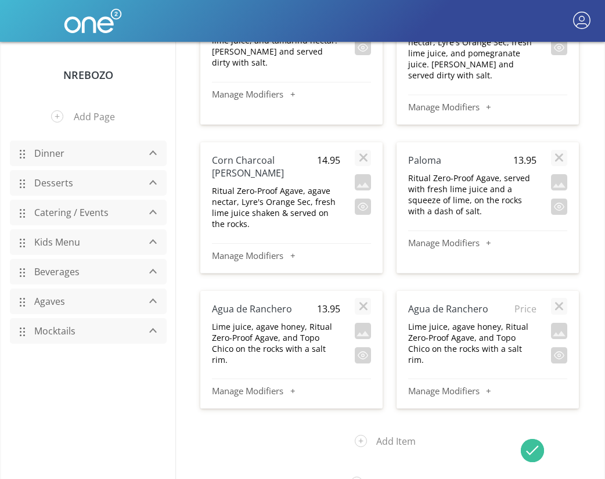
click at [251, 302] on h4 "Agua de Ranchero" at bounding box center [263, 308] width 103 height 13
click at [251, 302] on input "Agua de Ranchero" at bounding box center [263, 309] width 103 height 14
type input "[PERSON_NAME]"
click at [259, 328] on p "Lime juice, agave honey, Ritual Zero-Proof Agave, and Topo Chico on the rocks w…" at bounding box center [276, 343] width 128 height 44
type textarea "Lemon juice, tamarind nectar, squirt, and Ritual Zero-Proof Agave served on the…"
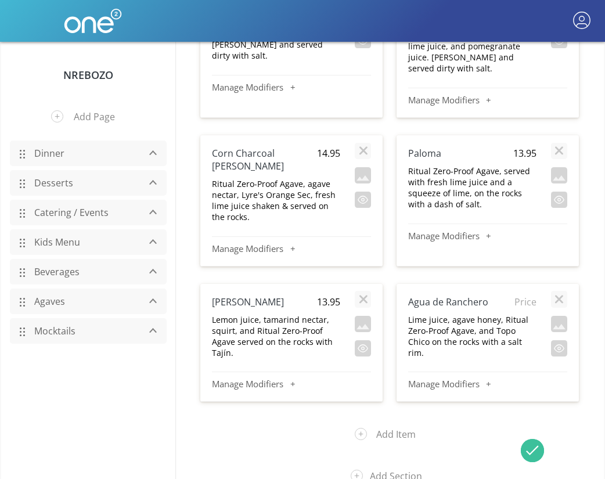
scroll to position [940, 0]
click at [404, 424] on button "Add Item" at bounding box center [389, 435] width 87 height 30
click at [234, 431] on h4 "New Item" at bounding box center [261, 437] width 103 height 13
type input "[GEOGRAPHIC_DATA]"
click at [327, 431] on span "Price" at bounding box center [325, 437] width 26 height 13
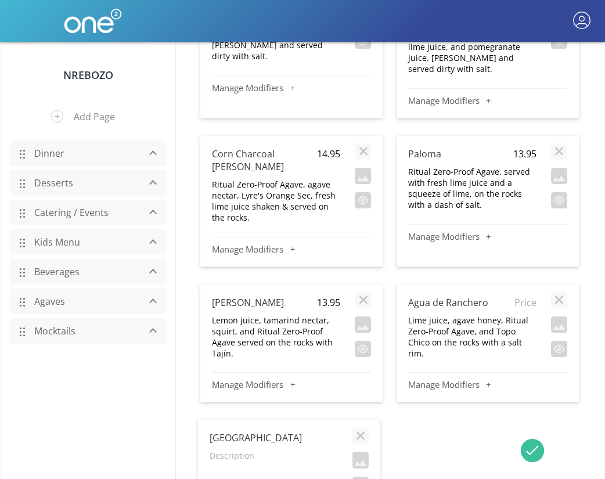
type input "13.95"
click at [237, 450] on p "Description" at bounding box center [274, 455] width 128 height 11
type textarea "Mexican Coke, Ritual Zero-Proof Agave, and fresh lime juice."
click at [384, 406] on section "Mocktails Fresh [PERSON_NAME] 14.95 Ritual Zero-Proof Agave, agave nectar, Lyre…" at bounding box center [389, 155] width 428 height 869
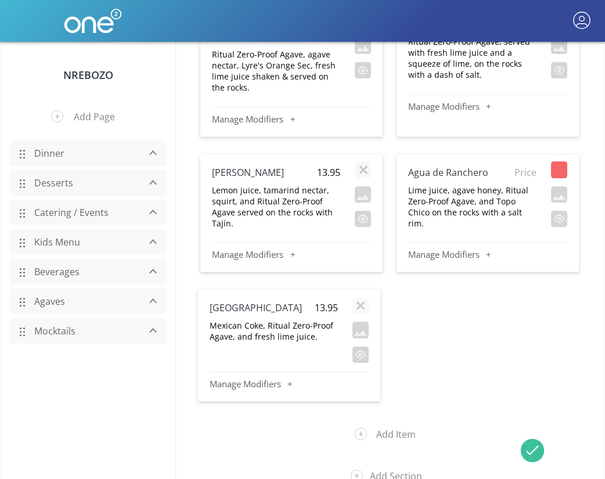
scroll to position [1070, 0]
click at [389, 462] on button "Add Section" at bounding box center [390, 476] width 96 height 30
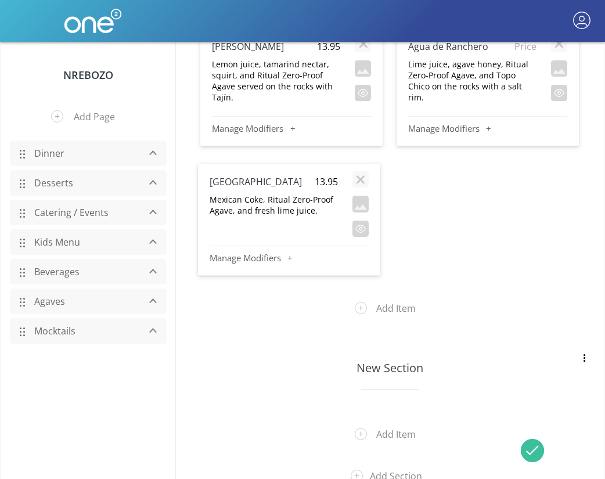
scroll to position [1196, 0]
click at [408, 360] on h3 "New Section" at bounding box center [390, 368] width 337 height 16
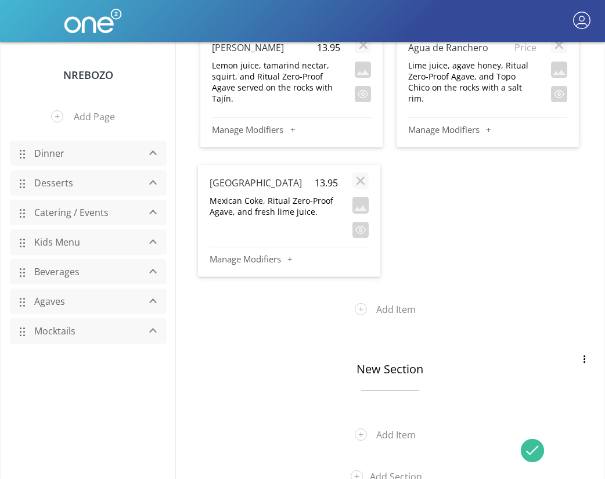
click at [408, 360] on input "New Section" at bounding box center [390, 368] width 337 height 17
type input "Mockmicheladas"
click at [393, 420] on button "Add Item" at bounding box center [389, 435] width 87 height 30
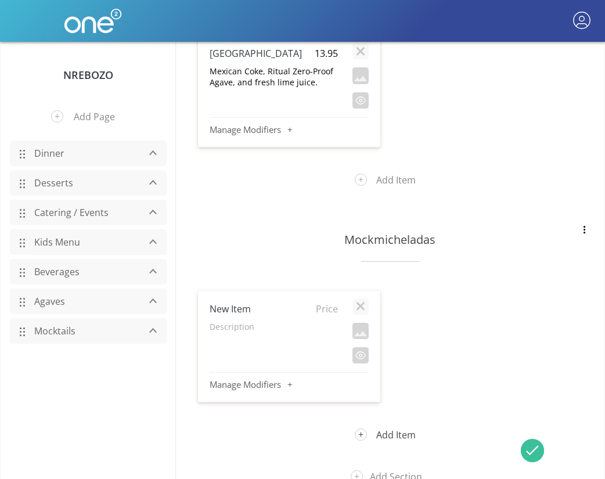
click at [394, 420] on button "Add Item" at bounding box center [389, 435] width 87 height 30
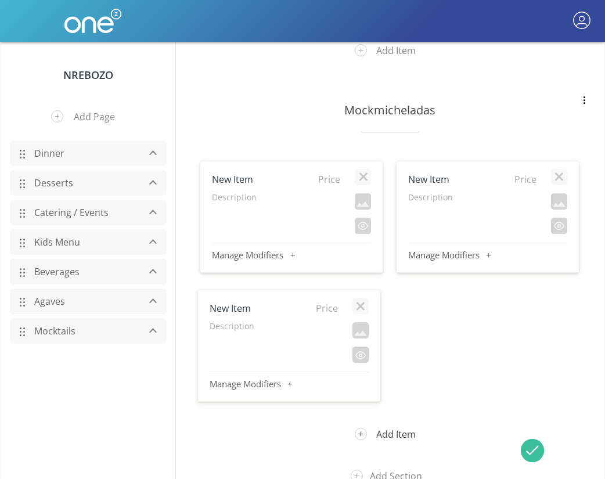
scroll to position [1453, 0]
click at [387, 424] on button "Add Item" at bounding box center [389, 435] width 87 height 30
click at [249, 174] on h4 "New Item" at bounding box center [263, 180] width 103 height 13
type input "De #1"
click at [330, 174] on span "Price" at bounding box center [328, 180] width 26 height 13
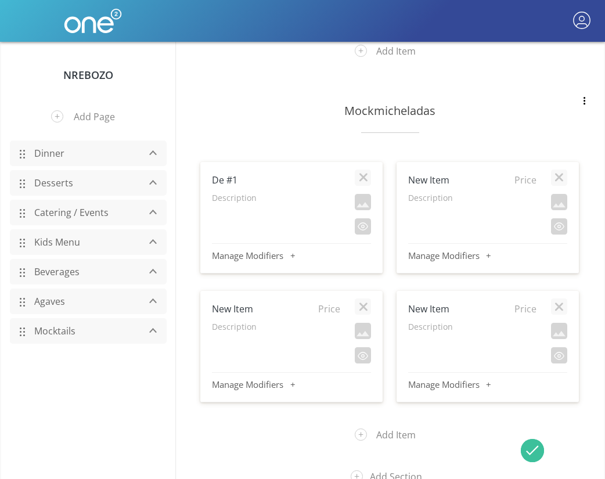
type input "13.95"
click at [330, 302] on span "Price" at bounding box center [328, 308] width 26 height 13
type input "13.95"
click at [520, 174] on span "Price" at bounding box center [523, 180] width 26 height 13
type input "13.95"
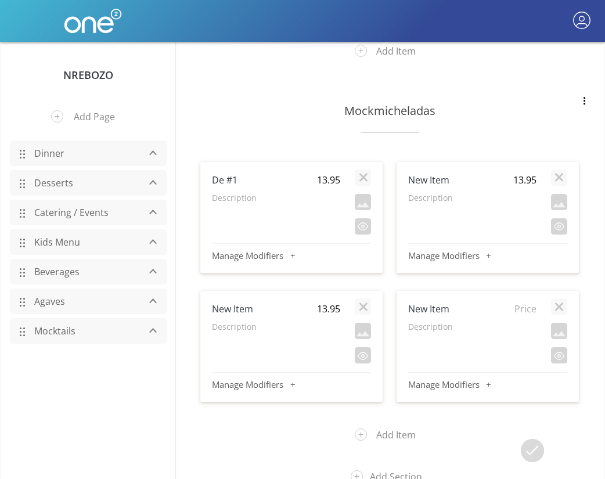
click at [530, 302] on span "Price" at bounding box center [523, 308] width 26 height 13
type input "15.95"
click at [230, 192] on p "Description" at bounding box center [276, 197] width 128 height 11
click at [230, 192] on textarea at bounding box center [275, 204] width 128 height 24
type textarea "Beer glass with Corona Non Alcoholic, Clamato, fresh lime juice, chile piquin, …"
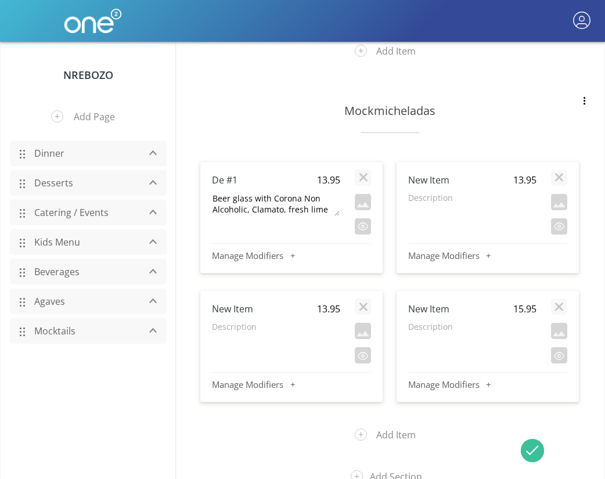
scroll to position [22, 0]
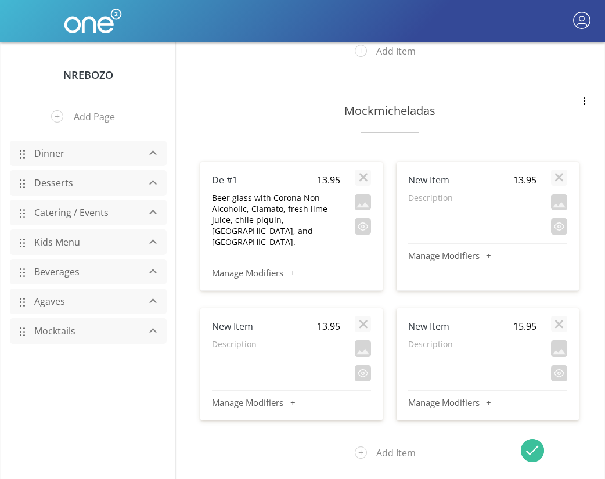
click at [423, 192] on p "Description" at bounding box center [472, 197] width 128 height 11
type textarea "Beer glass with Corona Non Alcoholic, tamarind, fresh lime juice, Clamato, Taba…"
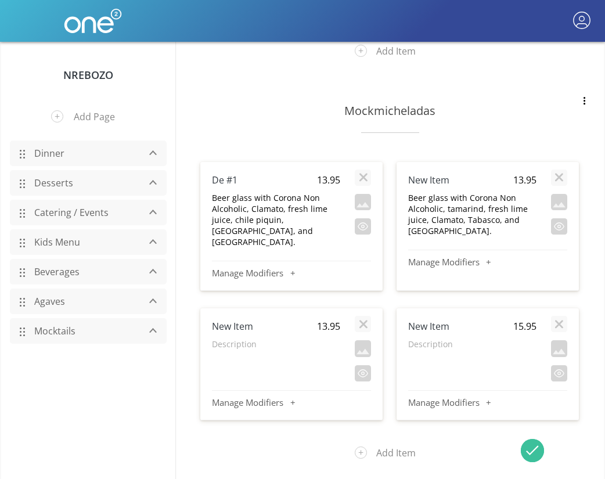
click at [424, 174] on h4 "New Item" at bounding box center [459, 180] width 103 height 13
type input "De #2"
click at [252, 320] on h4 "New Item" at bounding box center [263, 326] width 103 height 13
type input "De #3"
click at [233, 338] on div "Description" at bounding box center [276, 346] width 128 height 16
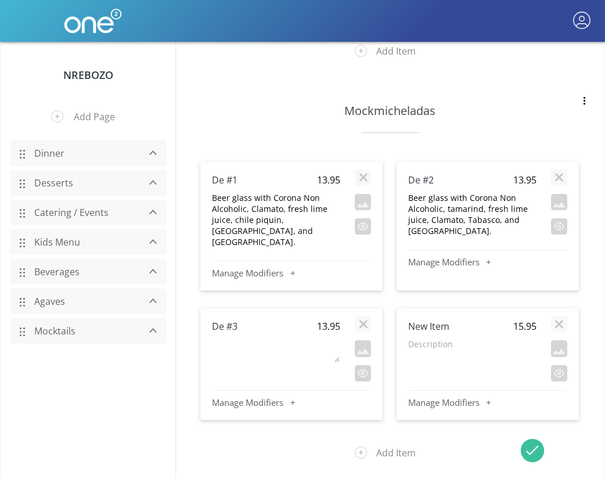
type textarea "Beer glass with Corona Non Alcoholic, V8, fresh lime juice, chile piquin, [GEOG…"
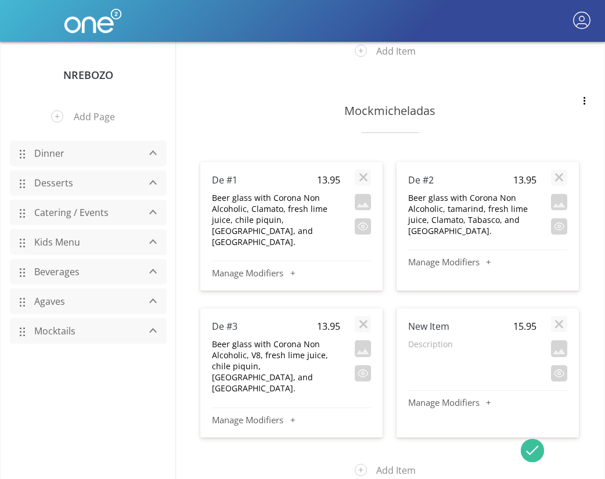
click at [438, 314] on div "New Item" at bounding box center [459, 326] width 103 height 24
type input "De #4"
click at [414, 338] on p "Description" at bounding box center [472, 343] width 128 height 11
type textarea "Beer glass with Corona Non Alcoholic, Clamato, fresh lime juice, Tajín Clásico,…"
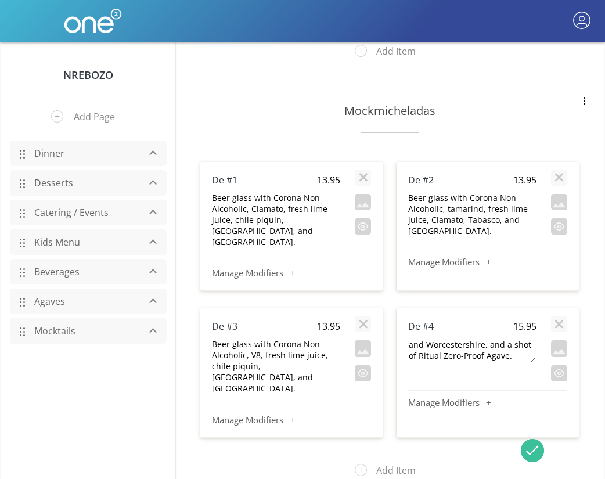
click at [524, 410] on section "Mockmicheladas De #1 13.95 Beer glass with Corona Non Alcoholic, Clamato, fresh…" at bounding box center [389, 287] width 428 height 419
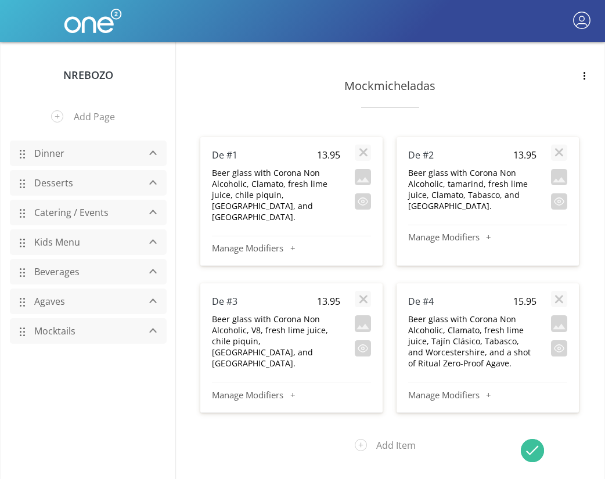
scroll to position [1478, 0]
click at [393, 472] on button "Add Section" at bounding box center [390, 487] width 96 height 30
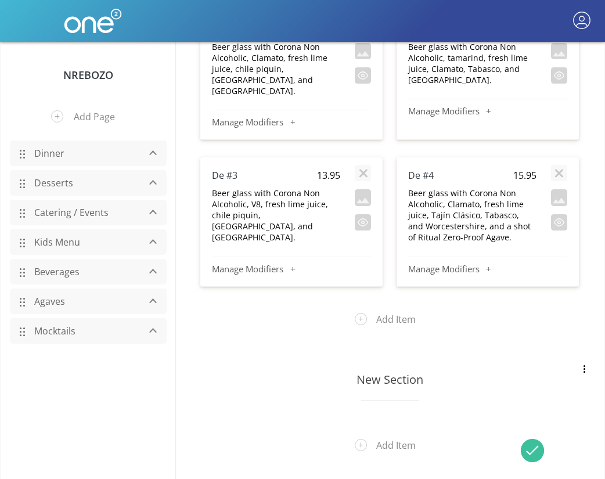
scroll to position [1604, 0]
click at [370, 372] on h3 "New Section" at bounding box center [390, 380] width 337 height 16
type input "Beer"
click at [262, 358] on div "Beer" at bounding box center [381, 380] width 389 height 44
click at [48, 272] on link "Beverages" at bounding box center [83, 272] width 110 height 22
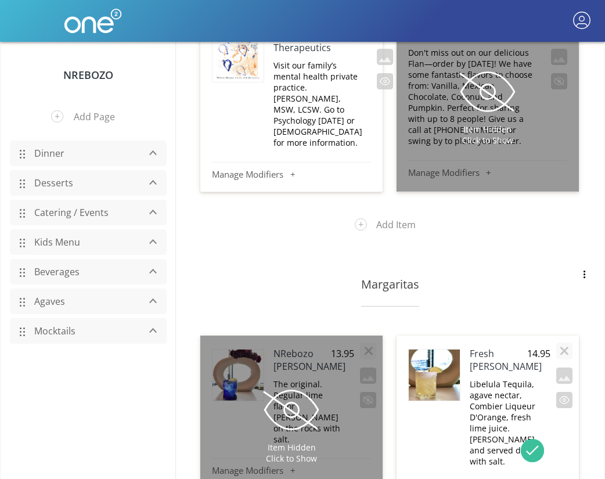
scroll to position [1524, 0]
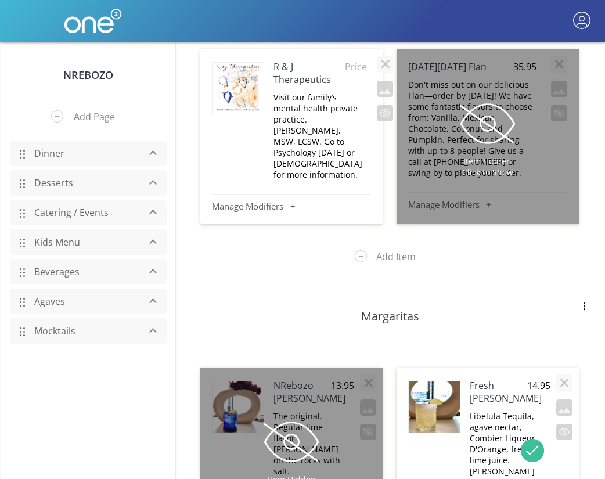
click at [59, 275] on link "Beverages" at bounding box center [83, 272] width 110 height 22
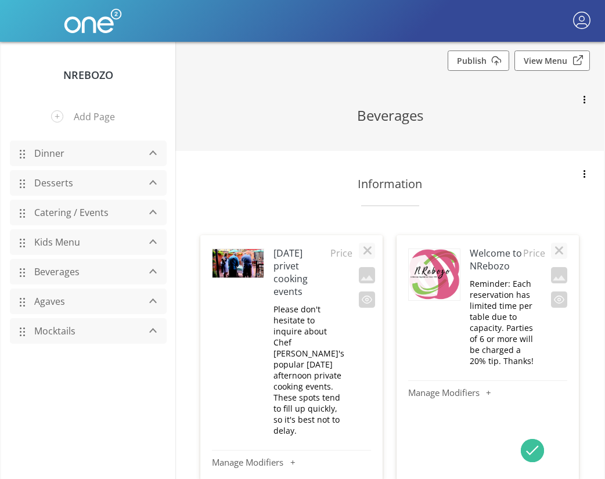
scroll to position [0, 0]
click at [403, 118] on h2 "Beverages" at bounding box center [390, 115] width 337 height 19
type input "Cocktails"
click at [483, 176] on h3 "Information" at bounding box center [390, 184] width 337 height 16
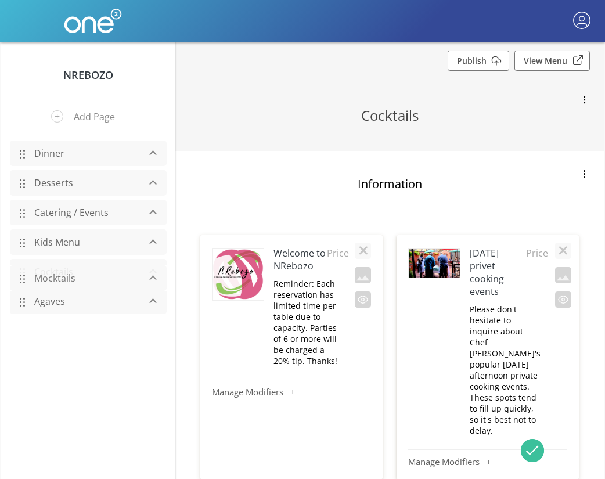
drag, startPoint x: 22, startPoint y: 332, endPoint x: 28, endPoint y: 279, distance: 53.2
click at [28, 279] on div "Mocktails" at bounding box center [88, 278] width 157 height 26
click at [151, 300] on div "button" at bounding box center [152, 300] width 11 height 5
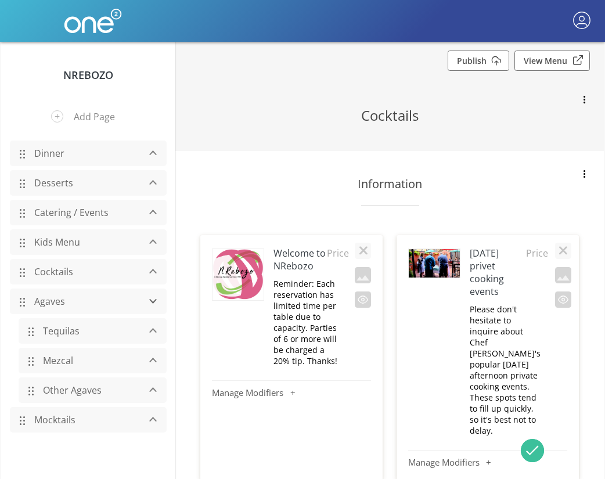
click at [151, 300] on div "button" at bounding box center [152, 300] width 11 height 5
click at [489, 59] on link "Publish" at bounding box center [478, 60] width 62 height 20
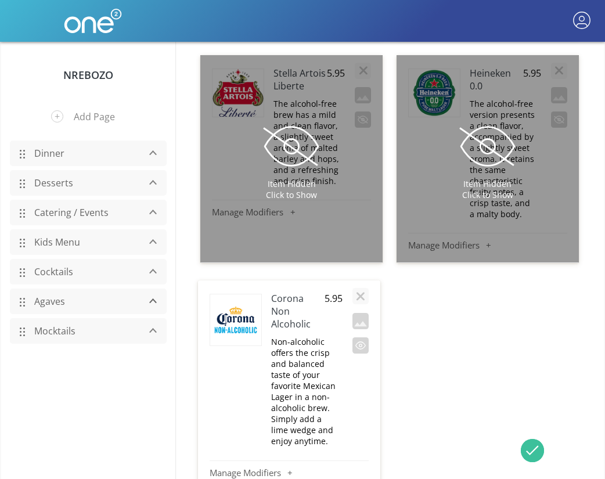
scroll to position [7204, 0]
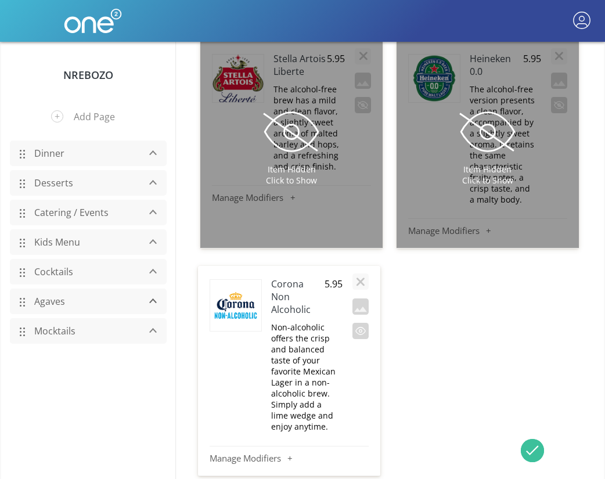
click at [306, 277] on h4 "Corona Non Alcoholic" at bounding box center [297, 296] width 53 height 38
click at [308, 277] on h4 "Corona Non Alcoholic" at bounding box center [297, 296] width 53 height 38
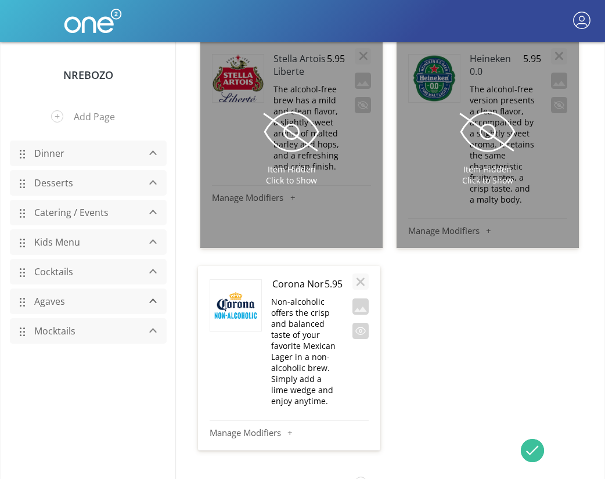
click at [308, 277] on input "Corona Non Alcoholic" at bounding box center [297, 284] width 53 height 14
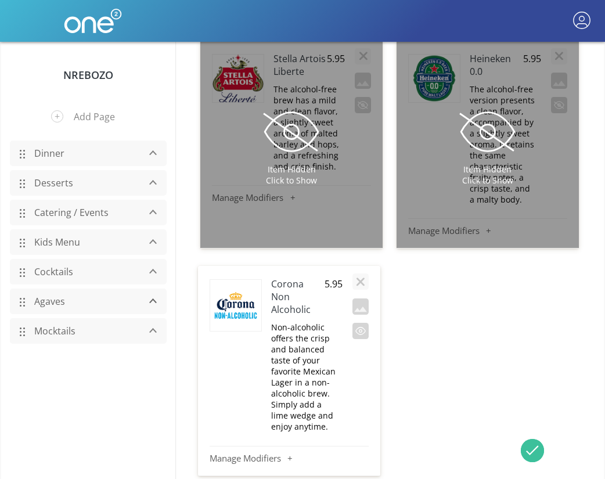
click at [316, 322] on p "Non-alcoholic offers the crisp and balanced taste of your favorite Mexican Lage…" at bounding box center [304, 377] width 67 height 110
click at [316, 288] on div "Corona Non Alcoholic 5.95 Non-alcoholic offers the crisp and balanced taste of …" at bounding box center [289, 368] width 159 height 192
click at [301, 322] on p "Non-alcoholic offers the crisp and balanced taste of your favorite Mexican Lage…" at bounding box center [304, 377] width 67 height 110
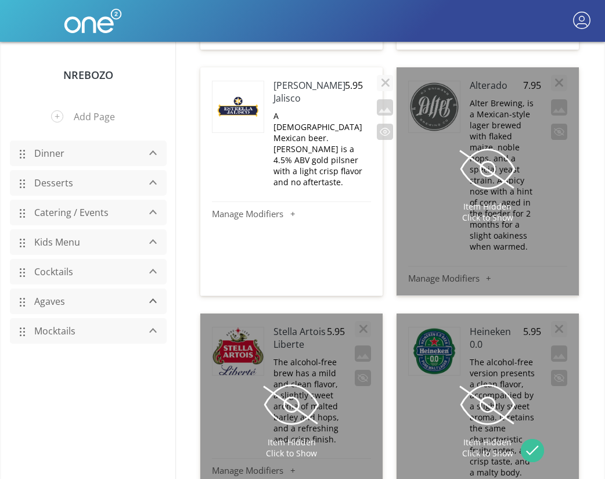
scroll to position [6994, 0]
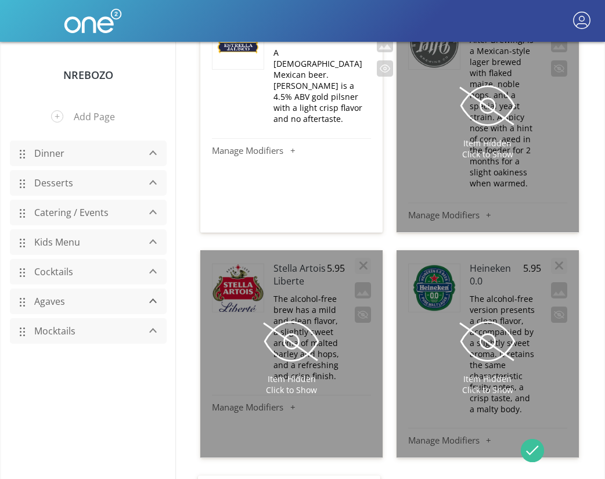
click at [498, 312] on span at bounding box center [487, 341] width 58 height 58
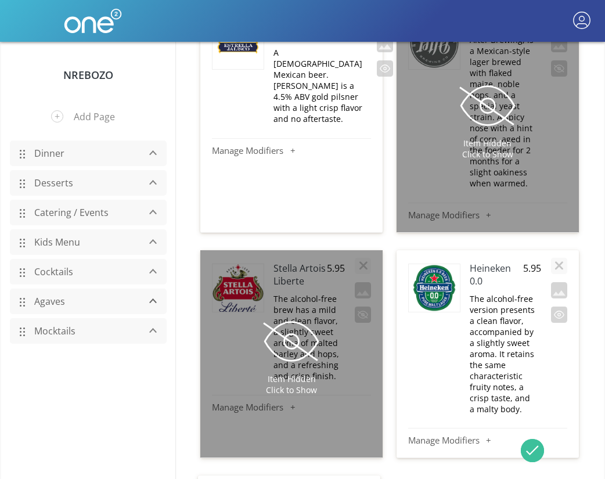
click at [487, 262] on h4 "Heineken 0.0" at bounding box center [496, 275] width 53 height 26
click at [475, 262] on h4 "Heineken 0.0" at bounding box center [496, 275] width 53 height 26
click at [513, 293] on p "The alcohol-free version presents a clean flavor, accompanied by a slightly swe…" at bounding box center [503, 353] width 67 height 121
click at [555, 306] on button "button" at bounding box center [559, 314] width 16 height 16
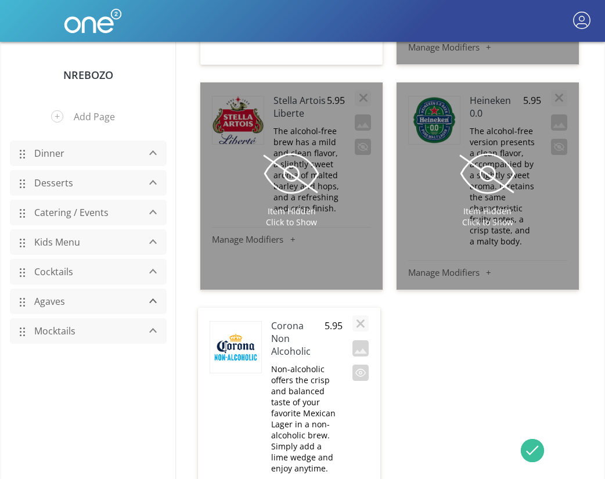
scroll to position [7157, 0]
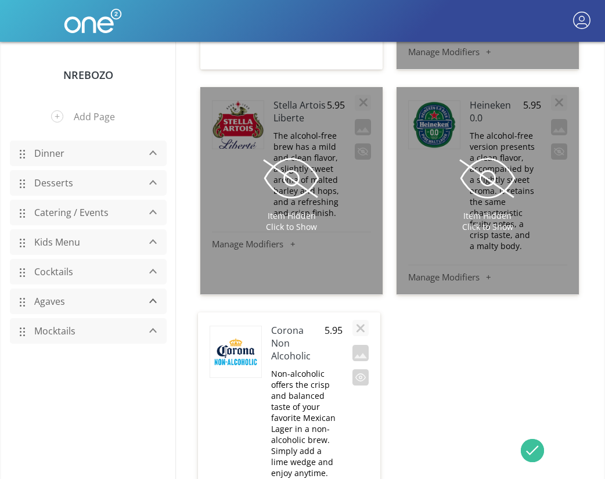
click at [57, 333] on link "Mocktails" at bounding box center [83, 331] width 110 height 22
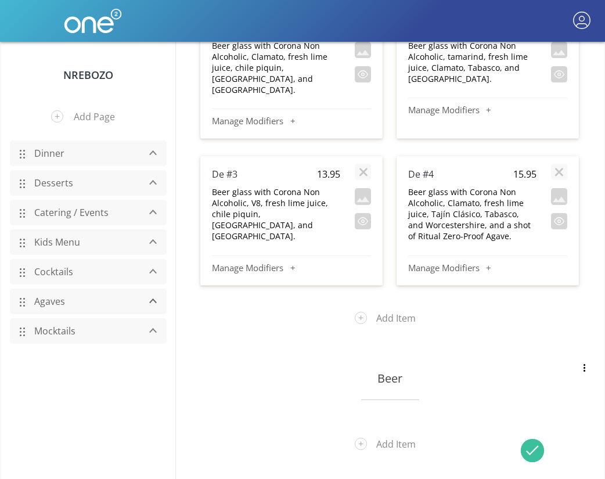
scroll to position [1604, 0]
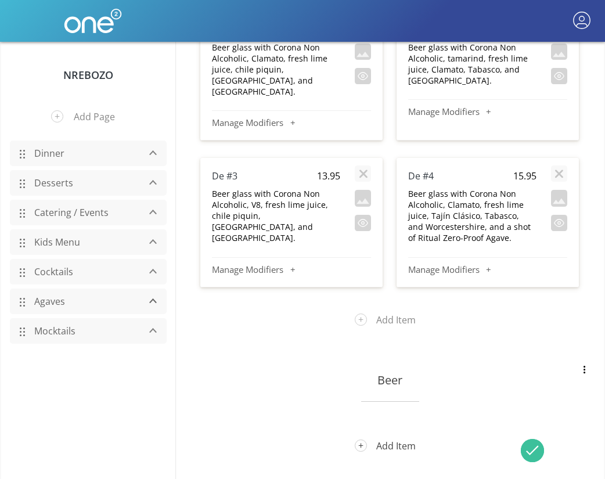
click at [400, 431] on button "Add Item" at bounding box center [389, 446] width 87 height 30
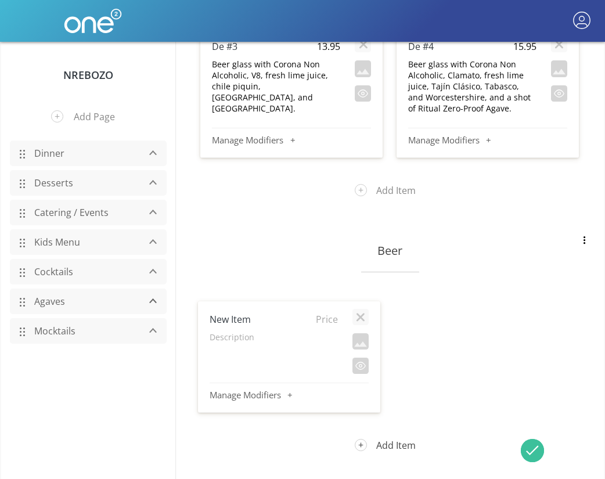
scroll to position [1732, 0]
click at [398, 431] on button "Add Item" at bounding box center [389, 446] width 87 height 30
click at [403, 431] on button "Add Item" at bounding box center [389, 446] width 87 height 30
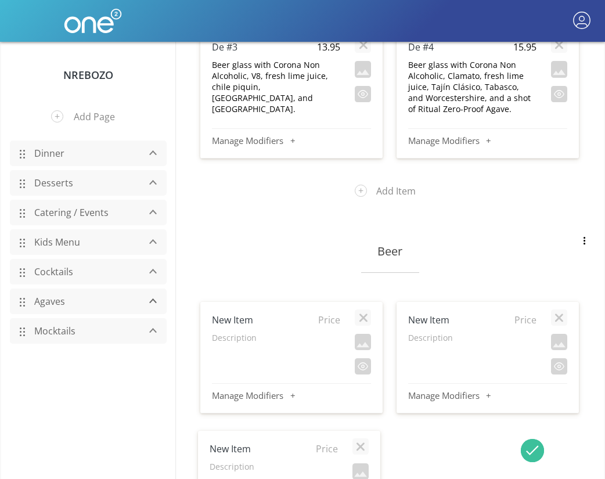
click at [326, 313] on span "Price" at bounding box center [328, 319] width 26 height 13
type input "5.95"
click at [528, 313] on span "Price" at bounding box center [523, 319] width 26 height 13
type input "5.95"
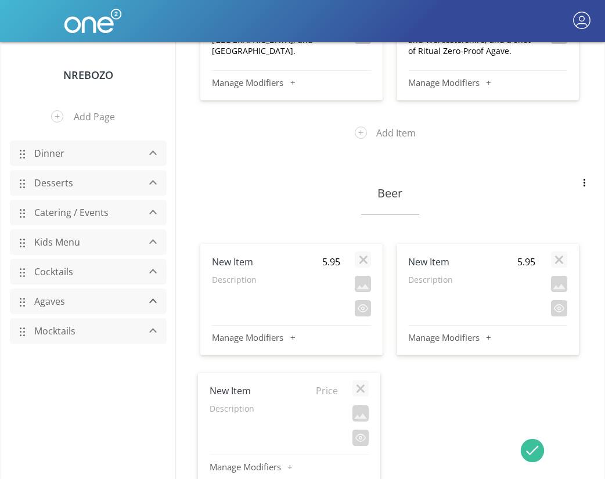
scroll to position [1848, 0]
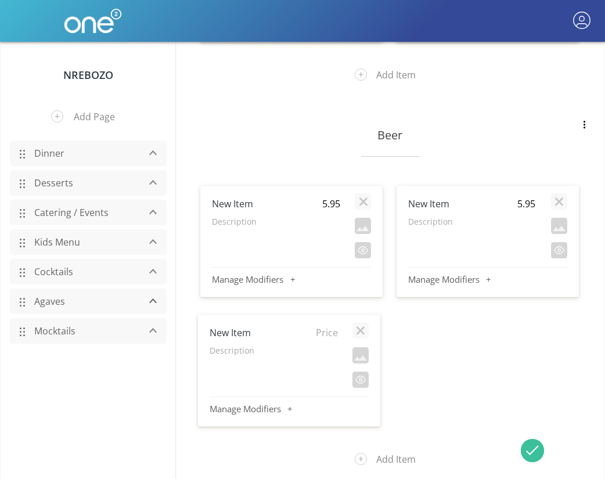
click at [333, 326] on span "Price" at bounding box center [325, 332] width 26 height 13
click at [242, 197] on h4 "New Item" at bounding box center [263, 203] width 103 height 13
type input "Corona Non Alcoholic"
click at [234, 216] on p "Description" at bounding box center [276, 221] width 128 height 11
click at [234, 215] on textarea at bounding box center [275, 227] width 128 height 24
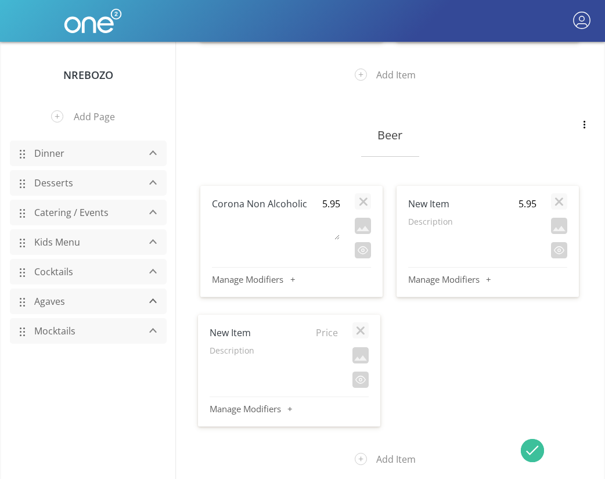
type textarea "Non-alcoholic offers the crisp and balanced taste of your favorite Mexican Lage…"
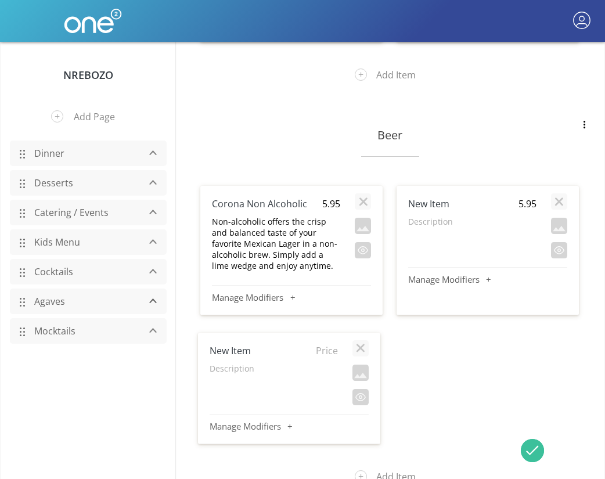
click at [428, 197] on h4 "New Item" at bounding box center [459, 203] width 103 height 13
type input "Heineken 0.0"
click at [425, 216] on p "Description" at bounding box center [472, 221] width 128 height 11
type textarea "The alcohol-free version presents a clean flavor, accompanied by a slightly swe…"
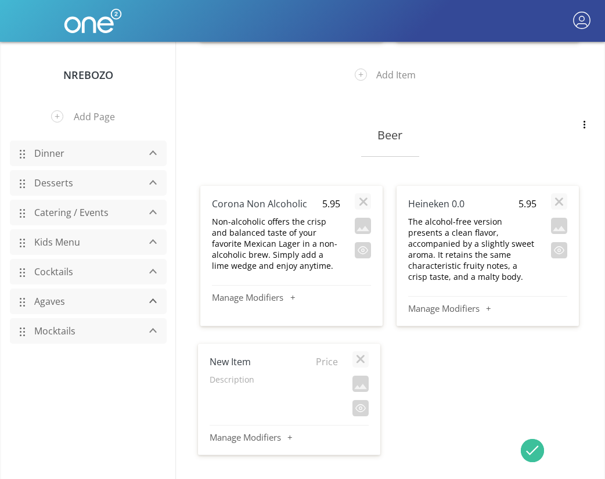
click at [235, 355] on h4 "New Item" at bounding box center [261, 361] width 103 height 13
type input "Stella Artois Liberte"
click at [333, 355] on span "Price" at bounding box center [325, 361] width 26 height 13
type input "5.95"
click at [221, 374] on p "Description" at bounding box center [274, 379] width 128 height 11
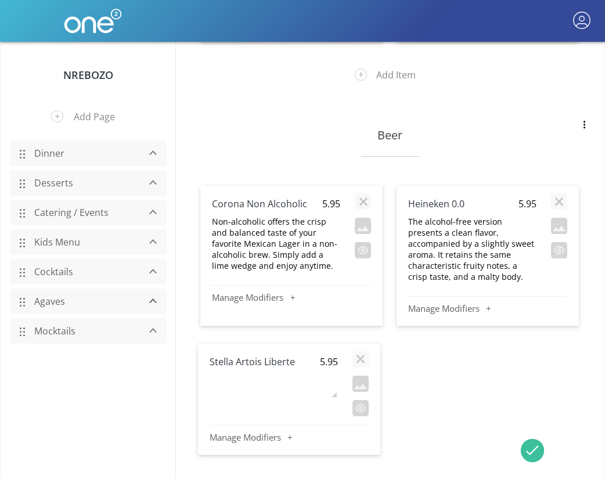
click at [221, 373] on textarea at bounding box center [273, 385] width 128 height 24
type textarea "The alcohol-free brew has a mild and clean flavor, a slightly sweet aroma of ma…"
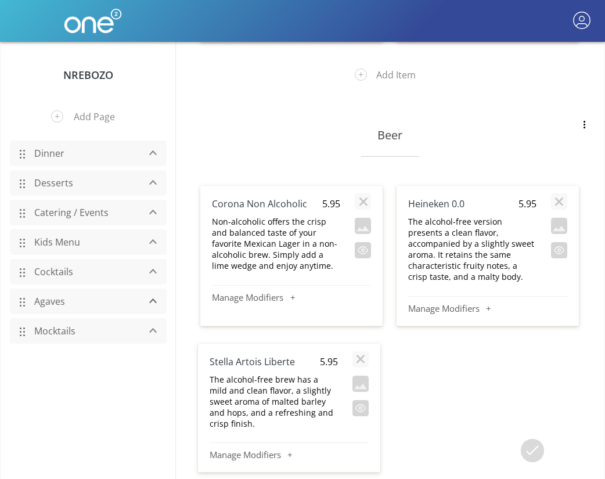
click at [395, 372] on div at bounding box center [486, 417] width 190 height 147
click at [363, 218] on button "button" at bounding box center [363, 226] width 16 height 16
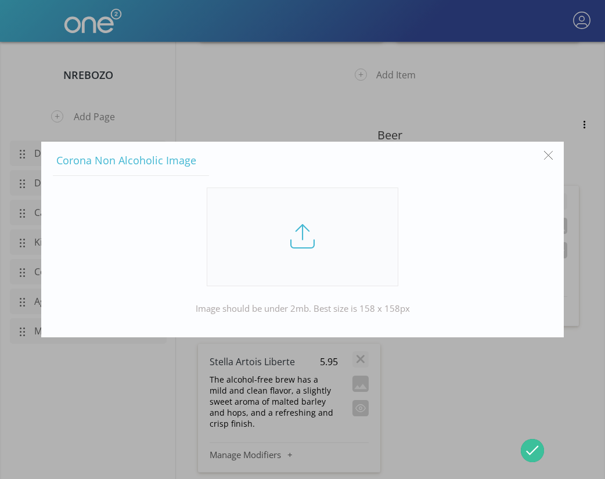
click at [326, 226] on link at bounding box center [303, 236] width 192 height 99
click at [0, 0] on input "file" at bounding box center [0, 0] width 0 height 0
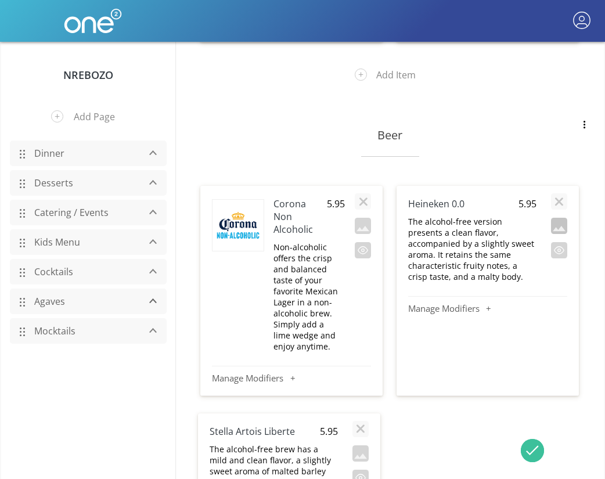
click at [562, 218] on button "button" at bounding box center [559, 226] width 16 height 16
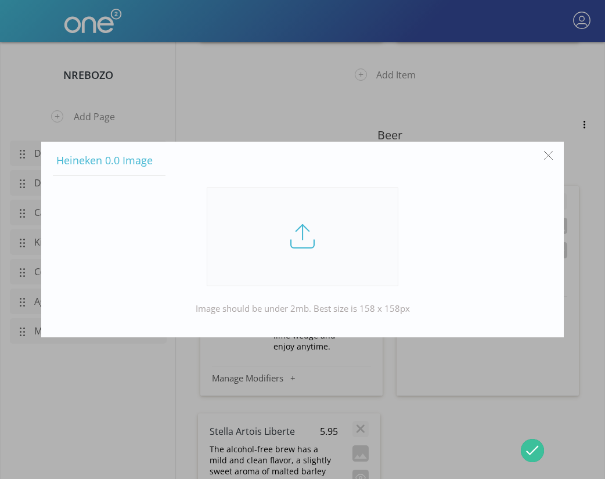
click at [324, 231] on link at bounding box center [303, 236] width 192 height 99
click at [0, 0] on input "file" at bounding box center [0, 0] width 0 height 0
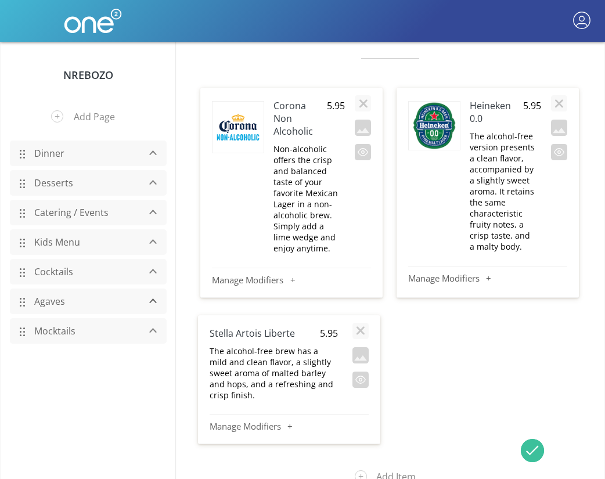
scroll to position [1965, 0]
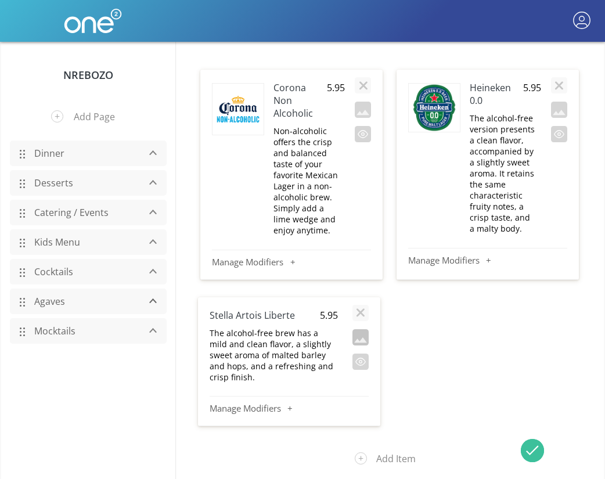
click at [362, 329] on button "button" at bounding box center [360, 337] width 16 height 16
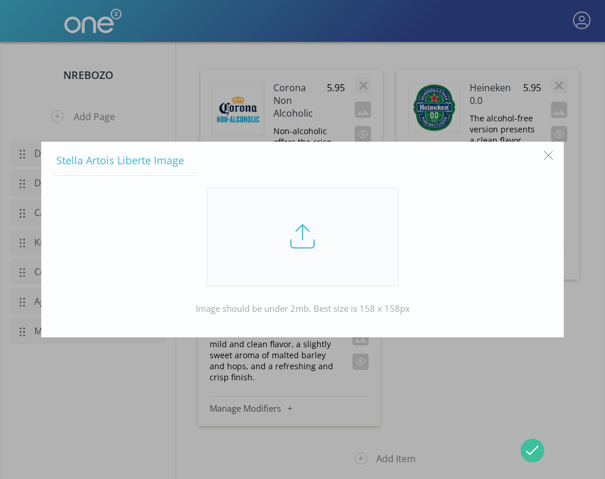
click at [308, 237] on link at bounding box center [303, 236] width 192 height 99
click at [0, 0] on input "file" at bounding box center [0, 0] width 0 height 0
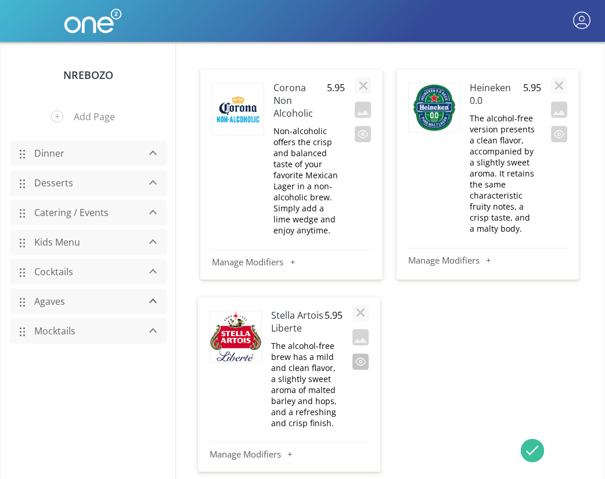
click at [361, 353] on button "button" at bounding box center [360, 361] width 16 height 16
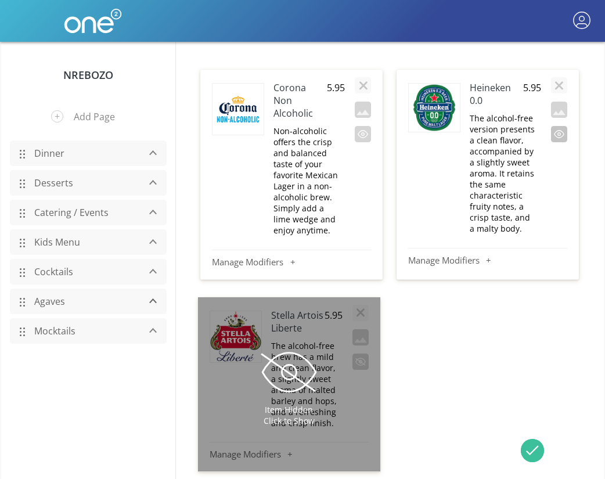
click at [562, 126] on button "button" at bounding box center [559, 134] width 16 height 16
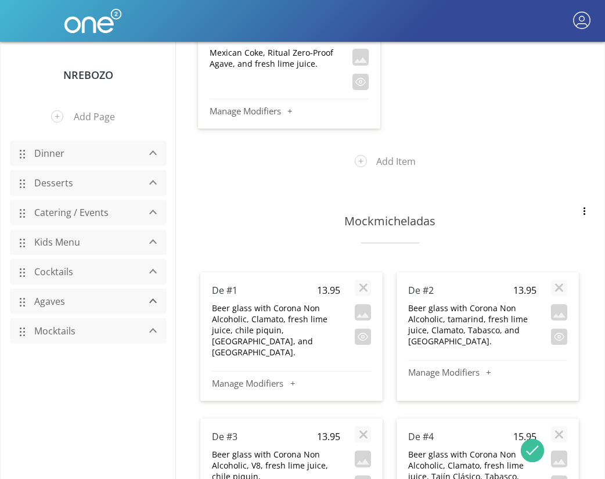
scroll to position [1450, 0]
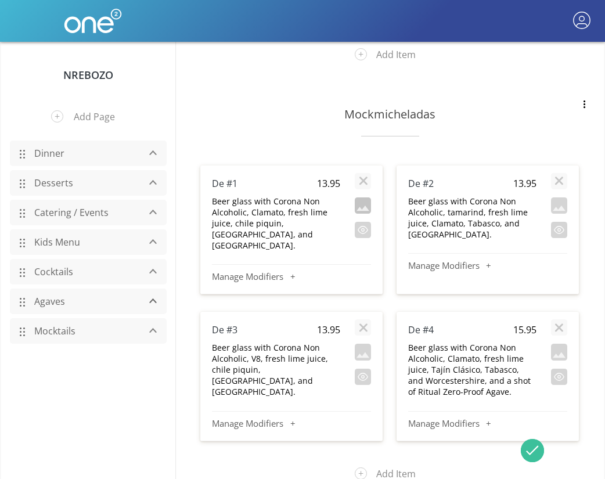
click at [366, 197] on button "button" at bounding box center [363, 205] width 16 height 16
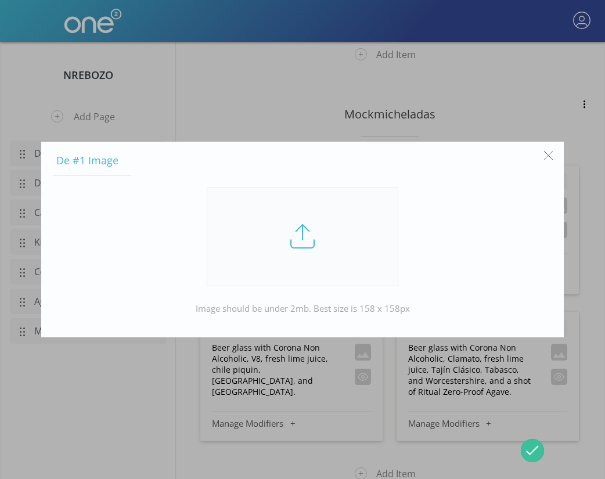
click at [323, 239] on link at bounding box center [303, 236] width 192 height 99
click at [0, 0] on input "file" at bounding box center [0, 0] width 0 height 0
click at [550, 156] on button "button" at bounding box center [548, 156] width 22 height 22
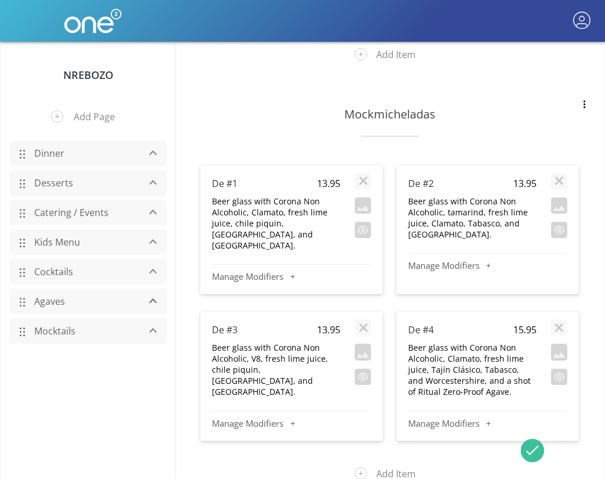
click at [60, 272] on link "Cocktails" at bounding box center [83, 272] width 110 height 22
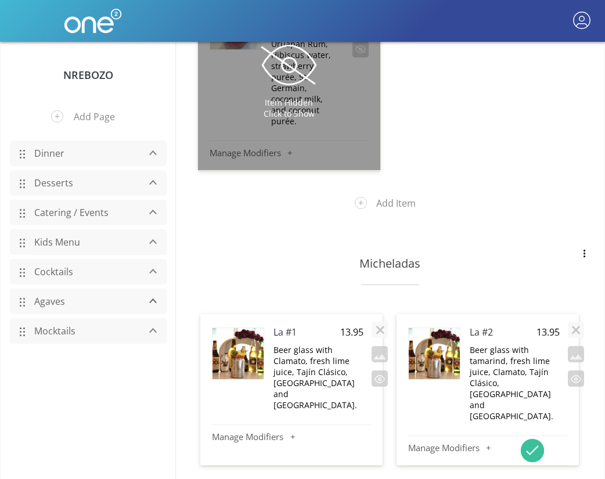
scroll to position [6104, 0]
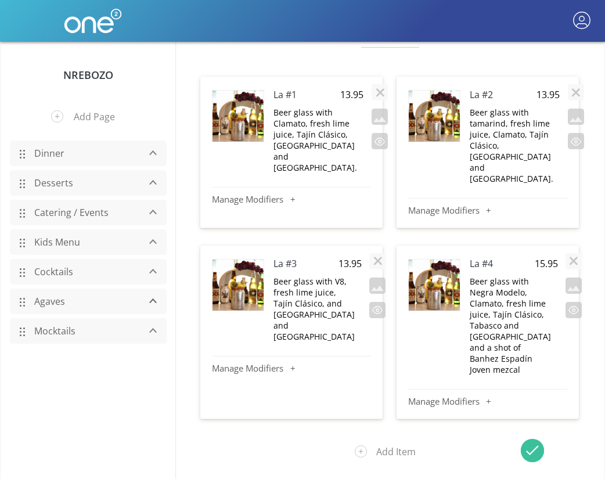
click at [367, 391] on section "Micheladas La #1 13.95 Beer glass with Clamato, fresh lime juice, Tajín Clásico…" at bounding box center [389, 234] width 428 height 485
click at [430, 259] on img at bounding box center [434, 284] width 51 height 51
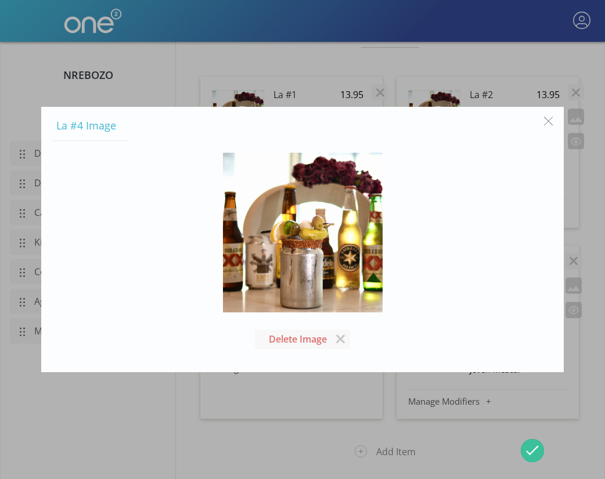
click at [547, 118] on button "button" at bounding box center [548, 121] width 22 height 22
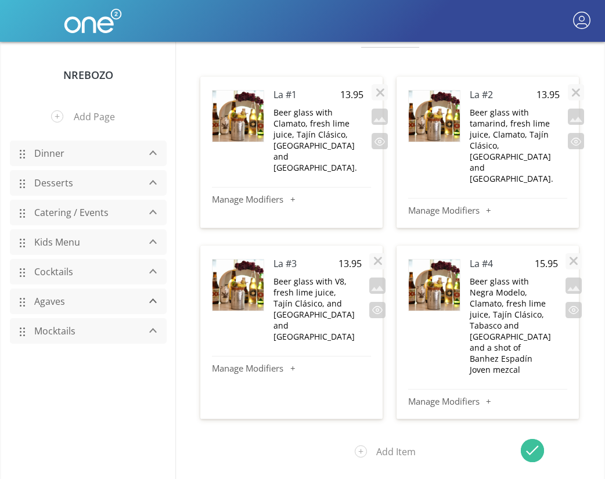
click at [57, 332] on link "Mocktails" at bounding box center [83, 331] width 110 height 22
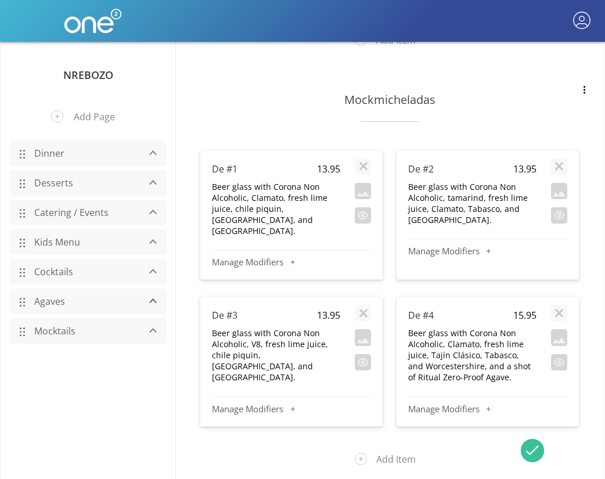
scroll to position [1466, 0]
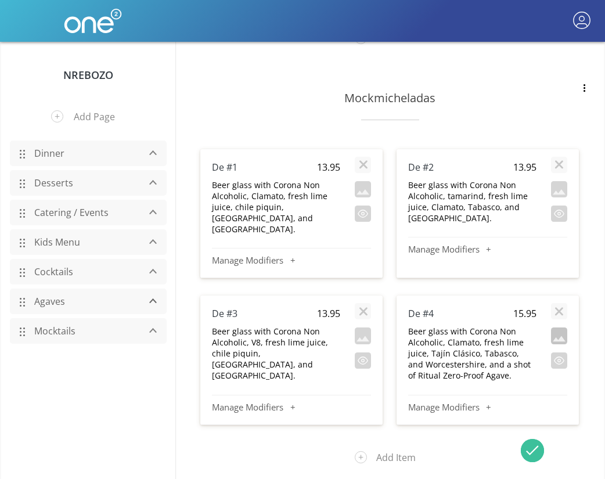
click at [558, 327] on button "button" at bounding box center [559, 335] width 16 height 16
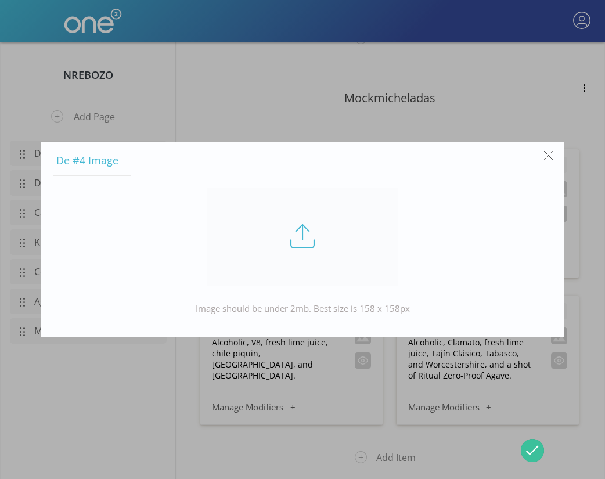
click at [314, 247] on link at bounding box center [303, 236] width 192 height 99
click at [0, 0] on input "file" at bounding box center [0, 0] width 0 height 0
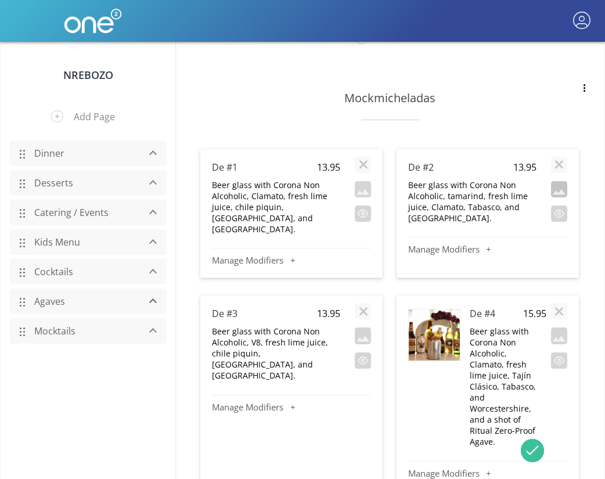
click at [558, 181] on button "button" at bounding box center [559, 189] width 16 height 16
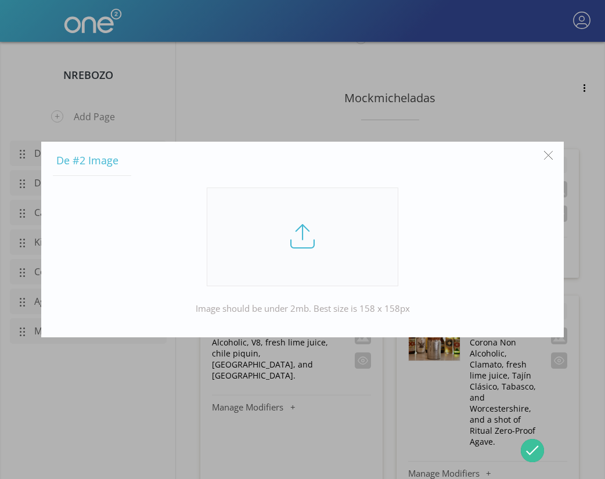
click at [314, 236] on link at bounding box center [303, 236] width 192 height 99
click at [0, 0] on input "file" at bounding box center [0, 0] width 0 height 0
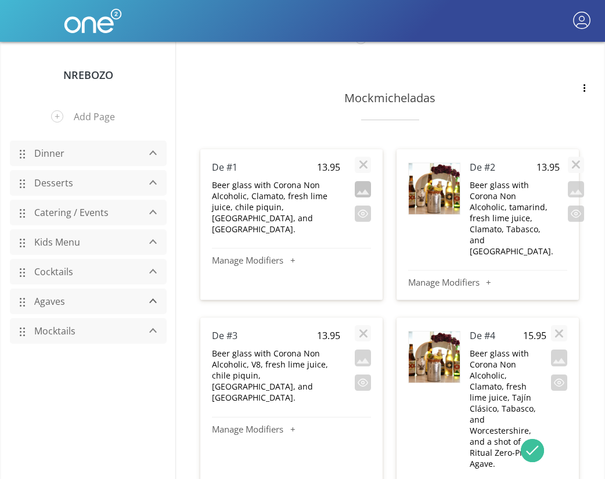
click at [362, 181] on button "button" at bounding box center [363, 189] width 16 height 16
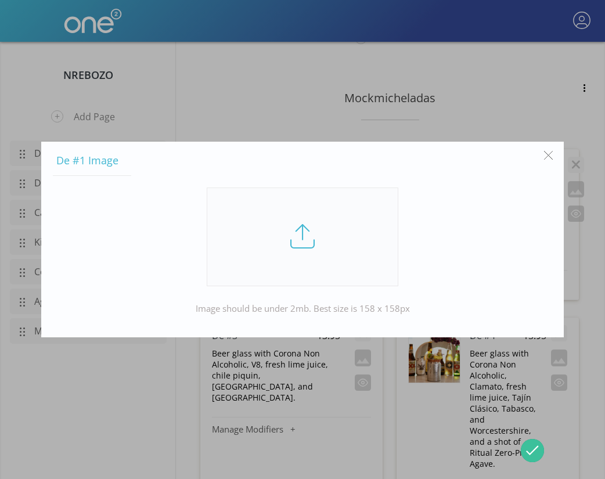
click at [309, 233] on link at bounding box center [303, 236] width 192 height 99
click at [0, 0] on input "file" at bounding box center [0, 0] width 0 height 0
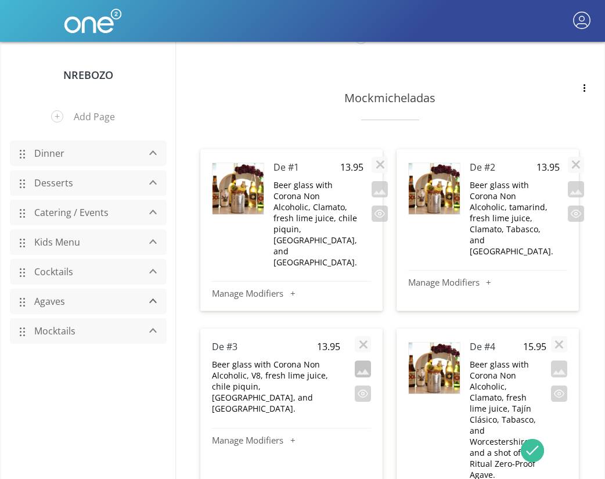
click at [362, 360] on button "button" at bounding box center [363, 368] width 16 height 16
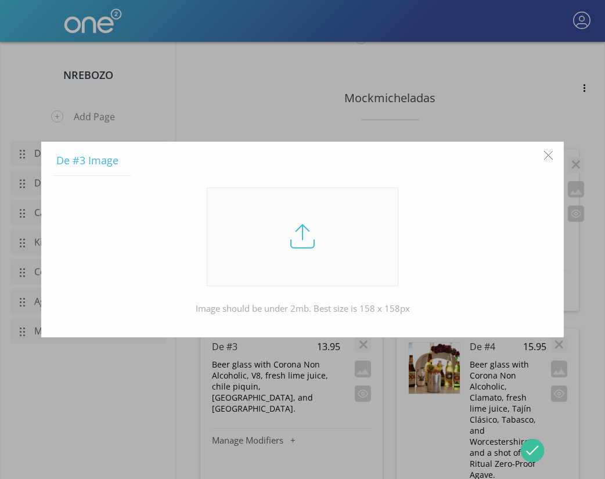
click at [304, 240] on link at bounding box center [303, 236] width 192 height 99
click at [0, 0] on input "file" at bounding box center [0, 0] width 0 height 0
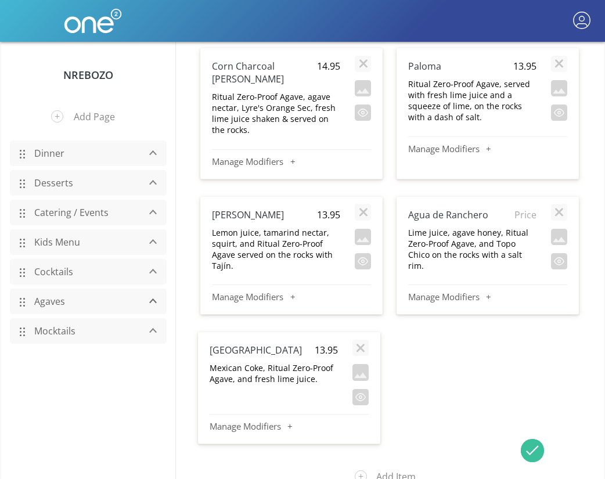
scroll to position [1024, 0]
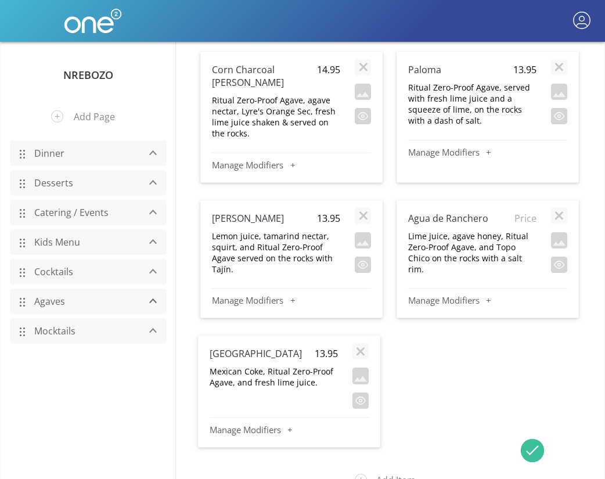
click at [67, 275] on link "Cocktails" at bounding box center [83, 272] width 110 height 22
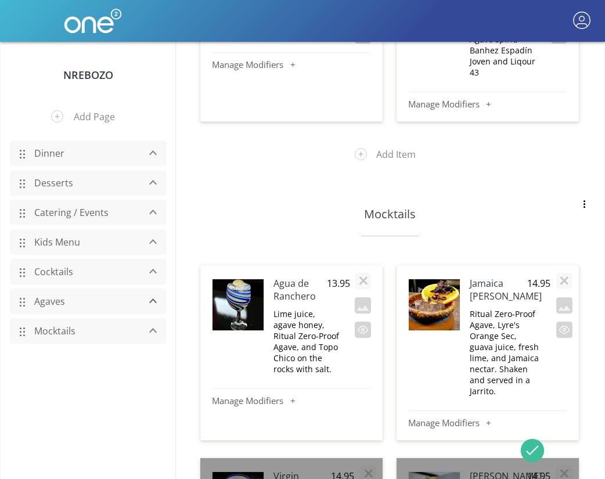
scroll to position [9741, 0]
click at [584, 196] on button "button" at bounding box center [584, 204] width 16 height 16
click at [553, 216] on button "Delete Section" at bounding box center [534, 231] width 116 height 31
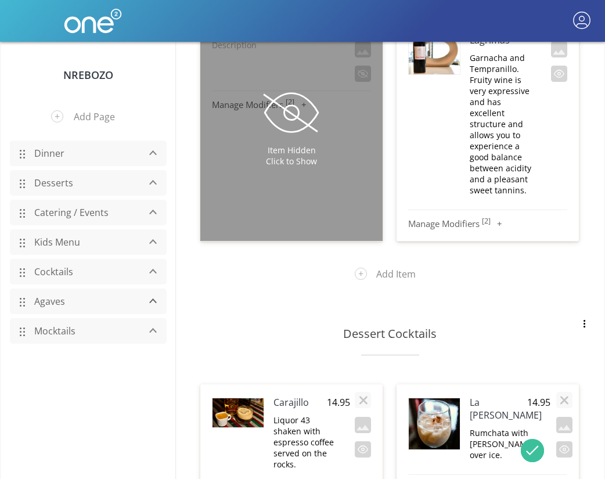
scroll to position [9158, 0]
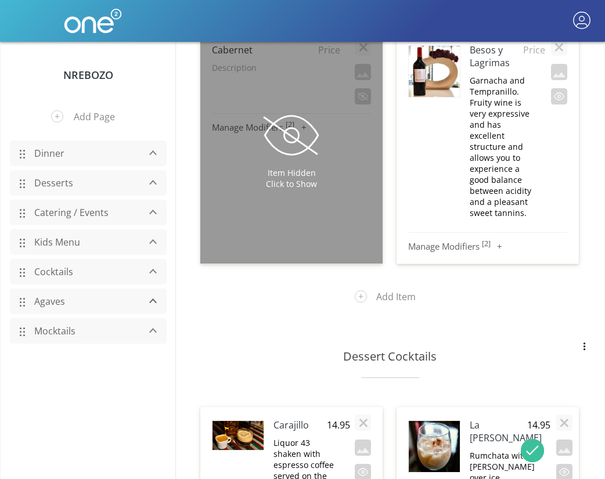
click at [57, 328] on link "Mocktails" at bounding box center [83, 331] width 110 height 22
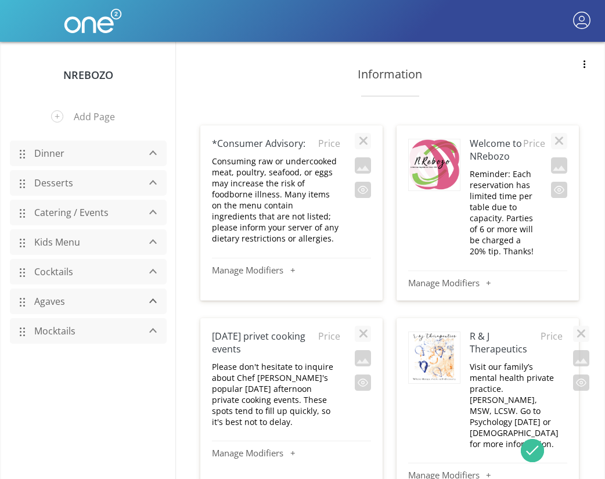
scroll to position [66, 0]
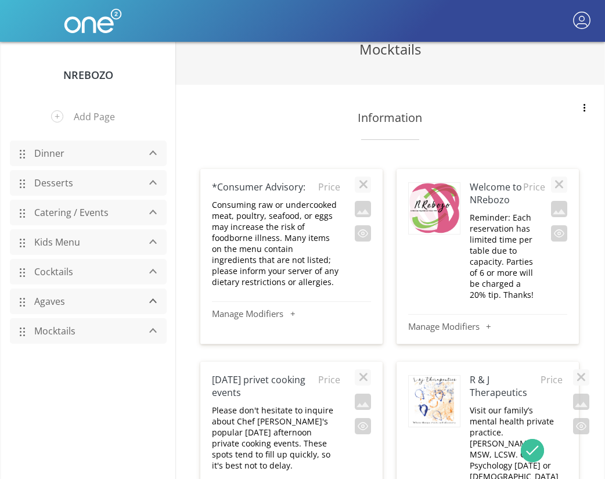
click at [51, 156] on link "Dinner" at bounding box center [83, 153] width 110 height 22
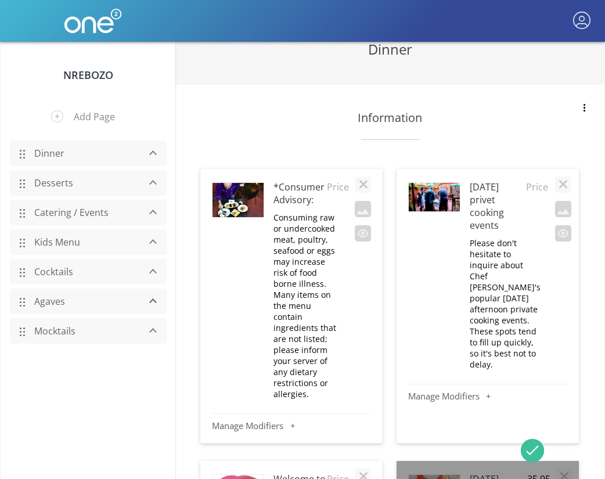
click at [275, 185] on h4 "*Consumer Advisory:" at bounding box center [299, 193] width 53 height 26
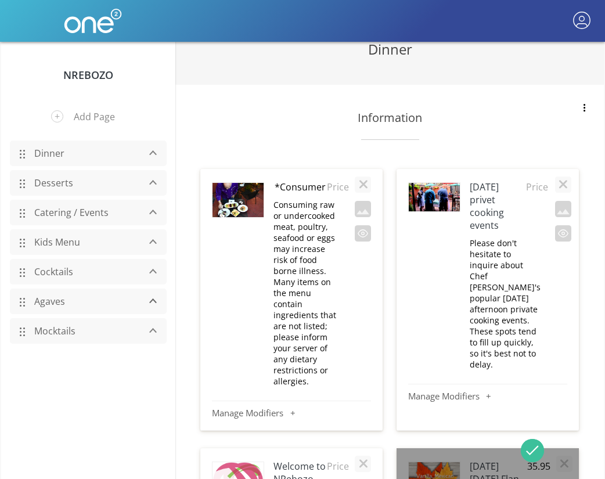
click at [275, 185] on input "*Consumer Advisory:" at bounding box center [299, 187] width 53 height 14
click at [237, 203] on img at bounding box center [237, 200] width 51 height 34
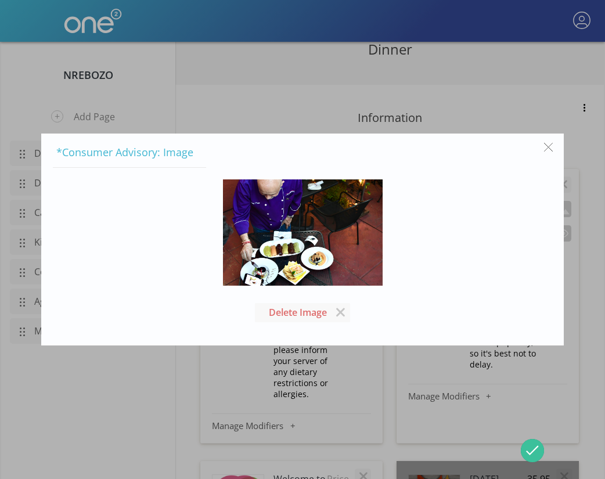
click at [548, 147] on button "button" at bounding box center [548, 147] width 22 height 22
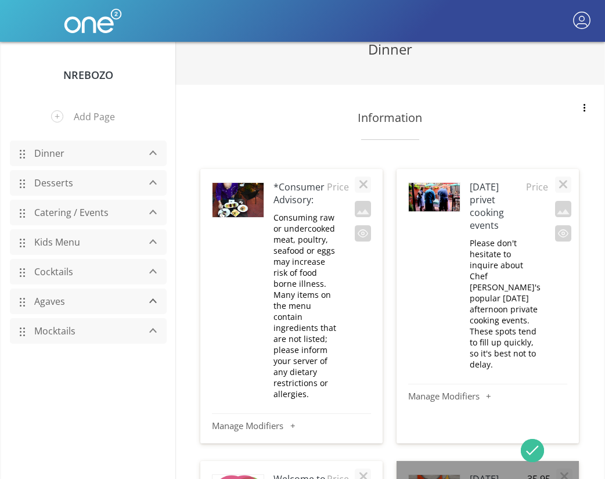
click at [433, 190] on img at bounding box center [434, 197] width 51 height 28
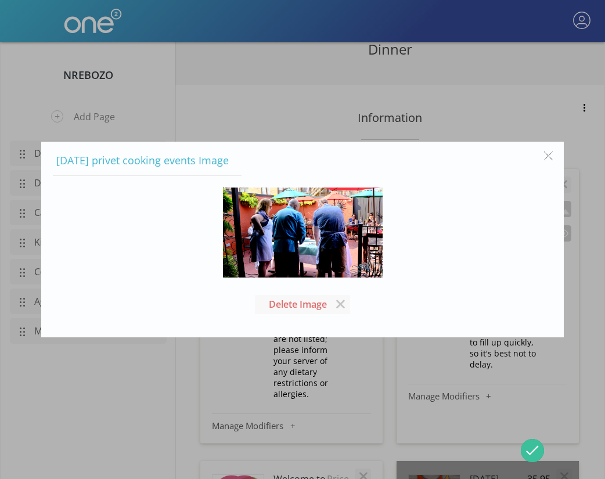
click at [493, 125] on div at bounding box center [302, 239] width 605 height 479
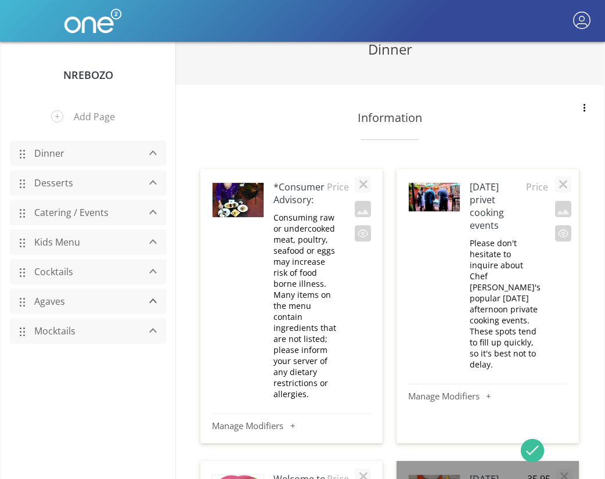
click at [57, 333] on link "Mocktails" at bounding box center [83, 331] width 110 height 22
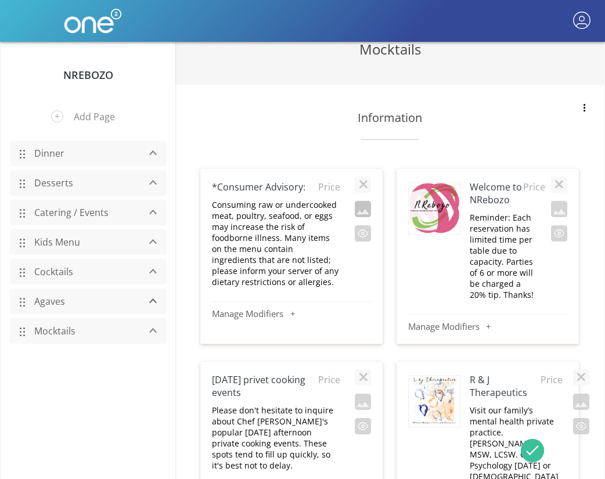
click at [368, 207] on button "button" at bounding box center [363, 209] width 16 height 16
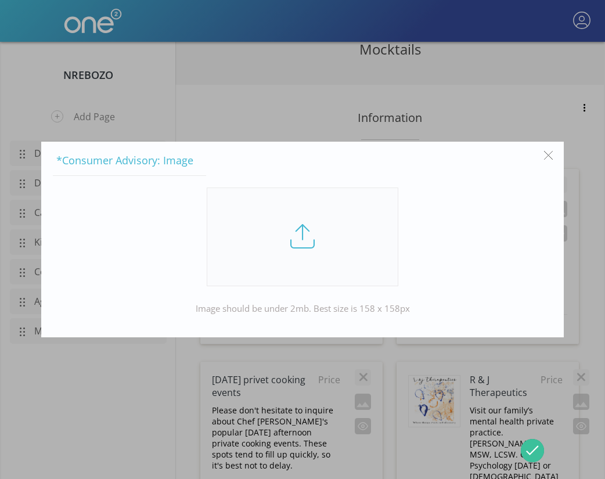
click at [307, 232] on link at bounding box center [303, 236] width 192 height 99
click at [0, 0] on input "file" at bounding box center [0, 0] width 0 height 0
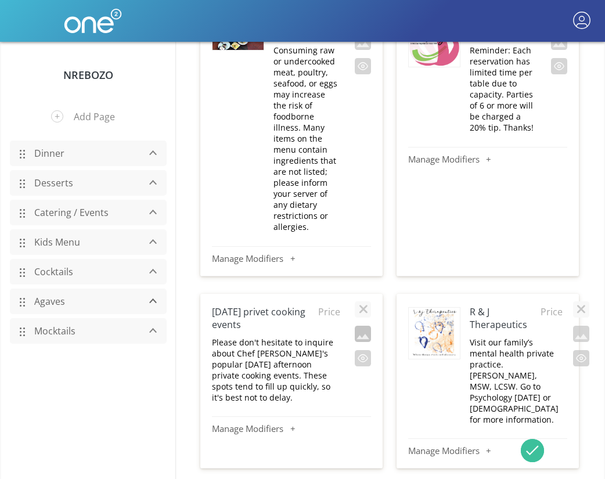
scroll to position [194, 0]
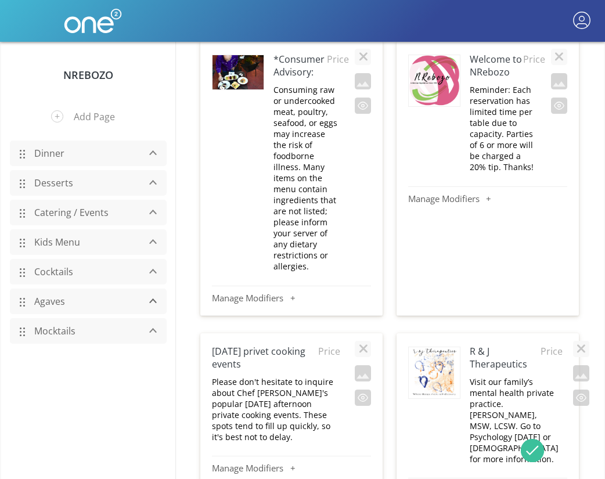
click at [59, 154] on link "Dinner" at bounding box center [83, 153] width 110 height 22
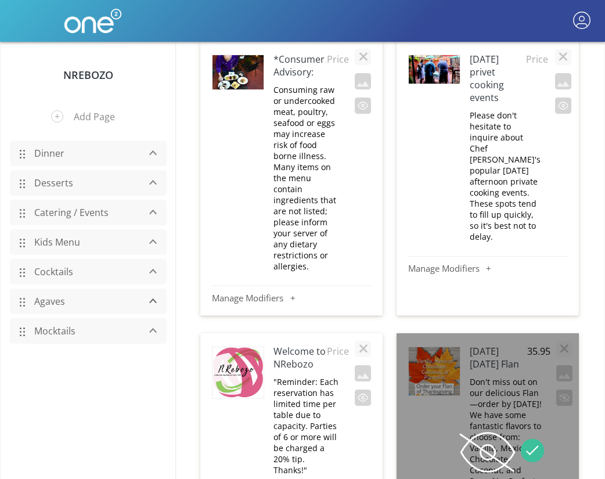
click at [55, 328] on link "Mocktails" at bounding box center [83, 331] width 110 height 22
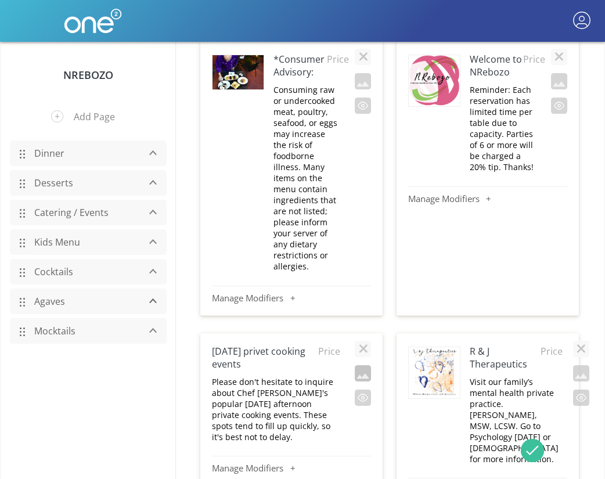
click at [359, 365] on button "button" at bounding box center [363, 373] width 16 height 16
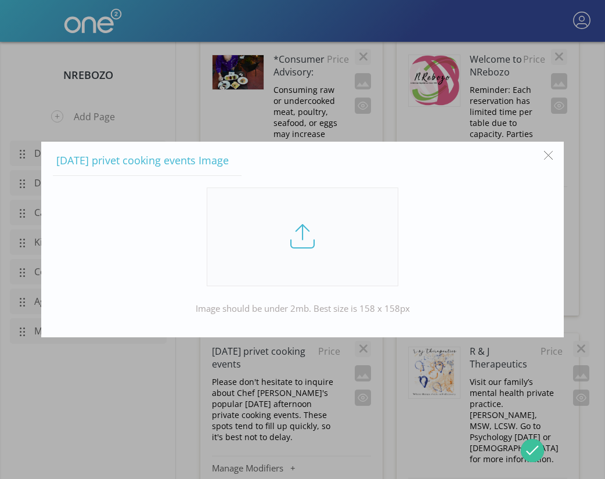
click at [304, 240] on link at bounding box center [303, 236] width 192 height 99
click at [0, 0] on input "file" at bounding box center [0, 0] width 0 height 0
click at [309, 224] on link at bounding box center [303, 236] width 192 height 99
click at [0, 0] on input "file" at bounding box center [0, 0] width 0 height 0
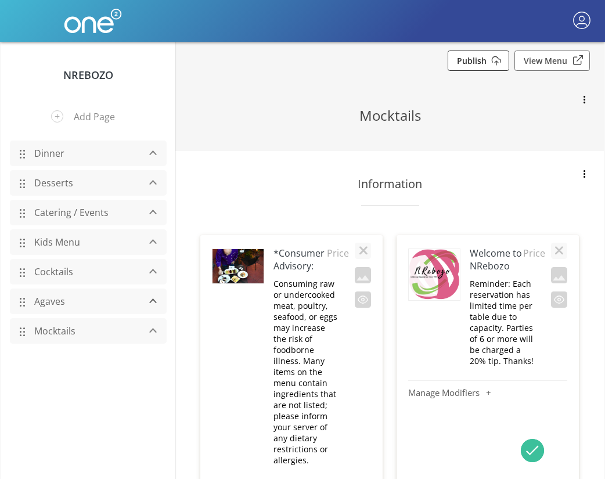
click at [488, 60] on link "Publish" at bounding box center [478, 60] width 62 height 20
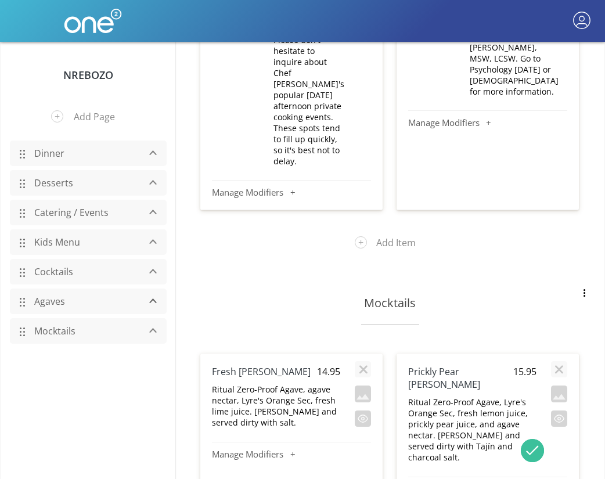
scroll to position [572, 0]
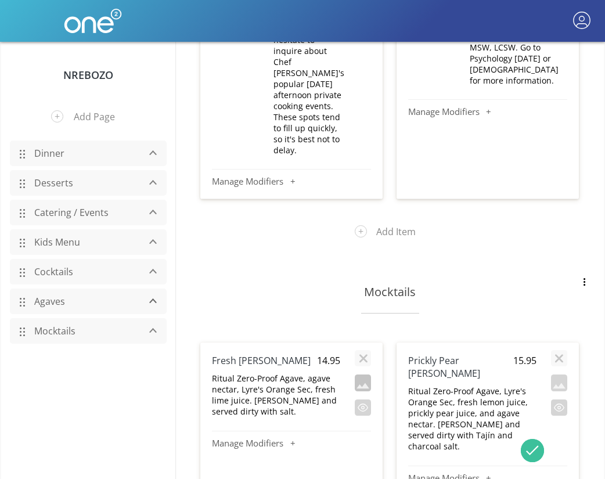
click at [362, 374] on button "button" at bounding box center [363, 382] width 16 height 16
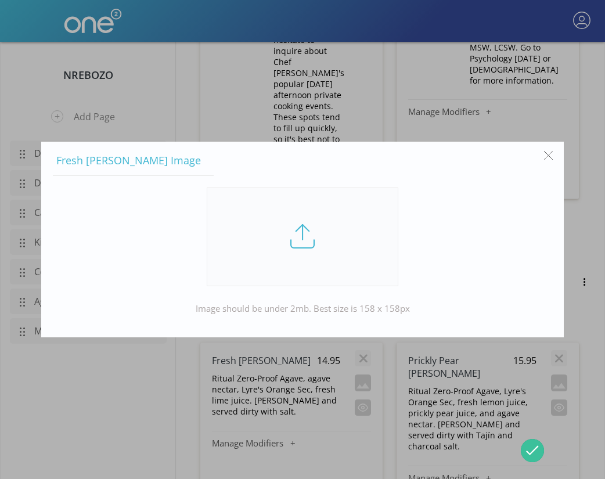
click at [313, 241] on link at bounding box center [303, 236] width 192 height 99
click at [0, 0] on input "file" at bounding box center [0, 0] width 0 height 0
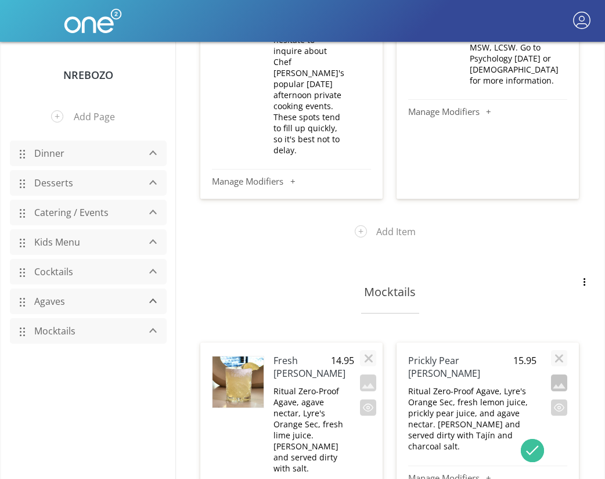
click at [561, 374] on button "button" at bounding box center [559, 382] width 16 height 16
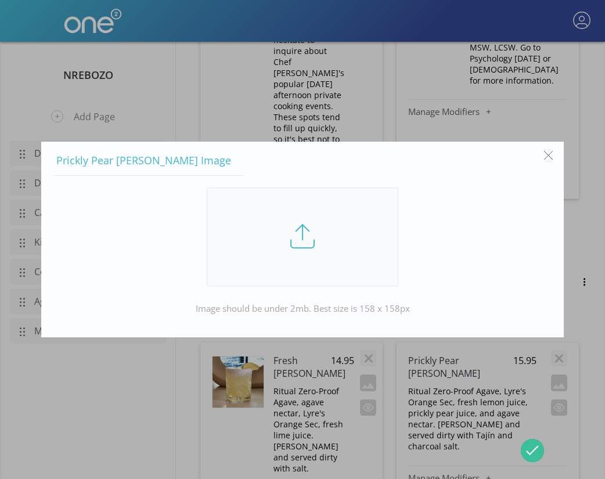
click at [297, 233] on link at bounding box center [303, 236] width 192 height 99
click at [0, 0] on input "file" at bounding box center [0, 0] width 0 height 0
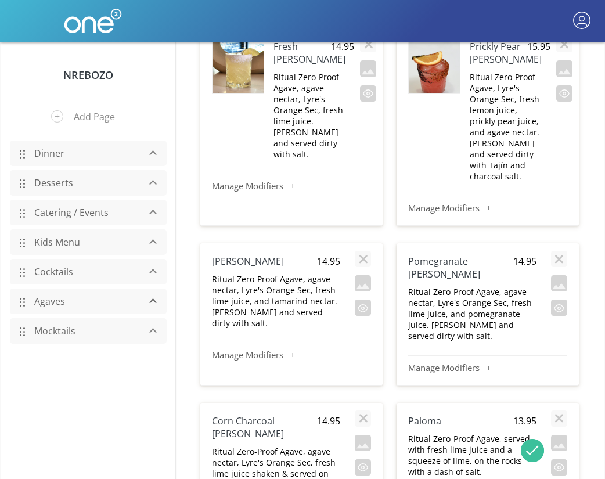
scroll to position [889, 0]
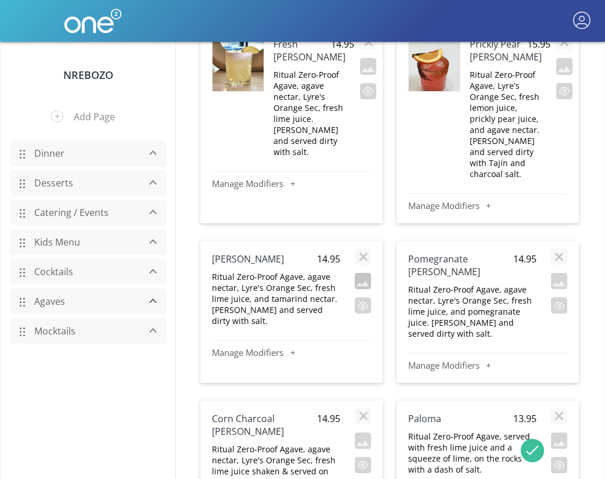
click at [364, 273] on button "button" at bounding box center [363, 281] width 16 height 16
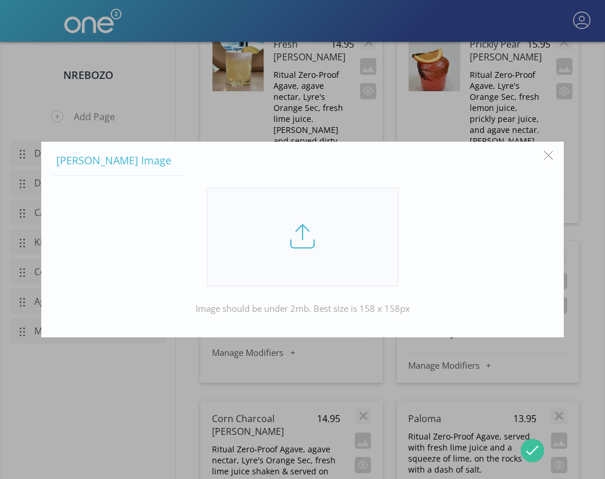
click at [298, 241] on link at bounding box center [303, 236] width 192 height 99
click at [0, 0] on input "file" at bounding box center [0, 0] width 0 height 0
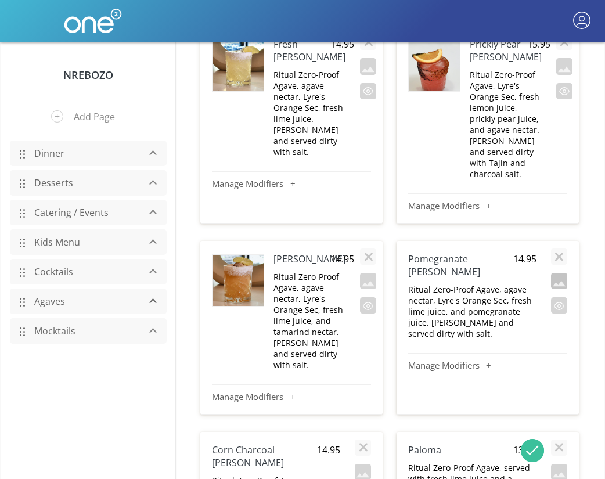
click at [558, 273] on button "button" at bounding box center [559, 281] width 16 height 16
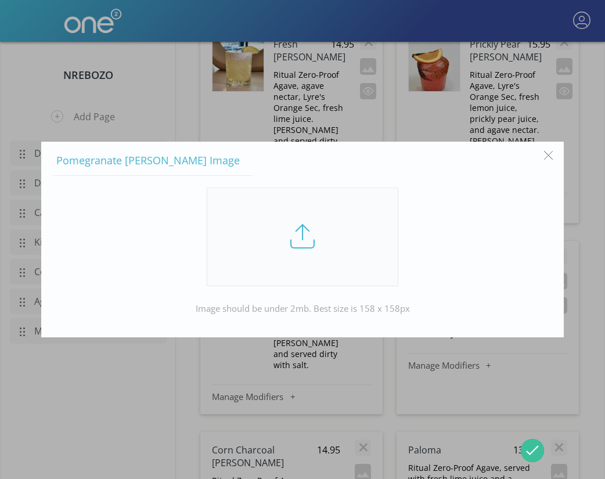
click at [263, 252] on link at bounding box center [303, 236] width 192 height 99
click at [0, 0] on input "file" at bounding box center [0, 0] width 0 height 0
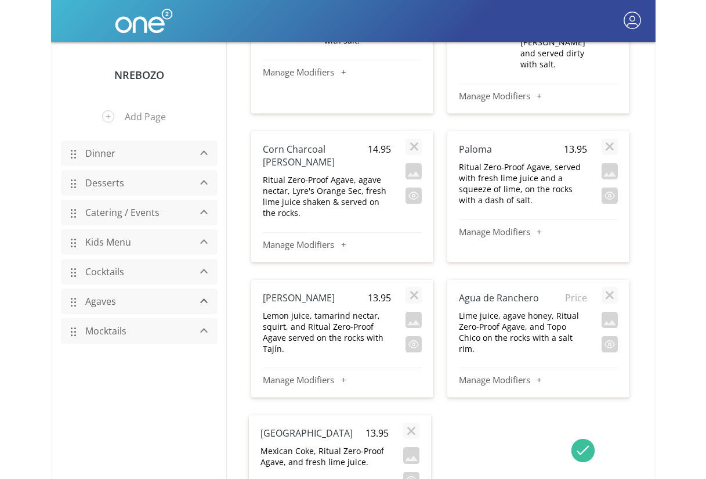
scroll to position [1212, 0]
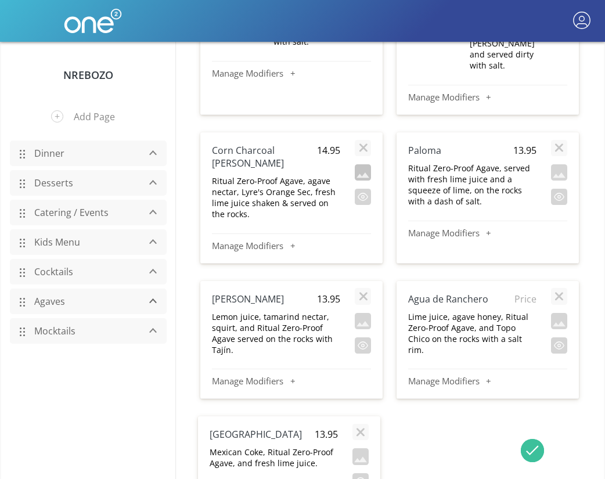
click at [363, 164] on button "button" at bounding box center [363, 172] width 16 height 16
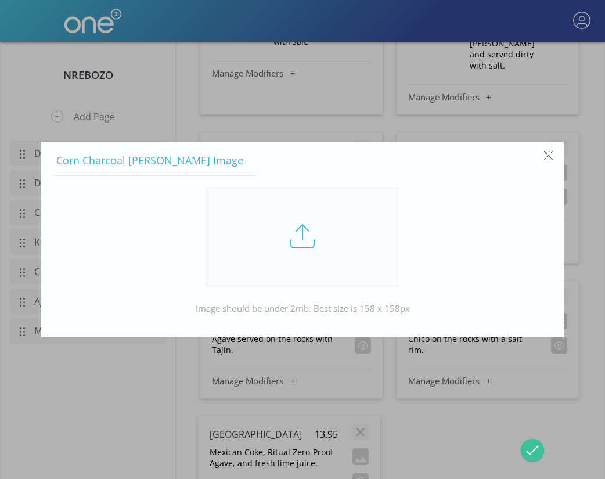
click at [317, 236] on link at bounding box center [303, 236] width 192 height 99
click at [0, 0] on input "file" at bounding box center [0, 0] width 0 height 0
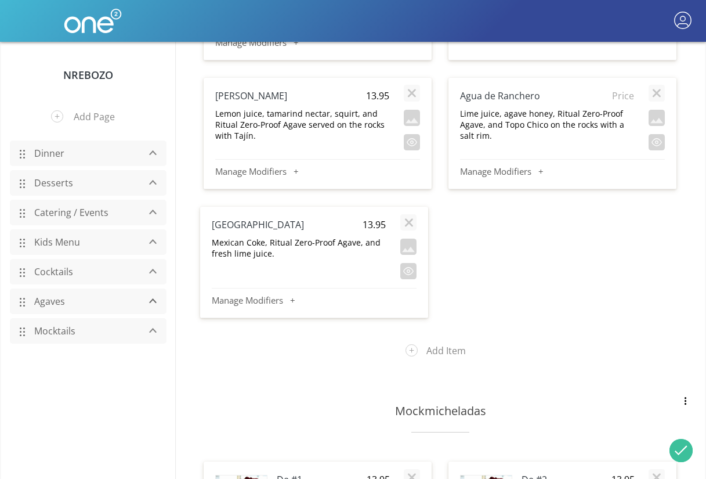
scroll to position [975, 0]
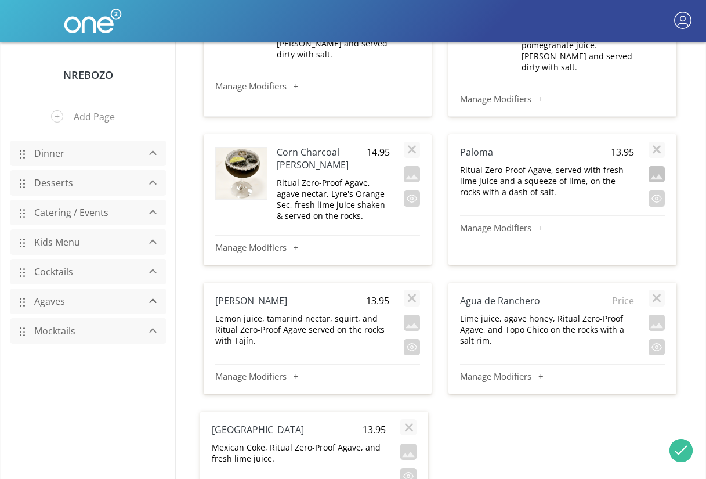
click at [658, 166] on button "button" at bounding box center [657, 174] width 16 height 16
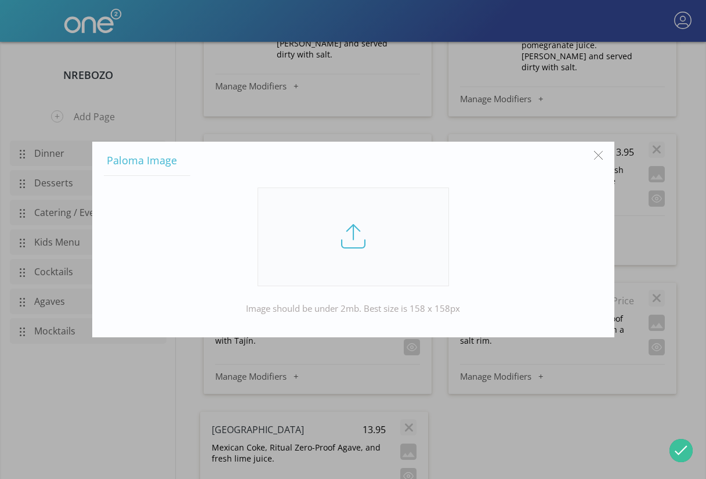
click at [355, 239] on link at bounding box center [354, 236] width 192 height 99
click at [0, 0] on input "file" at bounding box center [0, 0] width 0 height 0
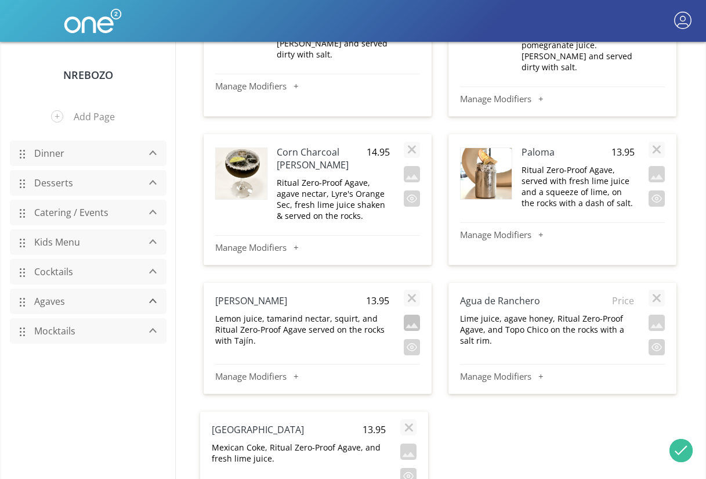
click at [405, 315] on button "button" at bounding box center [412, 323] width 16 height 16
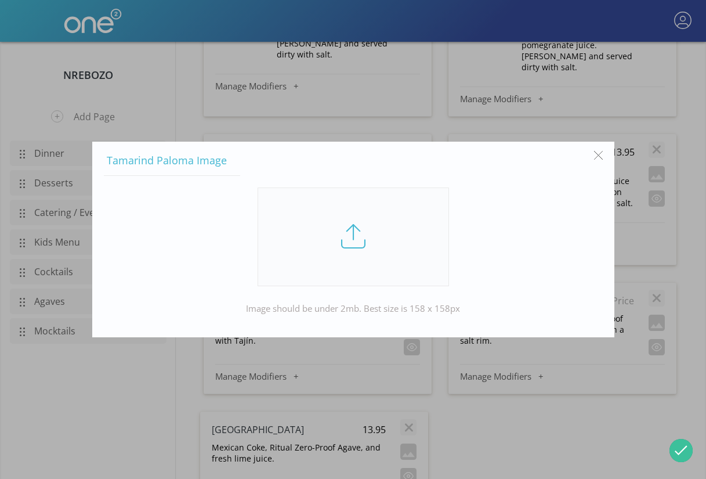
click at [374, 256] on link at bounding box center [354, 236] width 192 height 99
click at [0, 0] on input "file" at bounding box center [0, 0] width 0 height 0
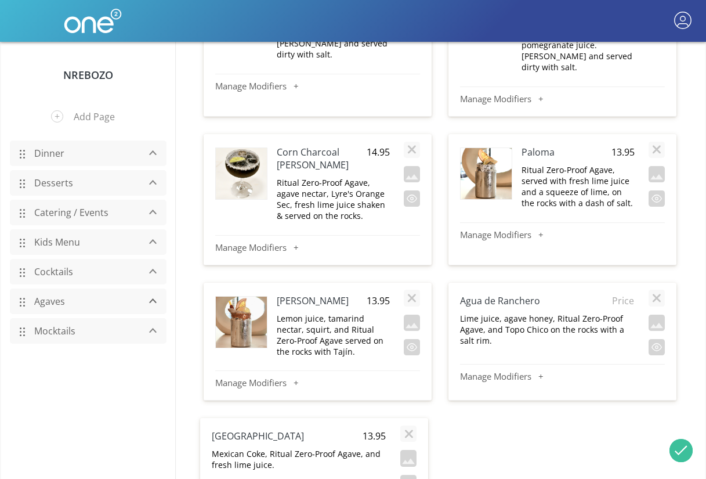
click at [627, 294] on span "Price" at bounding box center [619, 300] width 29 height 13
type input "13.95"
click at [658, 315] on button "button" at bounding box center [657, 323] width 16 height 16
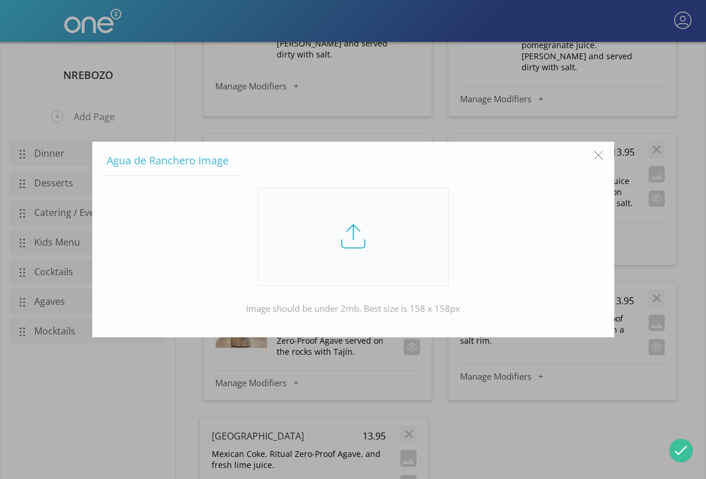
click at [356, 251] on link at bounding box center [354, 236] width 192 height 99
click at [0, 0] on input "file" at bounding box center [0, 0] width 0 height 0
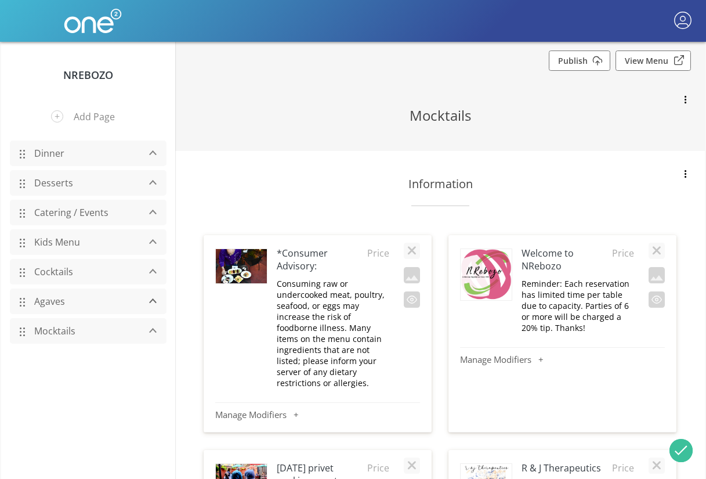
scroll to position [0, 0]
click at [594, 60] on link "Publish" at bounding box center [580, 60] width 62 height 20
click at [105, 74] on link "NRebozo" at bounding box center [88, 75] width 50 height 14
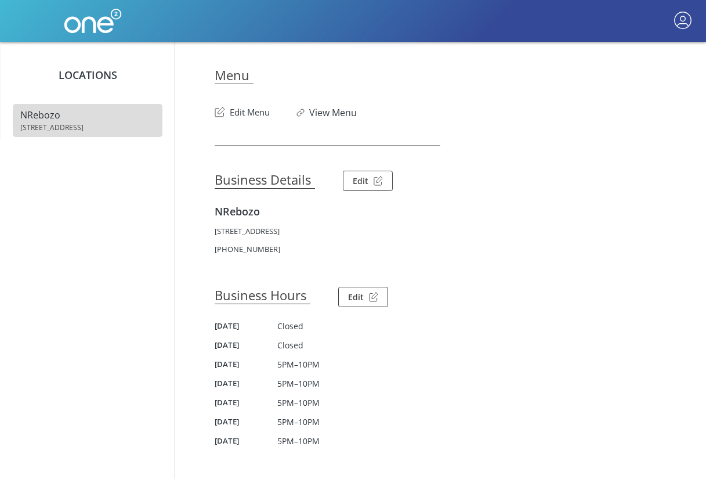
click at [142, 116] on link "NRebozo [STREET_ADDRESS]" at bounding box center [88, 120] width 150 height 33
click at [251, 110] on button "Edit Menu" at bounding box center [242, 109] width 55 height 19
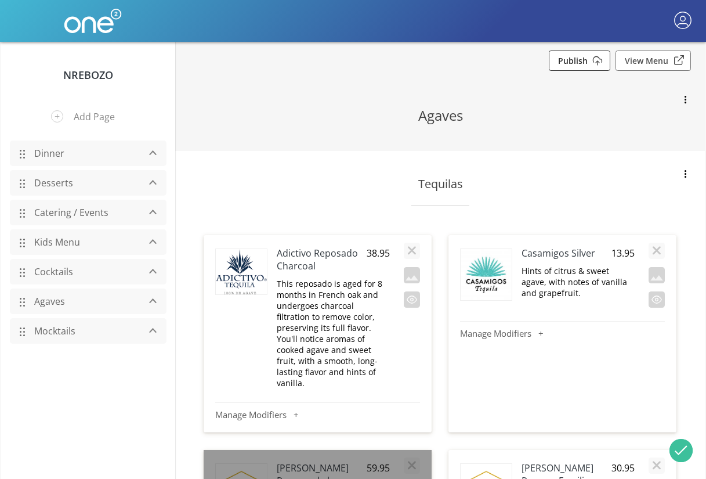
click at [594, 62] on link "Publish" at bounding box center [580, 60] width 62 height 20
drag, startPoint x: 21, startPoint y: 332, endPoint x: 32, endPoint y: 261, distance: 72.1
click at [32, 261] on div "Mocktails" at bounding box center [88, 260] width 157 height 26
drag, startPoint x: 22, startPoint y: 275, endPoint x: 56, endPoint y: 369, distance: 100.1
click at [56, 369] on div "Cocktails" at bounding box center [88, 366] width 157 height 26
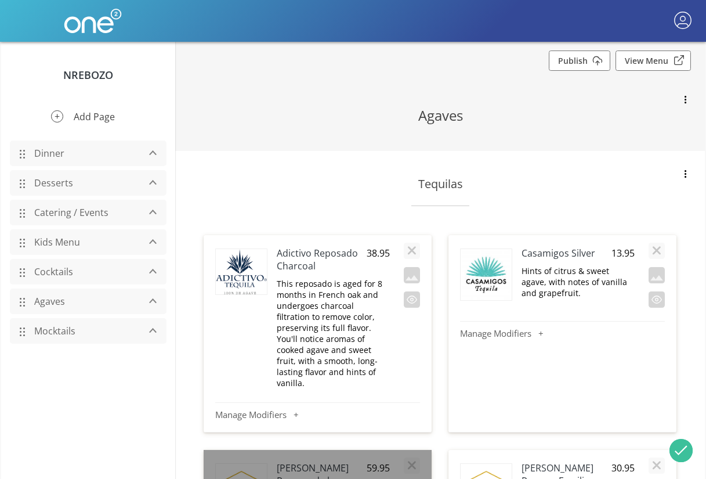
click at [89, 120] on button "Add Page" at bounding box center [88, 117] width 92 height 30
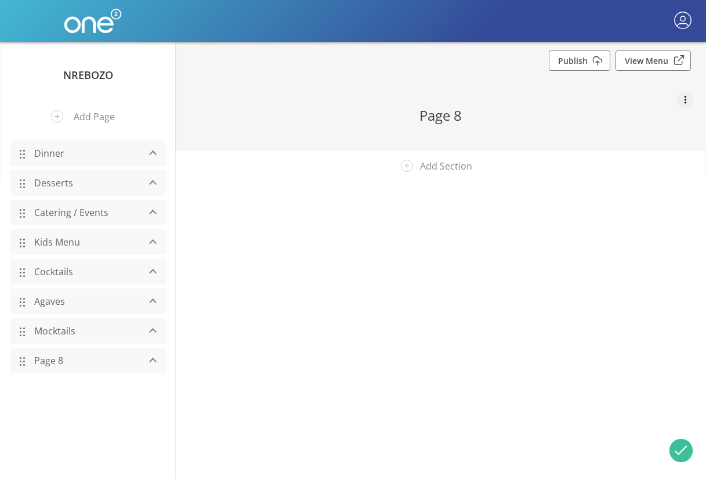
click at [681, 98] on button "button" at bounding box center [685, 100] width 16 height 16
click at [655, 128] on button "Delete Page" at bounding box center [635, 127] width 116 height 31
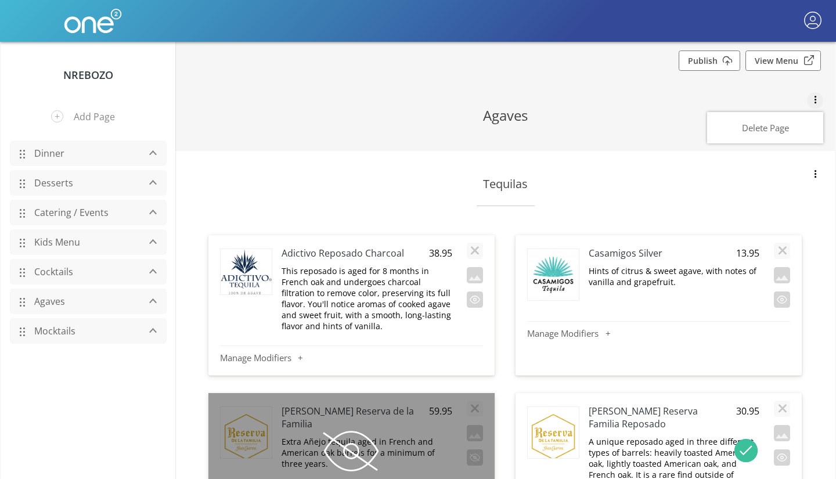
click at [101, 73] on div at bounding box center [418, 239] width 836 height 479
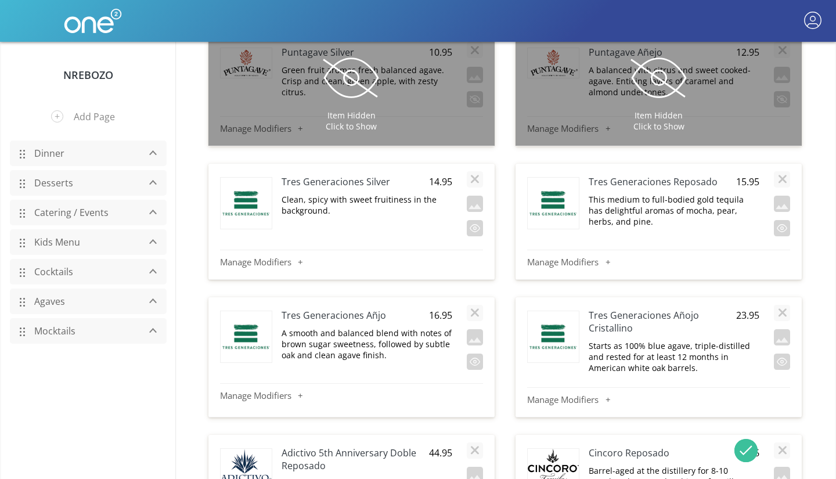
scroll to position [553, 0]
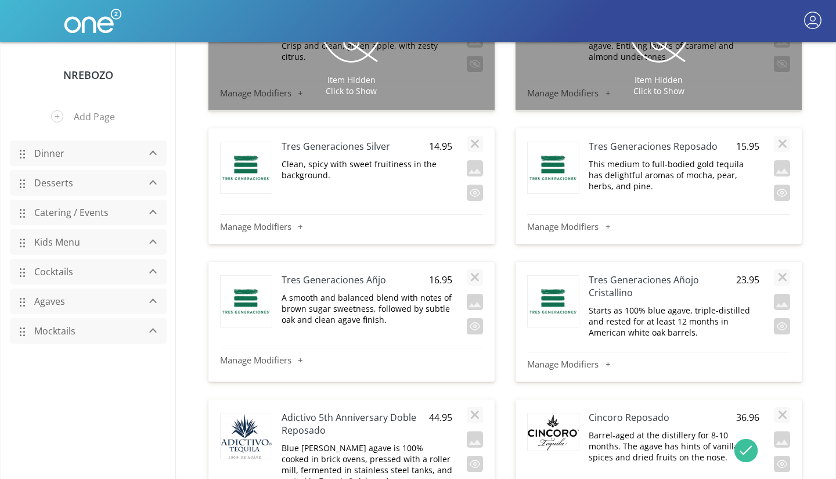
click at [50, 327] on link "Mocktails" at bounding box center [83, 331] width 110 height 22
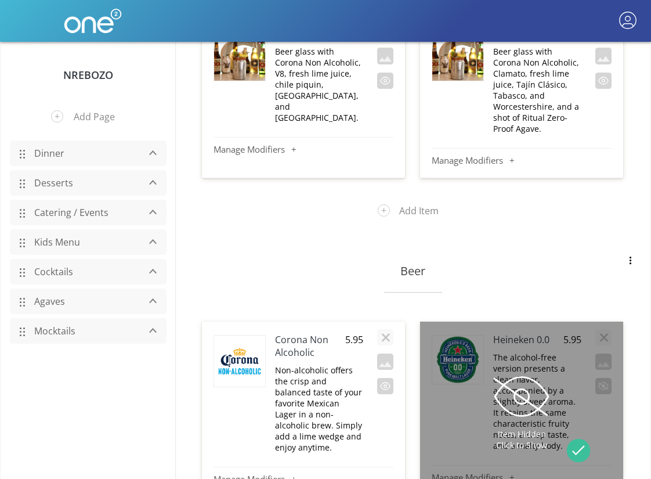
scroll to position [1948, 0]
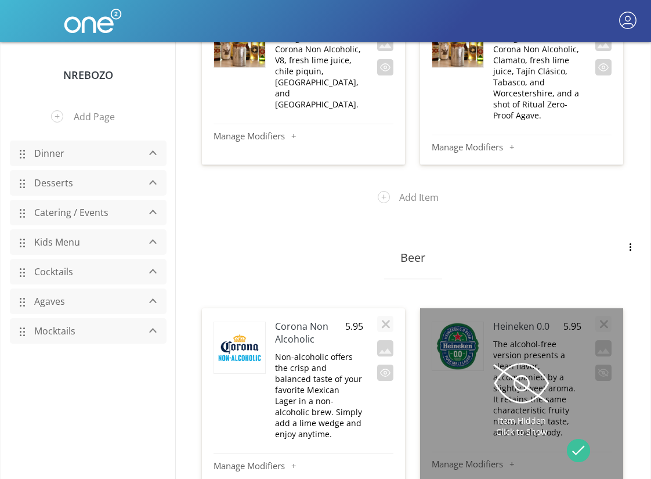
click at [409, 250] on h3 "Beer" at bounding box center [413, 258] width 383 height 16
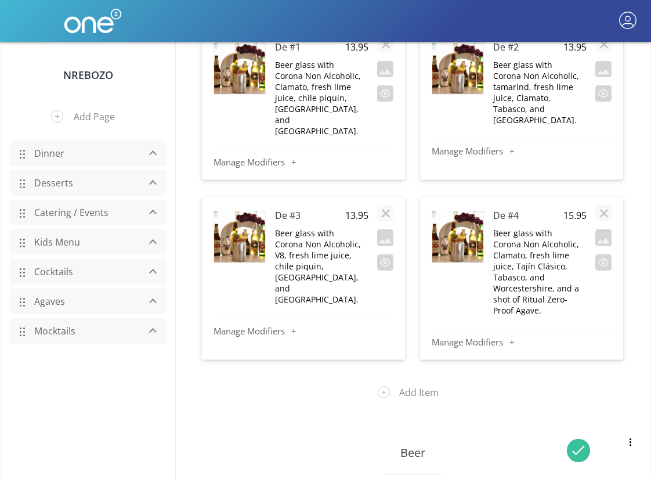
scroll to position [1534, 0]
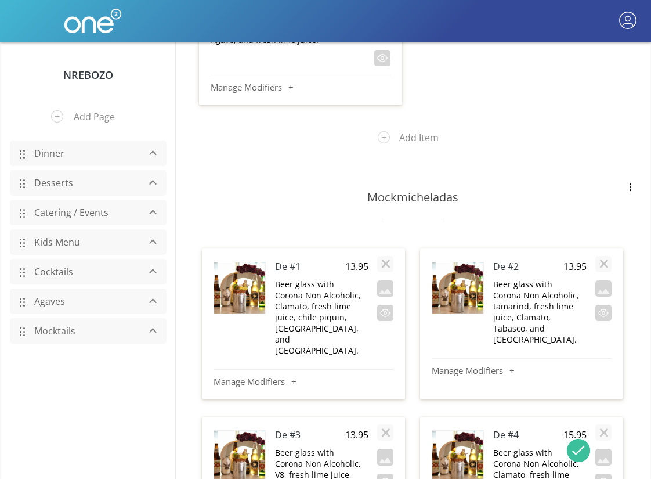
click at [403, 189] on h3 "Mockmicheladas" at bounding box center [413, 197] width 383 height 16
click at [440, 189] on h3 "Mockmicheladas" at bounding box center [413, 197] width 383 height 16
click at [279, 260] on h4 "De #1" at bounding box center [310, 266] width 70 height 13
click at [287, 259] on input "De #1" at bounding box center [310, 266] width 70 height 14
drag, startPoint x: 287, startPoint y: 212, endPoint x: 276, endPoint y: 212, distance: 11.0
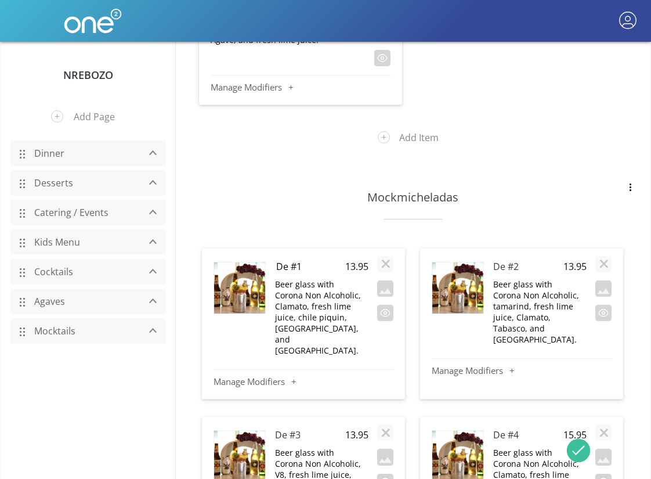
click at [276, 259] on input "De #1" at bounding box center [310, 266] width 70 height 14
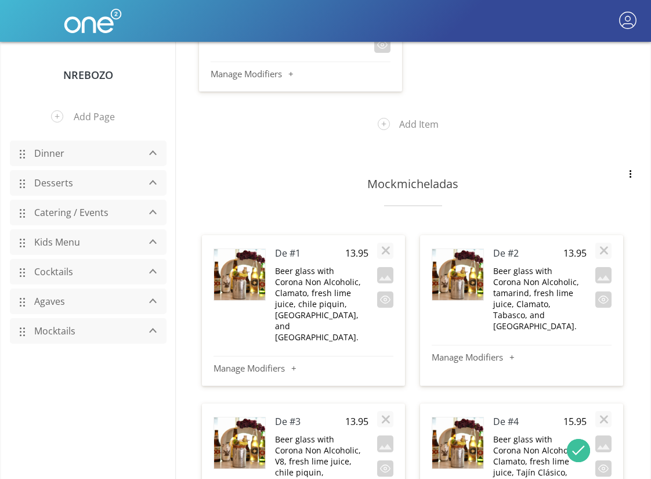
scroll to position [1557, 0]
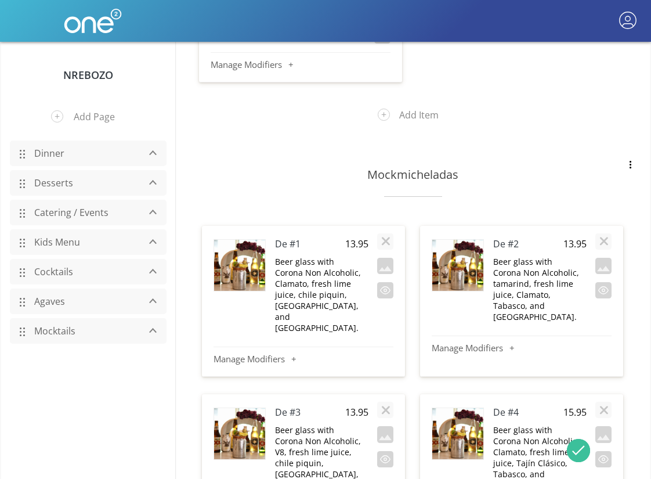
click at [340, 256] on p "Beer glass with Corona Non Alcoholic, Clamato, fresh lime juice, chile piquin, …" at bounding box center [319, 294] width 88 height 77
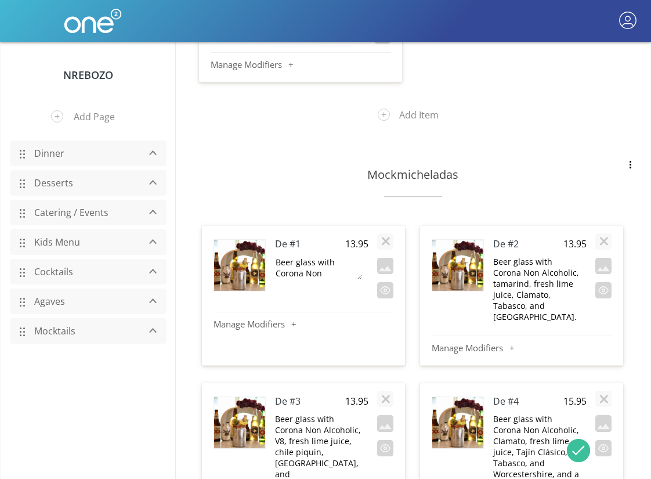
click at [322, 255] on textarea "Beer glass with Corona Non Alcoholic, Clamato, fresh lime juice, chile piquin, …" at bounding box center [319, 267] width 88 height 24
click at [293, 255] on textarea "Beer glass with Corona Non Alcoholic, Clamato, fresh lime juice, chile piquin, …" at bounding box center [319, 267] width 88 height 24
drag, startPoint x: 293, startPoint y: 218, endPoint x: 331, endPoint y: 221, distance: 38.5
click at [331, 255] on textarea "Beer glass with Corona Non Alcoholic, Clamato, fresh lime juice, chile piquin, …" at bounding box center [319, 267] width 88 height 24
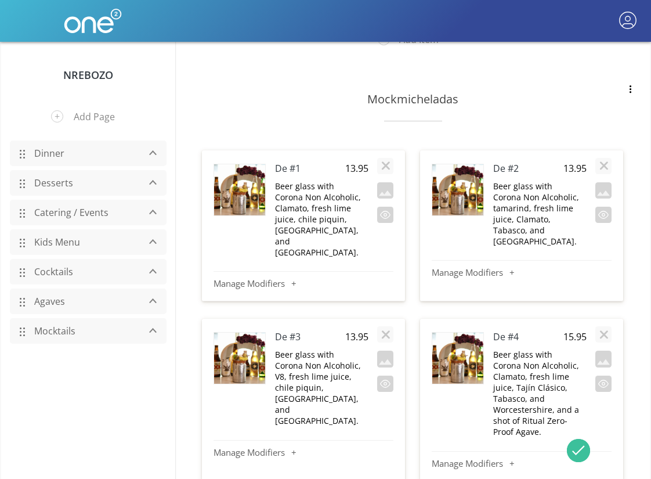
scroll to position [1648, 0]
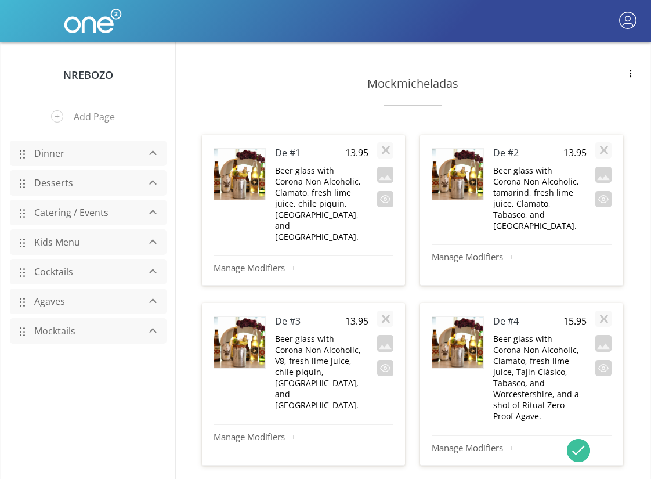
click at [514, 333] on p "Beer glass with Corona Non Alcoholic, Clamato, fresh lime juice, Tajín Clásico,…" at bounding box center [537, 377] width 88 height 88
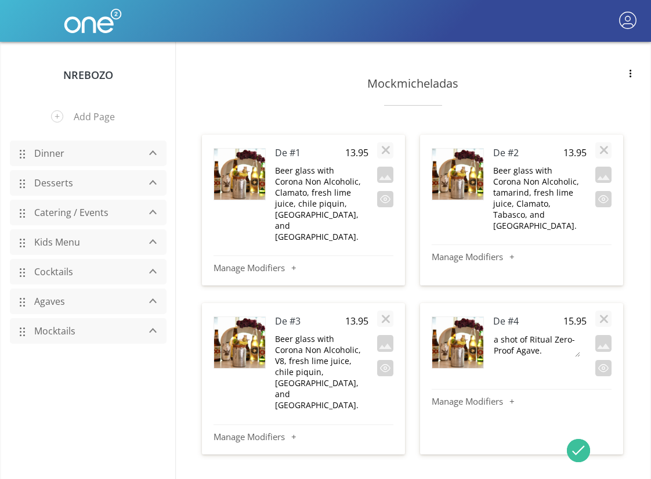
scroll to position [66, 0]
click at [539, 333] on textarea "Beer glass with Corona Non Alcoholic, Clamato, fresh lime juice, Tajín Clásico,…" at bounding box center [537, 345] width 88 height 24
drag, startPoint x: 539, startPoint y: 275, endPoint x: 539, endPoint y: 289, distance: 13.9
click at [539, 333] on textarea "Beer glass with Corona Non Alcoholic, Clamato, fresh lime juice, Tajín Clásico,…" at bounding box center [537, 345] width 88 height 24
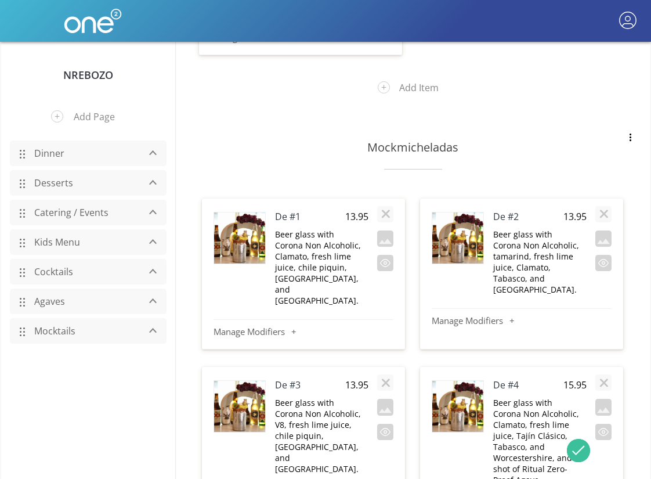
scroll to position [1583, 0]
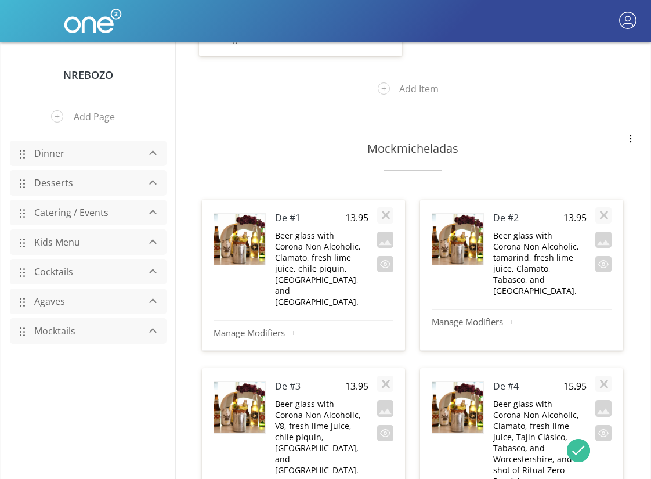
click at [420, 127] on div "Mockmicheladas" at bounding box center [404, 149] width 435 height 44
click at [543, 402] on p "Beer glass with Corona Non Alcoholic, Clamato, fresh lime juice, Tajín Clásico,…" at bounding box center [537, 442] width 88 height 88
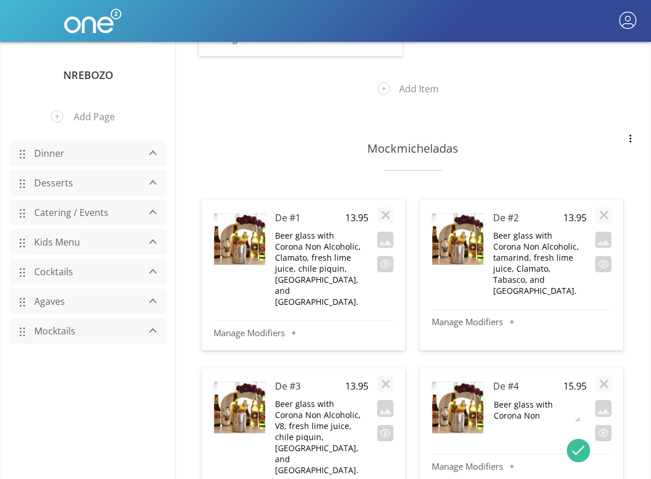
click at [540, 398] on textarea "Beer glass with Corona Non Alcoholic, Clamato, fresh lime juice, Tajín Clásico,…" at bounding box center [537, 410] width 88 height 24
drag, startPoint x: 540, startPoint y: 346, endPoint x: 536, endPoint y: 354, distance: 8.6
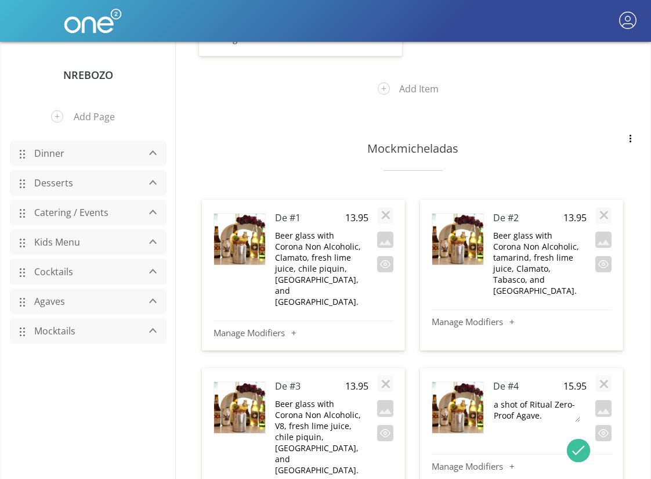
click at [536, 398] on textarea "Beer glass with Corona Non Alcoholic, Clamato, fresh lime juice, Tajín Clásico,…" at bounding box center [537, 410] width 88 height 24
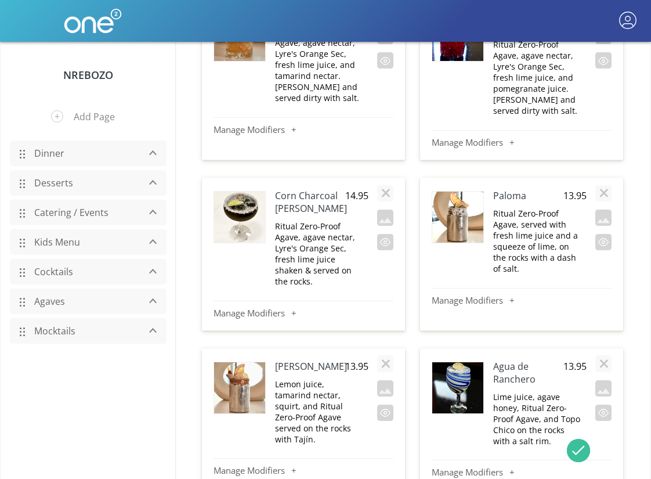
scroll to position [1017, 0]
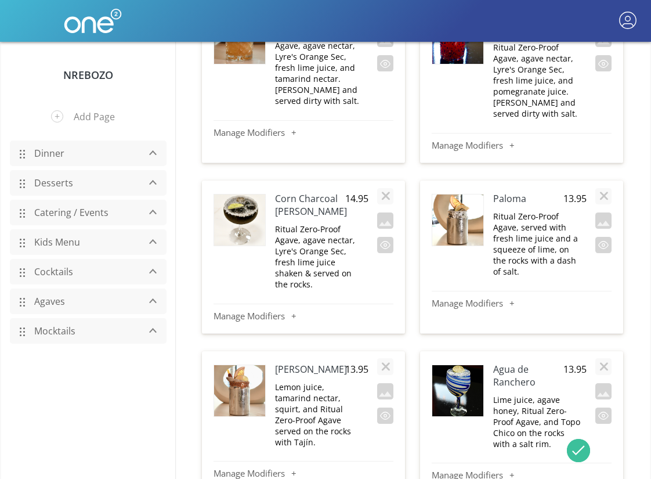
click at [306, 223] on p "Ritual Zero-Proof Agave, agave nectar, Lyre's Orange Sec, fresh lime juice shak…" at bounding box center [319, 256] width 88 height 66
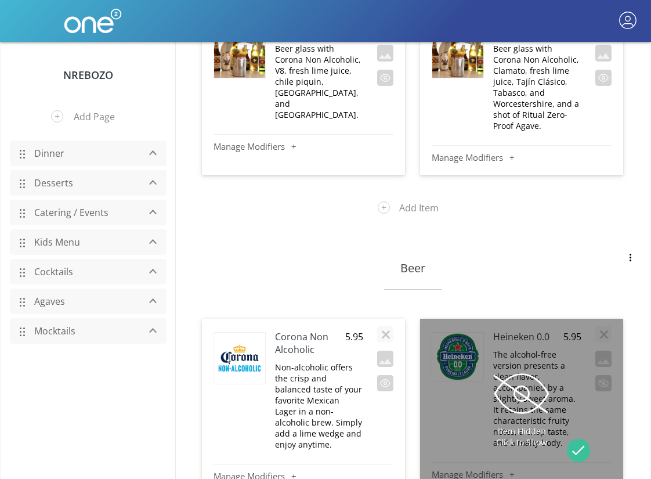
scroll to position [1959, 0]
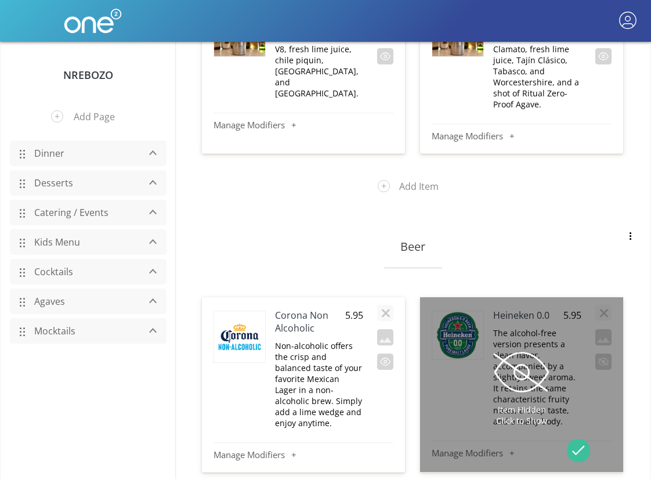
click at [404, 239] on h3 "Beer" at bounding box center [413, 247] width 383 height 16
click at [399, 237] on input "Beer" at bounding box center [413, 245] width 383 height 17
click at [411, 237] on input "Non-Beer" at bounding box center [413, 245] width 383 height 17
type input "Non-Alcohol Beer"
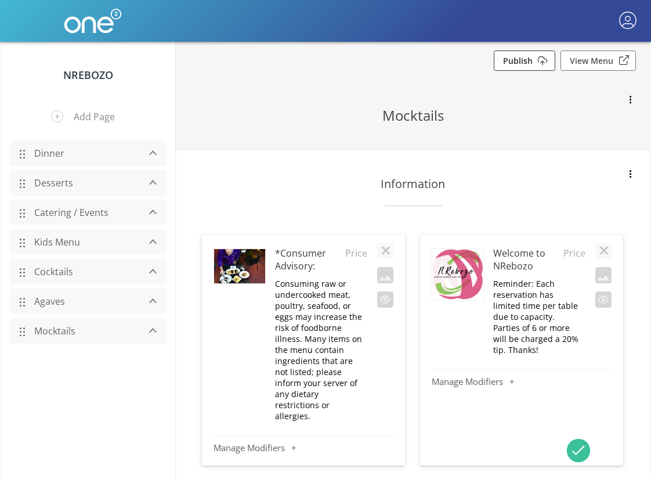
scroll to position [0, 0]
click at [529, 58] on link "Publish" at bounding box center [525, 60] width 62 height 20
